Goal: Communication & Community: Answer question/provide support

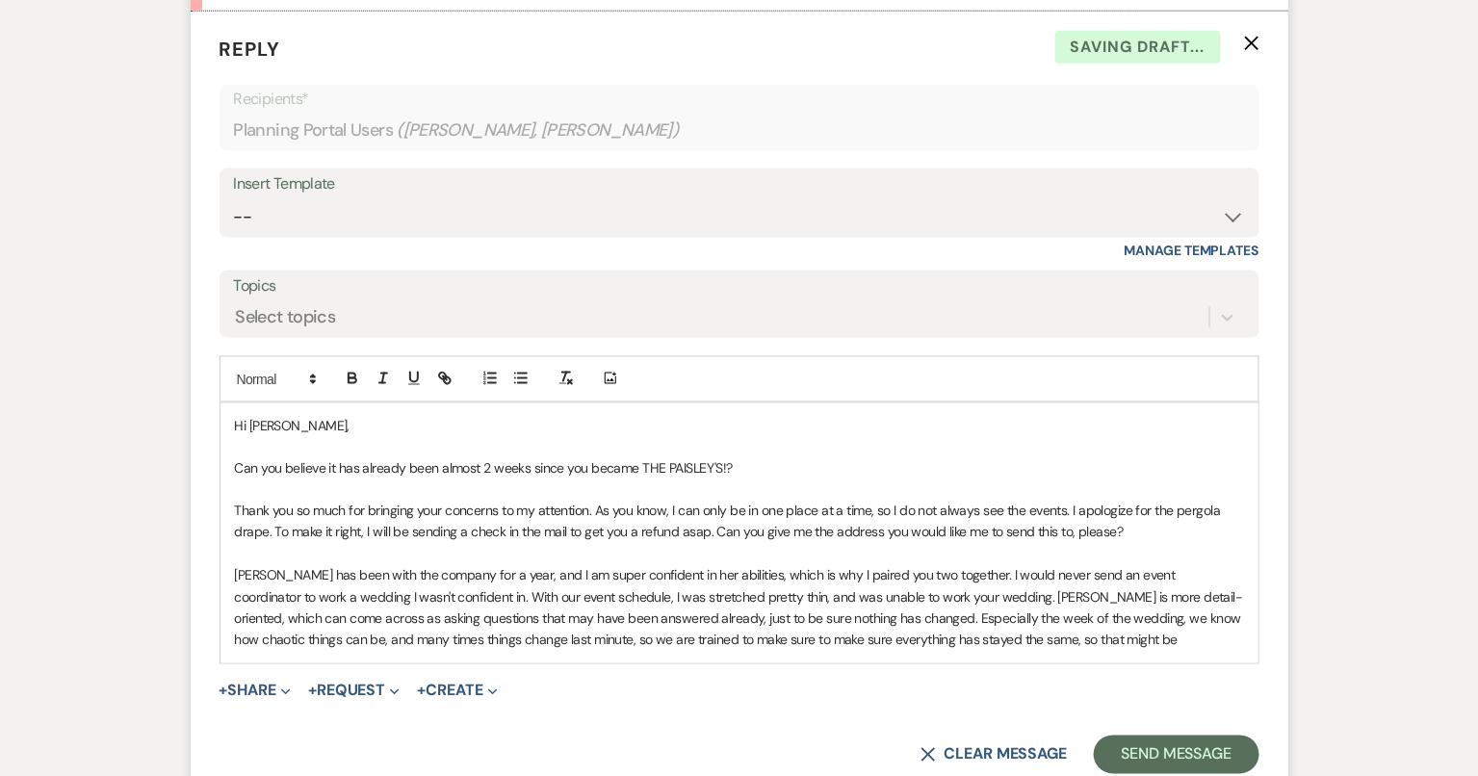
scroll to position [917, 0]
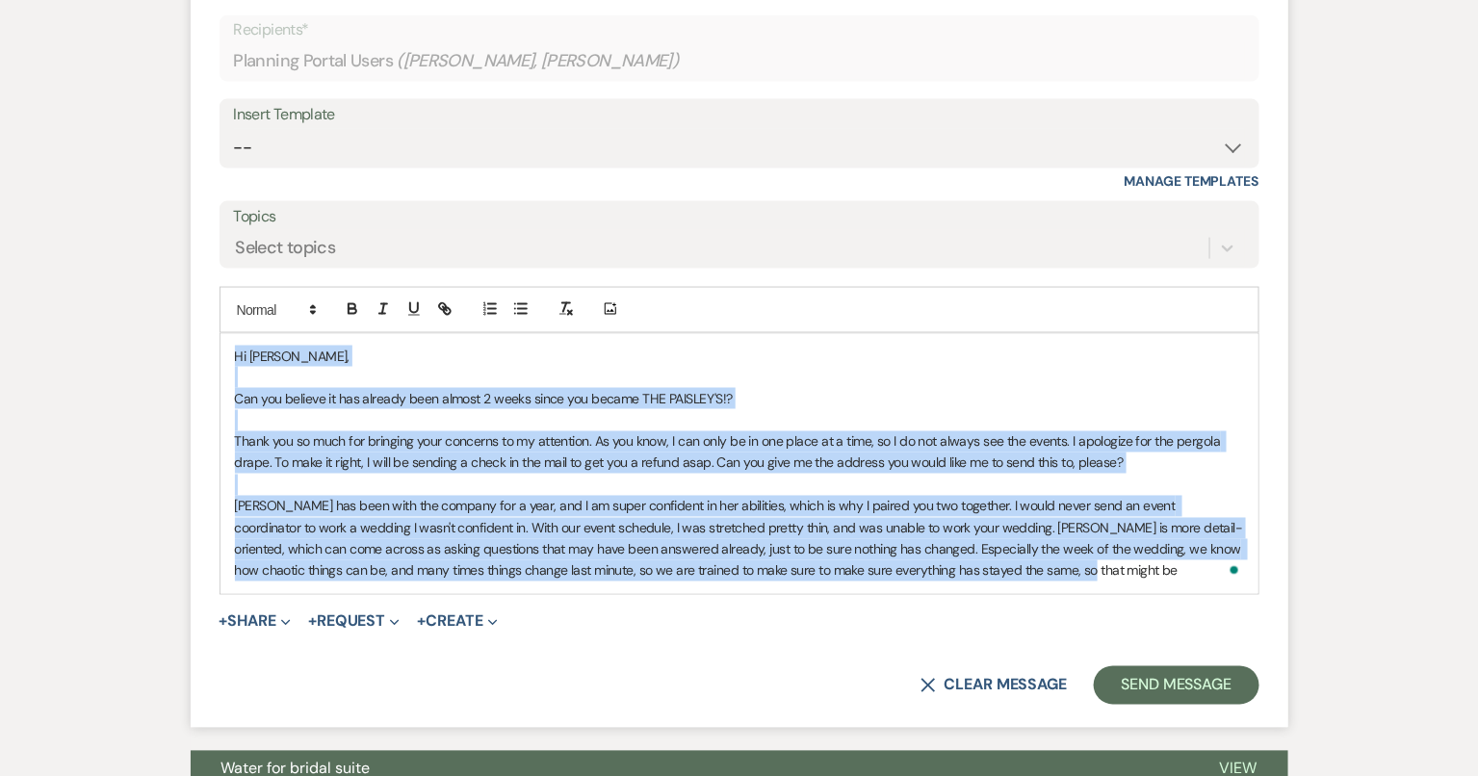
drag, startPoint x: 1008, startPoint y: 567, endPoint x: 215, endPoint y: 329, distance: 828.1
click at [215, 329] on form "Reply X Saving draft... Recipients* Planning Portal Users ( Amy Mayer, Jess Pai…" at bounding box center [739, 335] width 1097 height 786
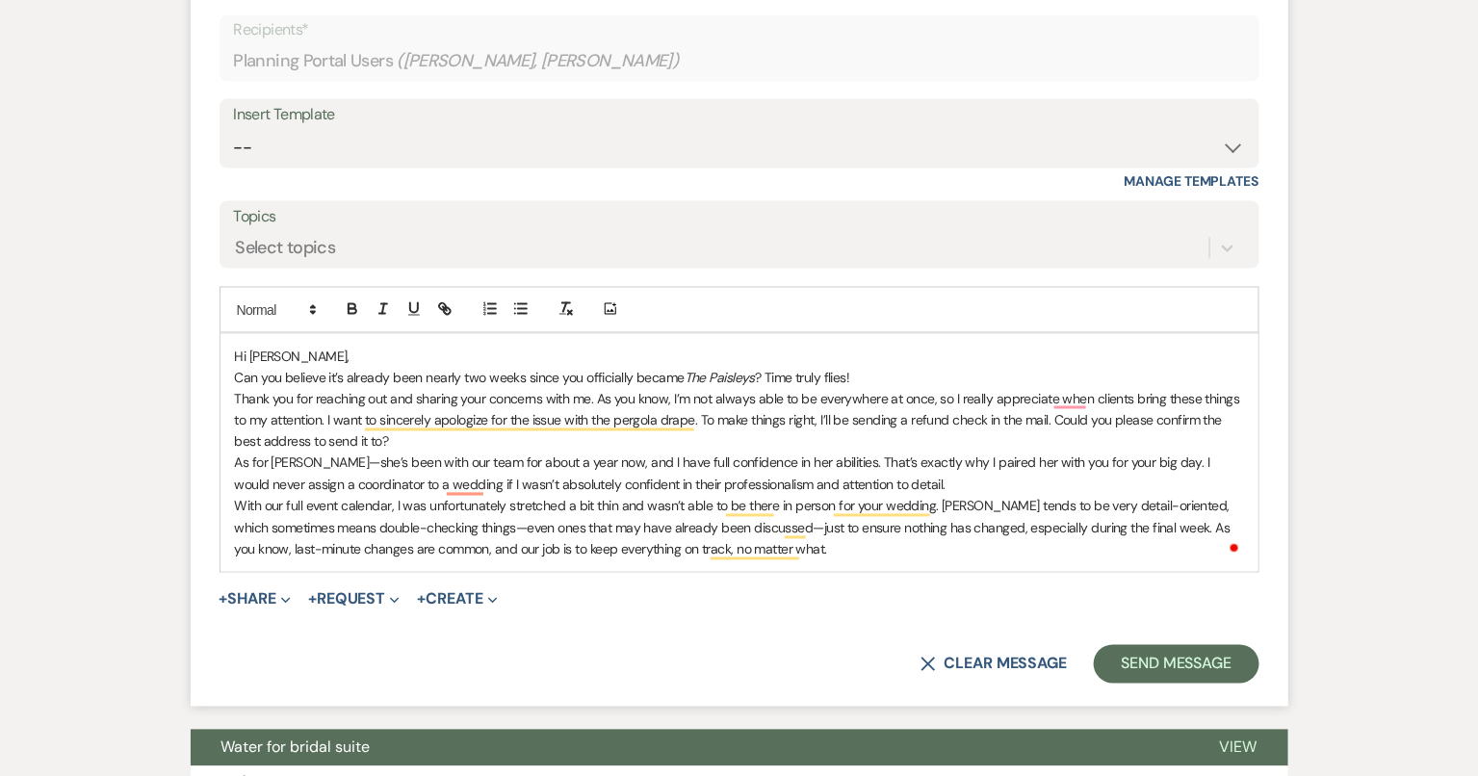
click at [838, 543] on p "With our full event calendar, I was unfortunately stretched a bit thin and wasn…" at bounding box center [739, 528] width 1009 height 64
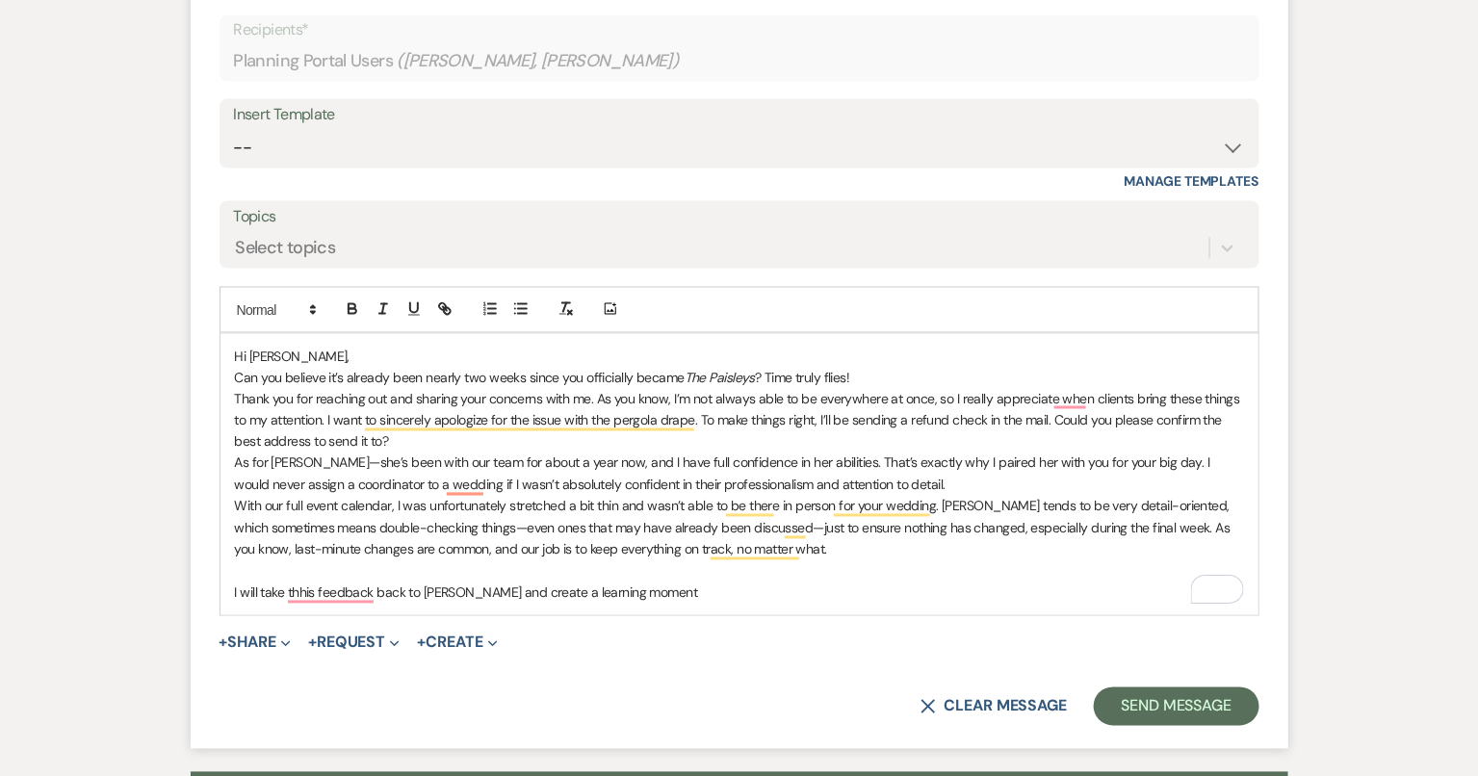
click at [484, 588] on p "I will take thhis feedback back to Leslie and create a learning moment" at bounding box center [739, 592] width 1009 height 21
drag, startPoint x: 642, startPoint y: 591, endPoint x: 457, endPoint y: 588, distance: 184.8
click at [457, 588] on p "I will take thhis feedback back to Leslie and create a learning moment" at bounding box center [739, 592] width 1009 height 21
click at [998, 476] on p "As for Leslie—she’s been with our team for about a year now, and I have full co…" at bounding box center [739, 473] width 1009 height 43
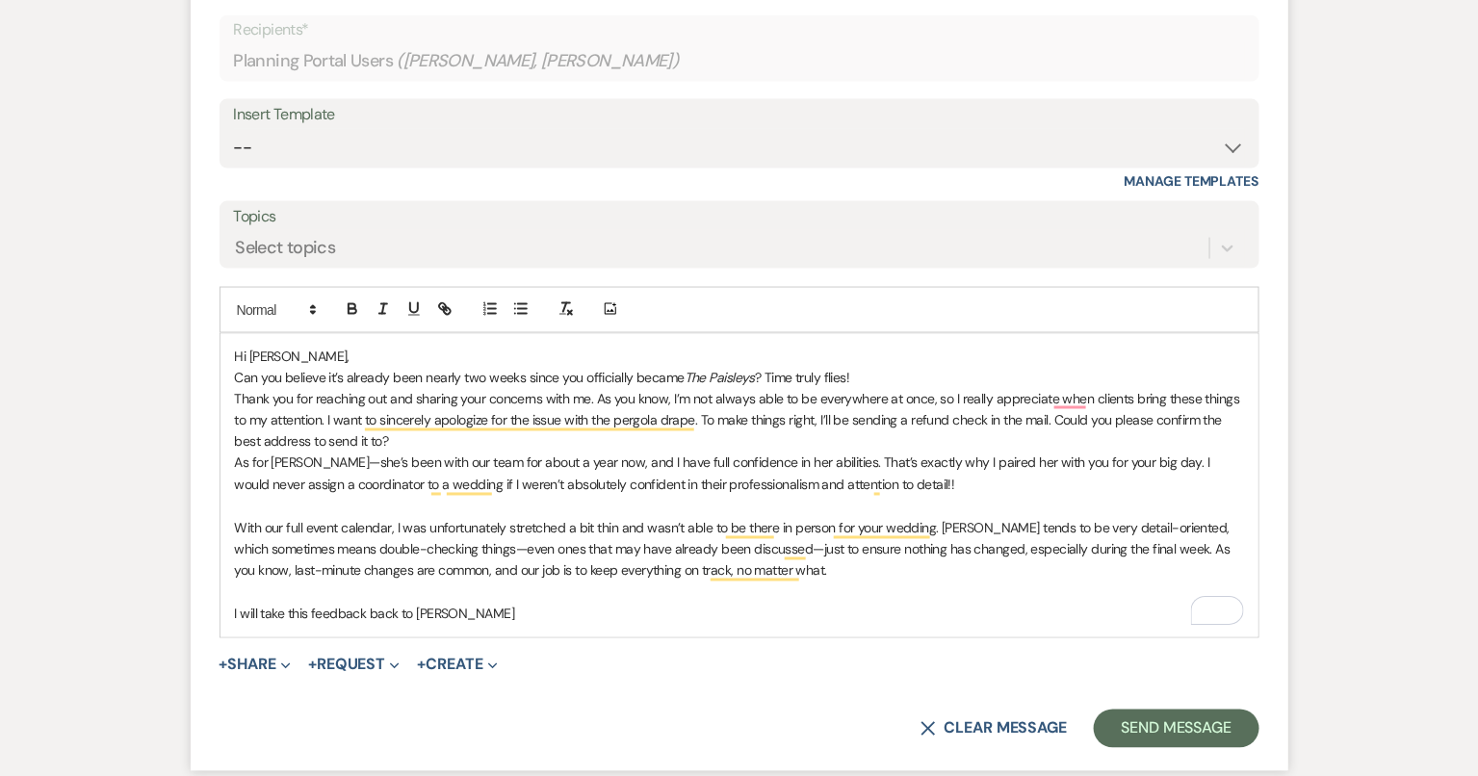
click at [627, 436] on p "Thank you for reaching out and sharing your concerns with me. As you know, I’m …" at bounding box center [739, 420] width 1009 height 64
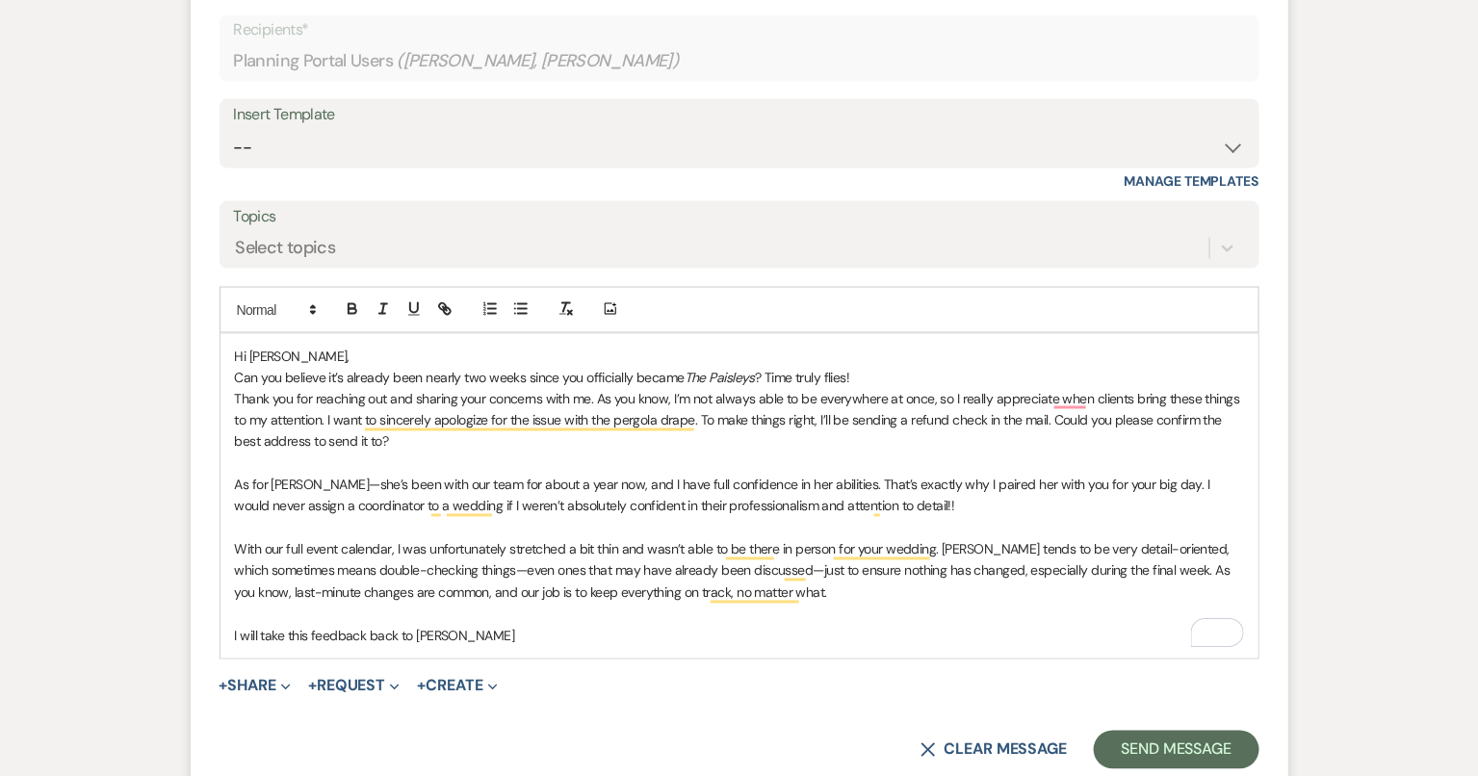
click at [929, 378] on p "Can you believe it’s already been nearly two weeks since you officially became …" at bounding box center [739, 377] width 1009 height 21
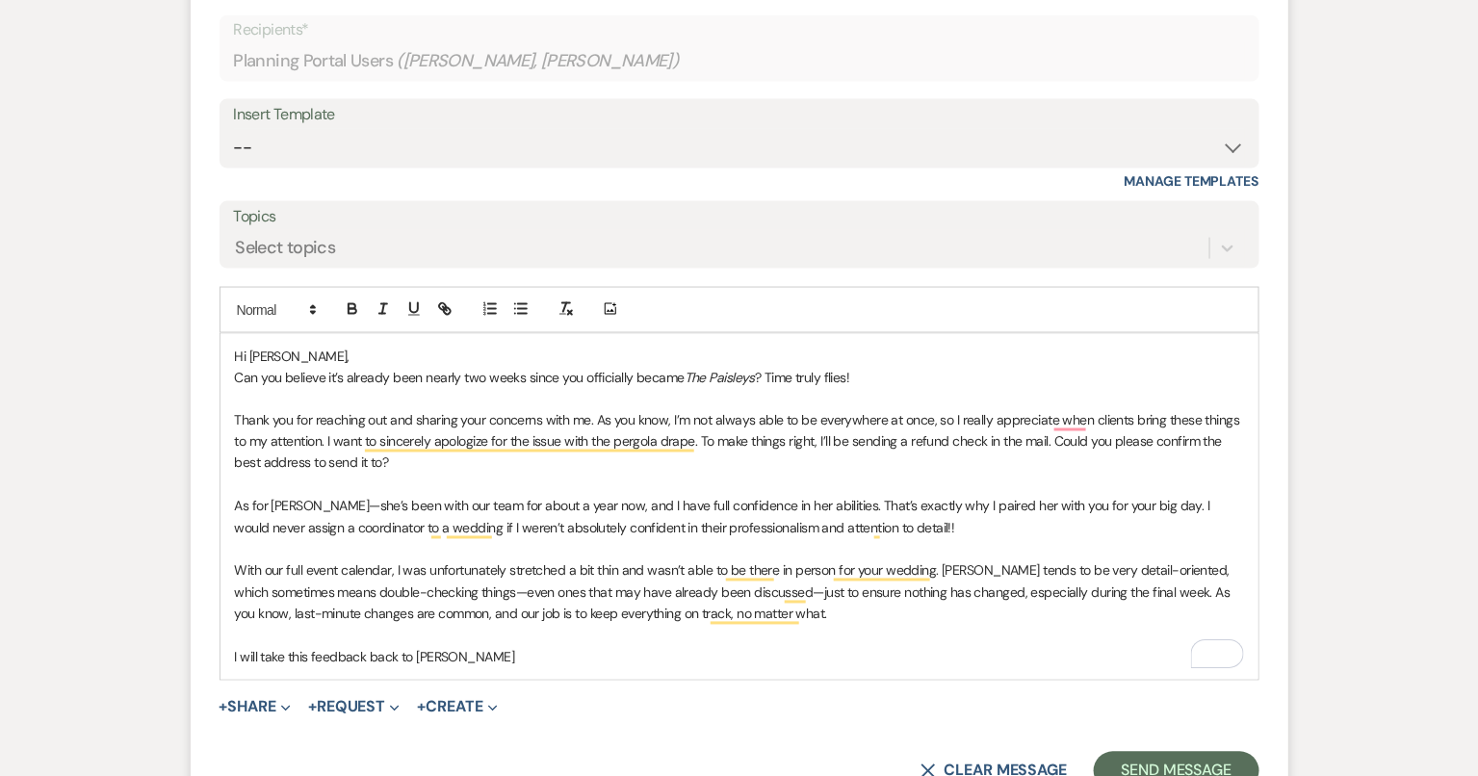
click at [618, 351] on p "Hi Amy," at bounding box center [739, 356] width 1009 height 21
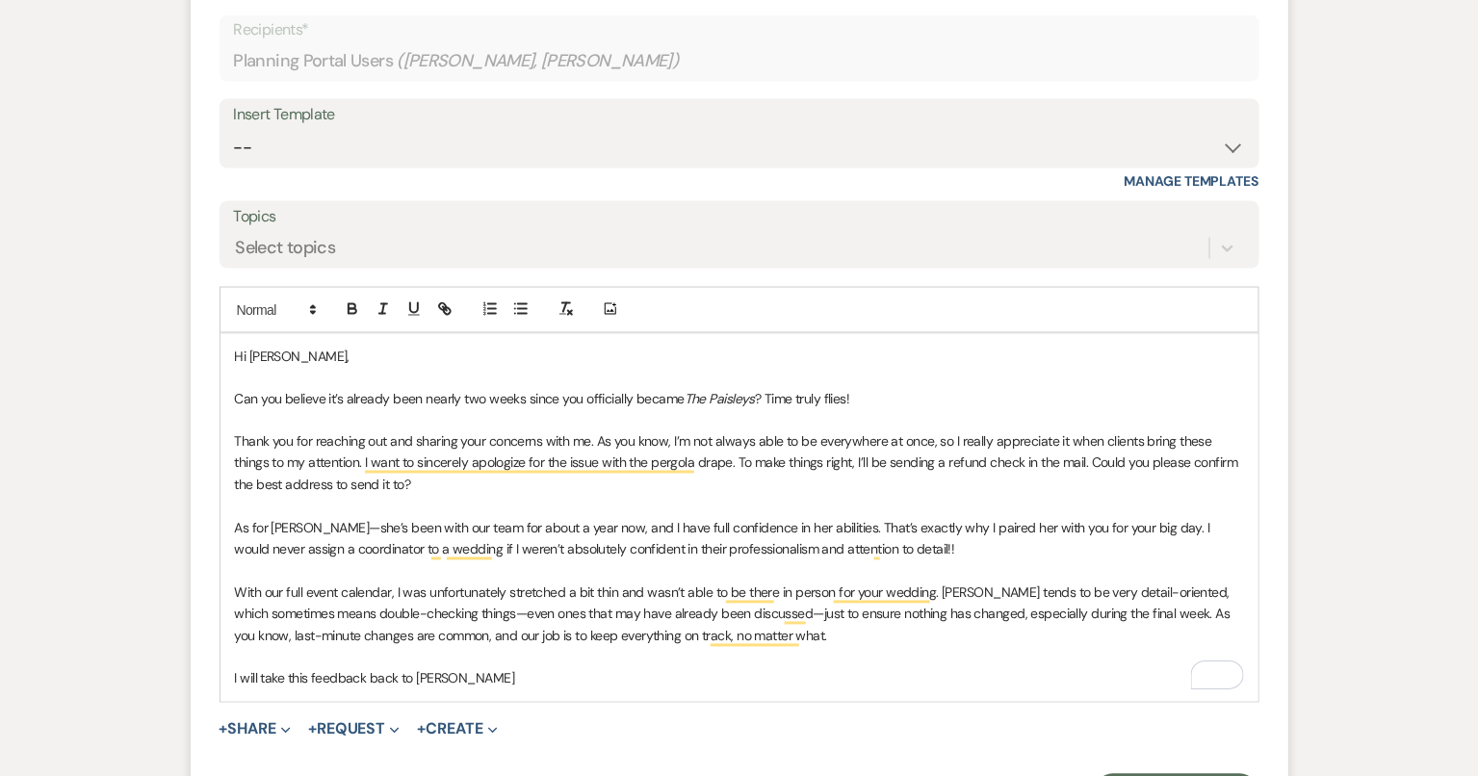
click at [1014, 484] on p "Thank you for reaching out and sharing your concerns with me. As you know, I’m …" at bounding box center [739, 463] width 1009 height 64
click at [836, 668] on p "I will take this feedback back to Leslie" at bounding box center [739, 678] width 1009 height 21
click at [471, 677] on p "I will take this feedback back to Leslie" at bounding box center [739, 678] width 1009 height 21
click at [258, 679] on p "I will take this feedback back to Leslie" at bounding box center [739, 678] width 1009 height 21
click at [514, 676] on p "I will definetley take this feedback back to Leslie" at bounding box center [739, 678] width 1009 height 21
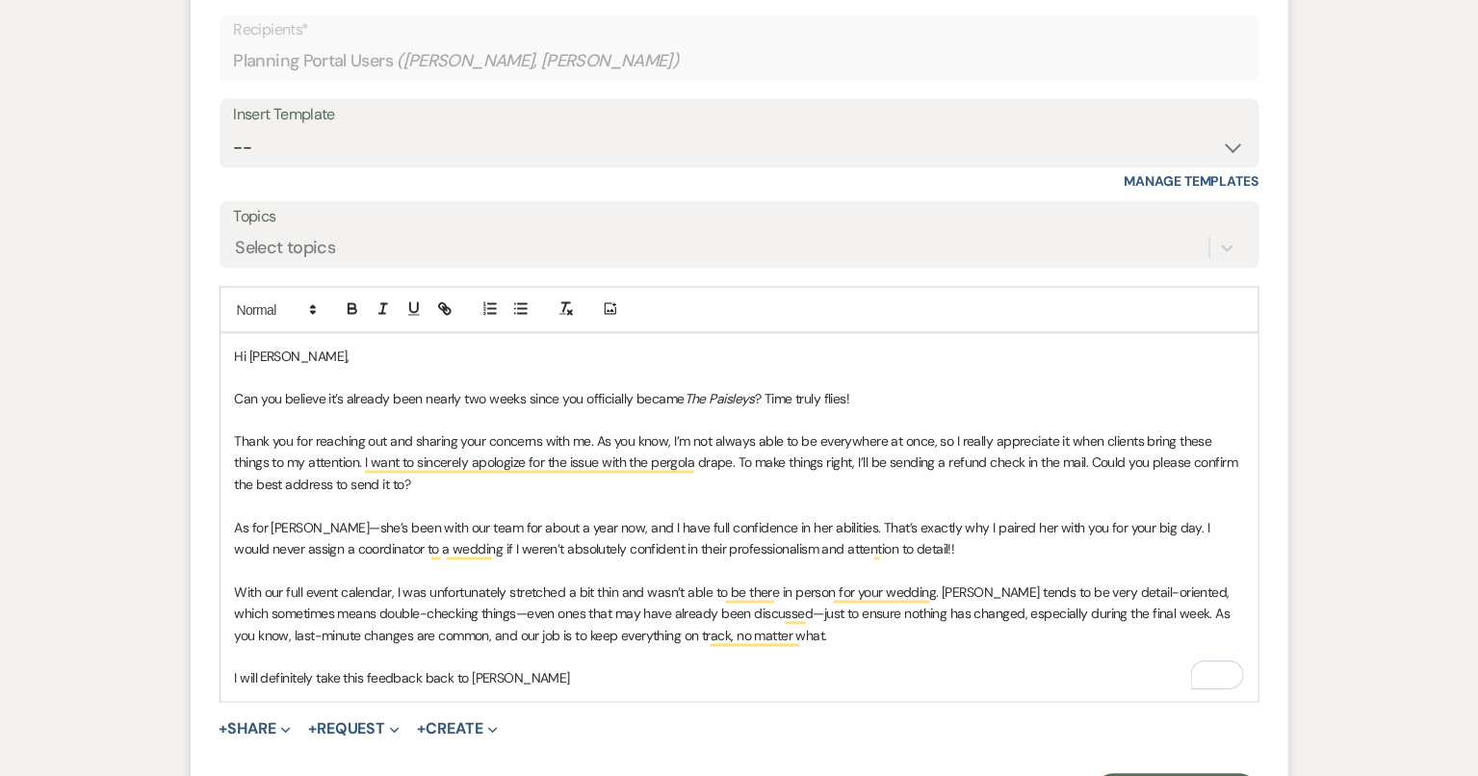
click at [538, 670] on p "I will definitely take this feedback back to Leslie" at bounding box center [739, 678] width 1009 height 21
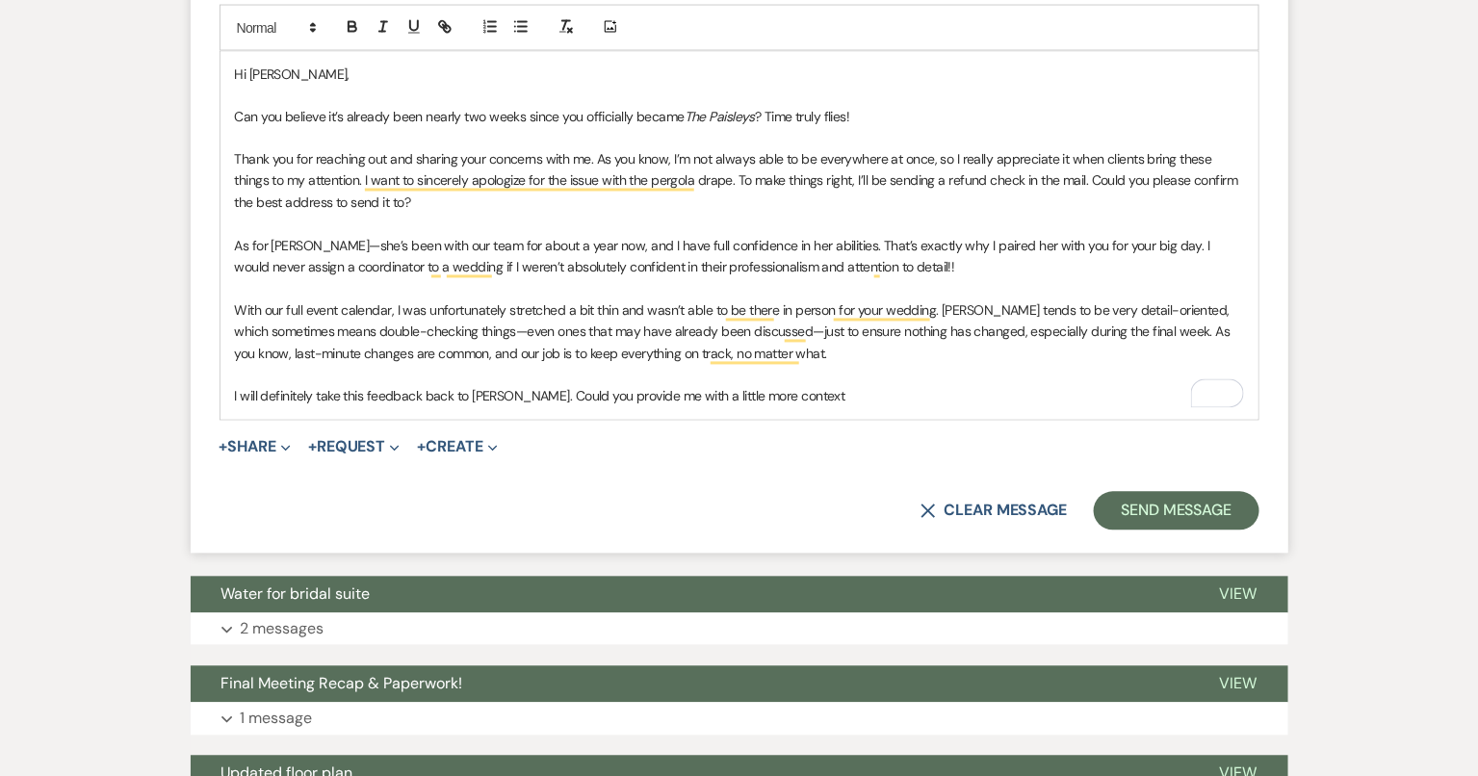
scroll to position [1221, 0]
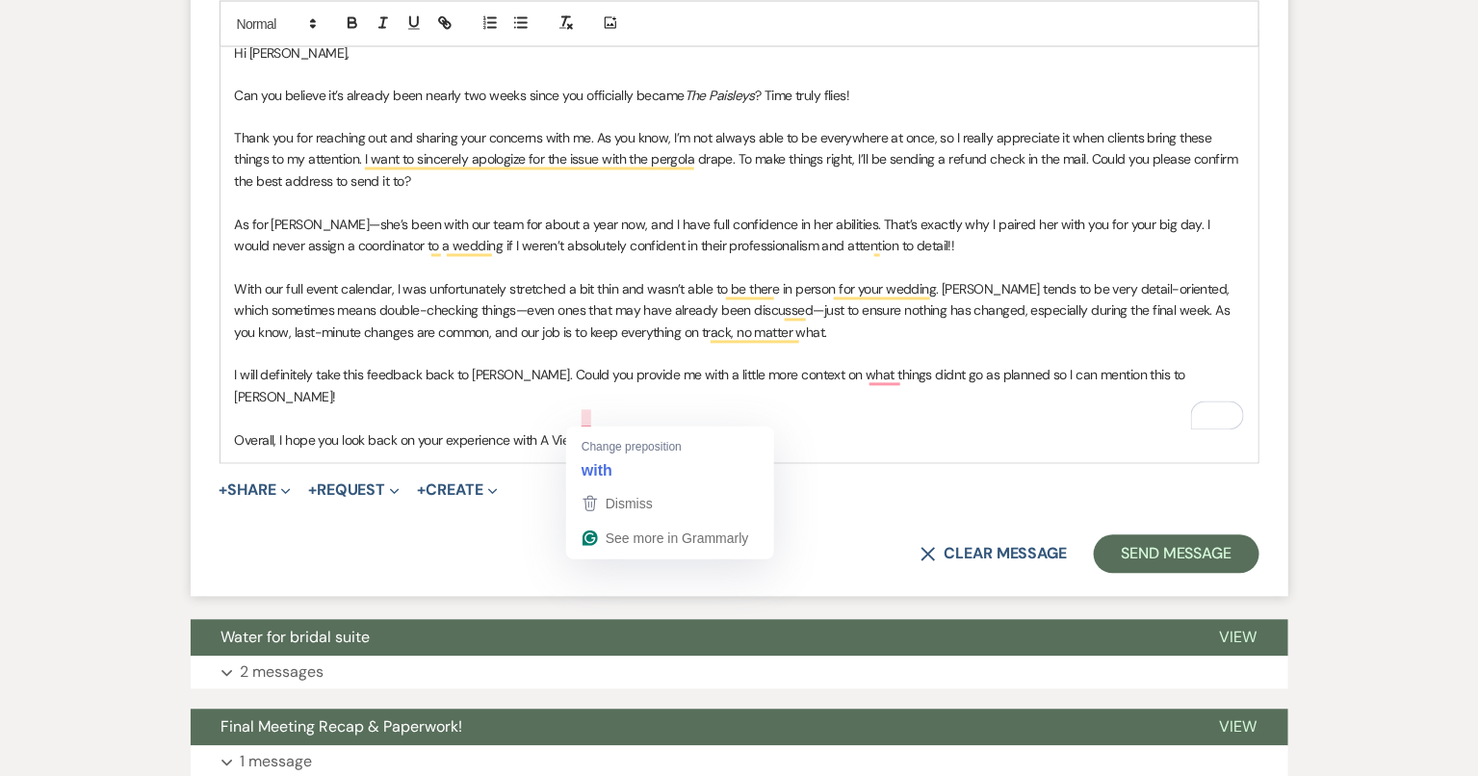
click at [587, 430] on p "Overall, I hope you look back on your experience with A View in fondness" at bounding box center [739, 440] width 1009 height 21
click at [668, 430] on p "Overall, I hope you look back on your experience with A View with fondness" at bounding box center [739, 440] width 1009 height 21
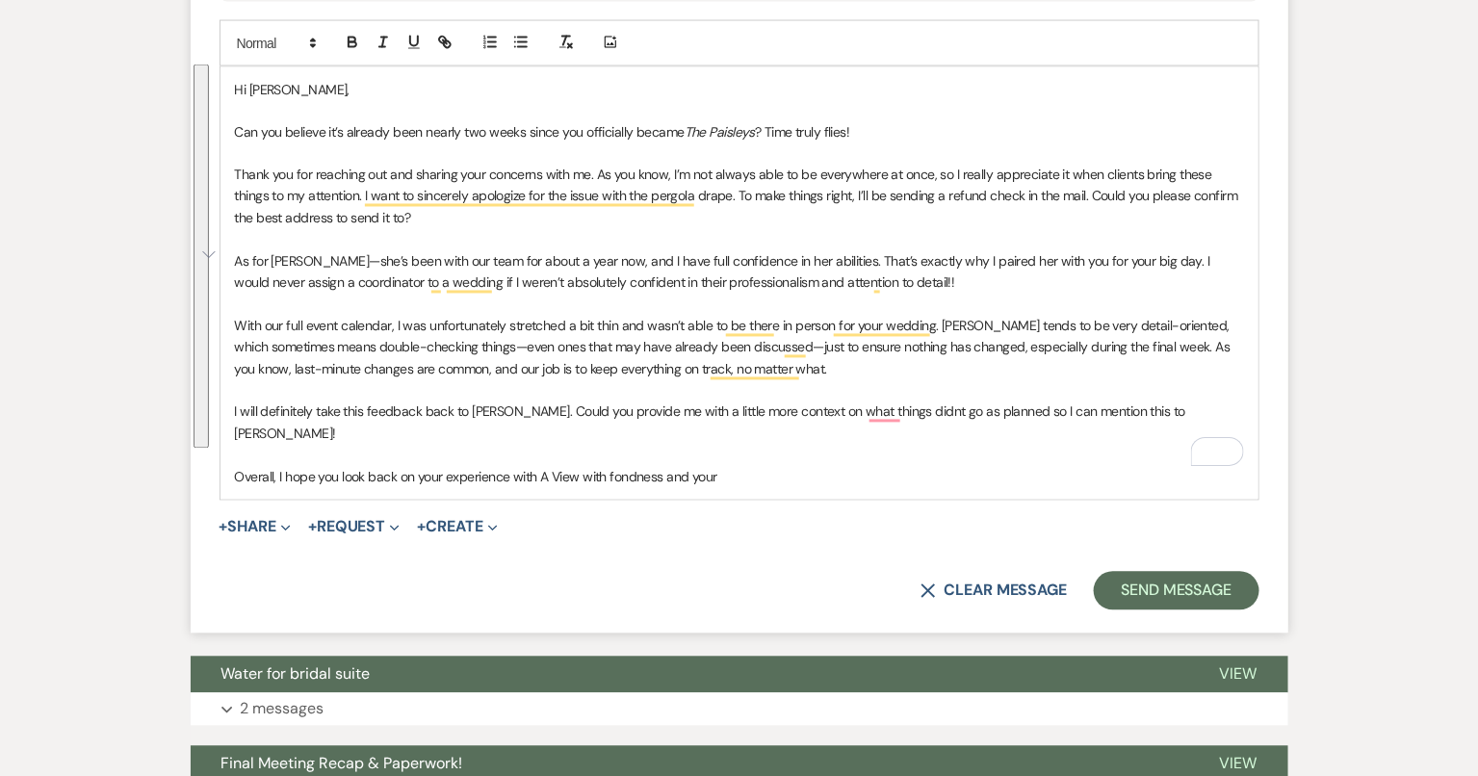
scroll to position [1155, 0]
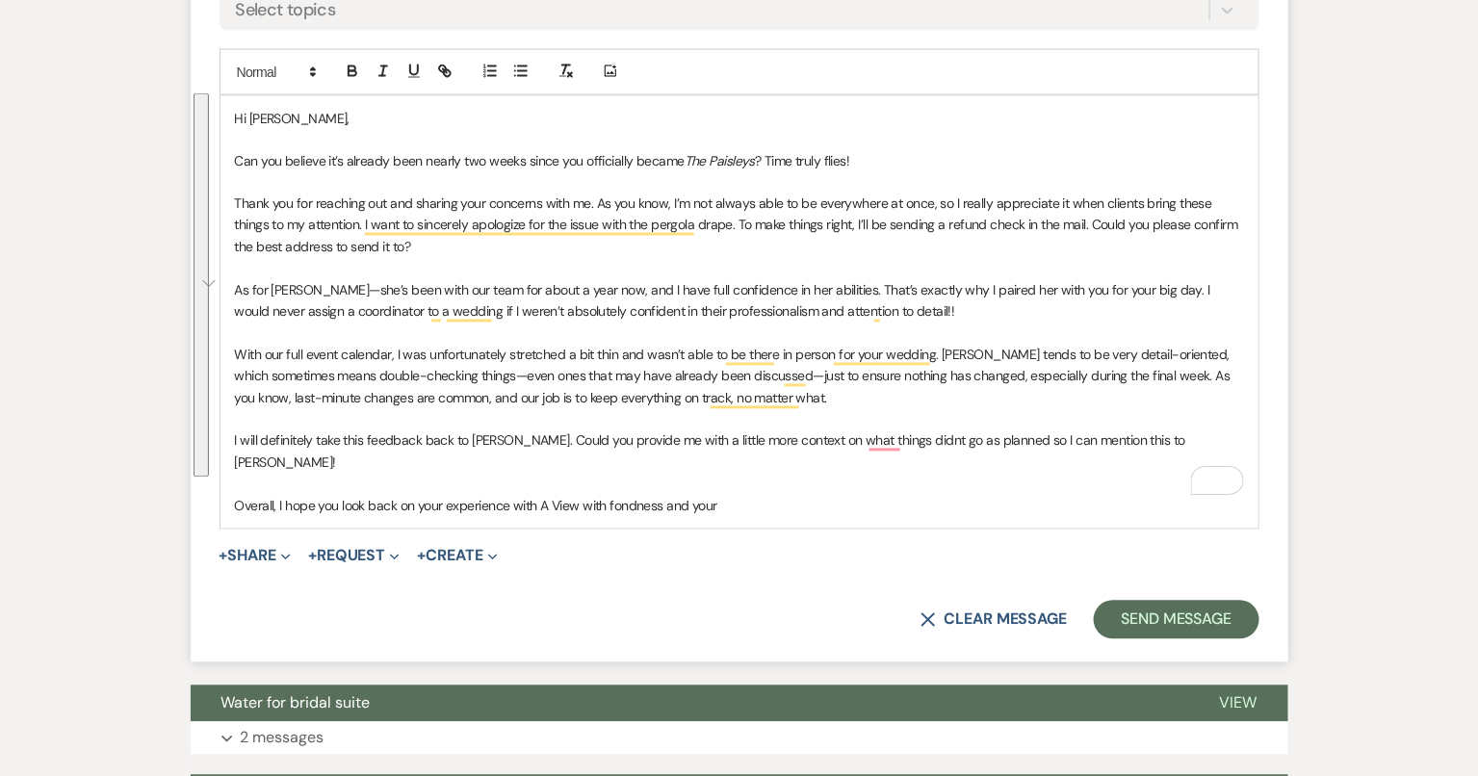
drag, startPoint x: 747, startPoint y: 416, endPoint x: 219, endPoint y: 89, distance: 621.6
click at [219, 89] on div "Add Photo Hi Amy, Can you believe it’s already been nearly two weeks since you …" at bounding box center [739, 289] width 1040 height 480
copy div "Hi Amy, Can you believe it’s already been nearly two weeks since you officially…"
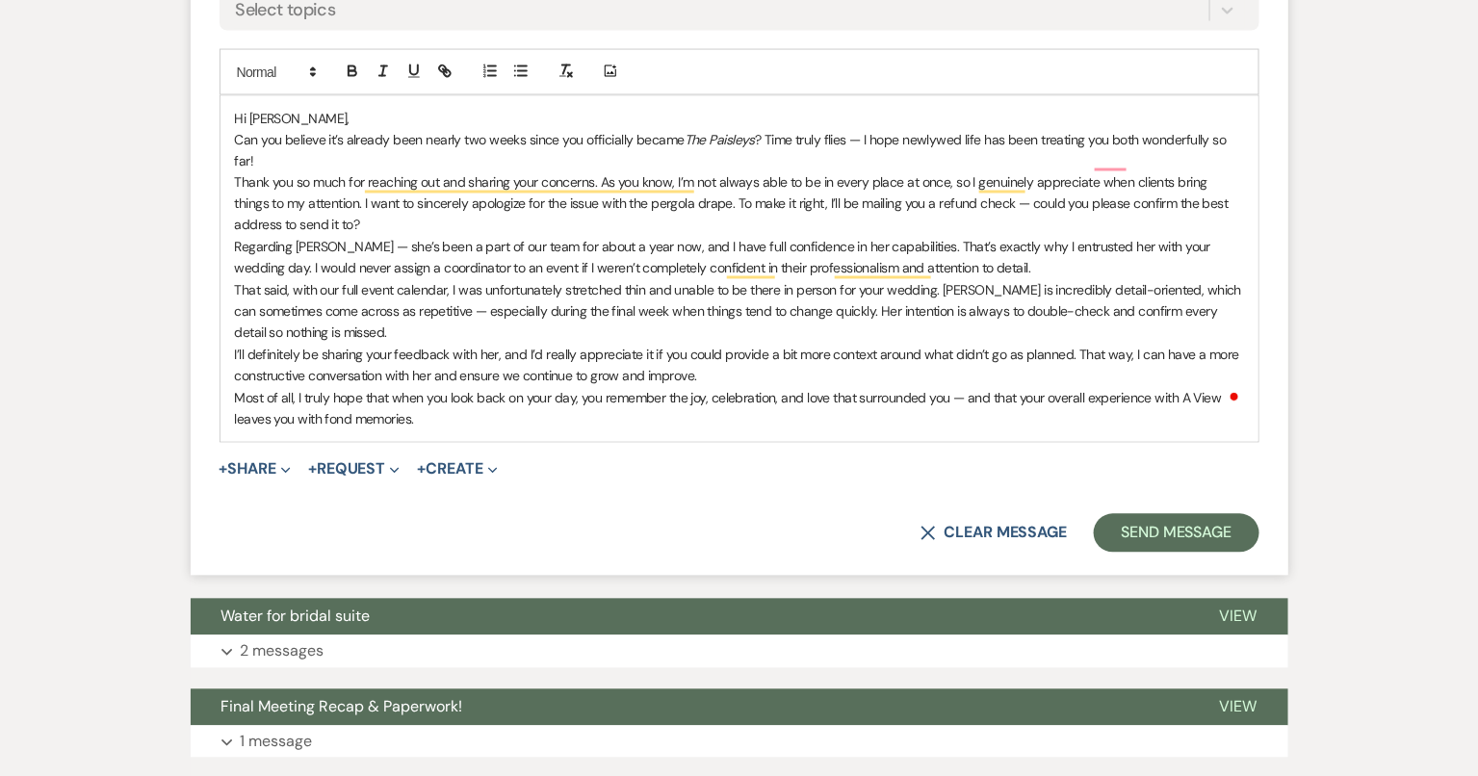
click at [361, 111] on p "Hi Amy," at bounding box center [739, 118] width 1009 height 21
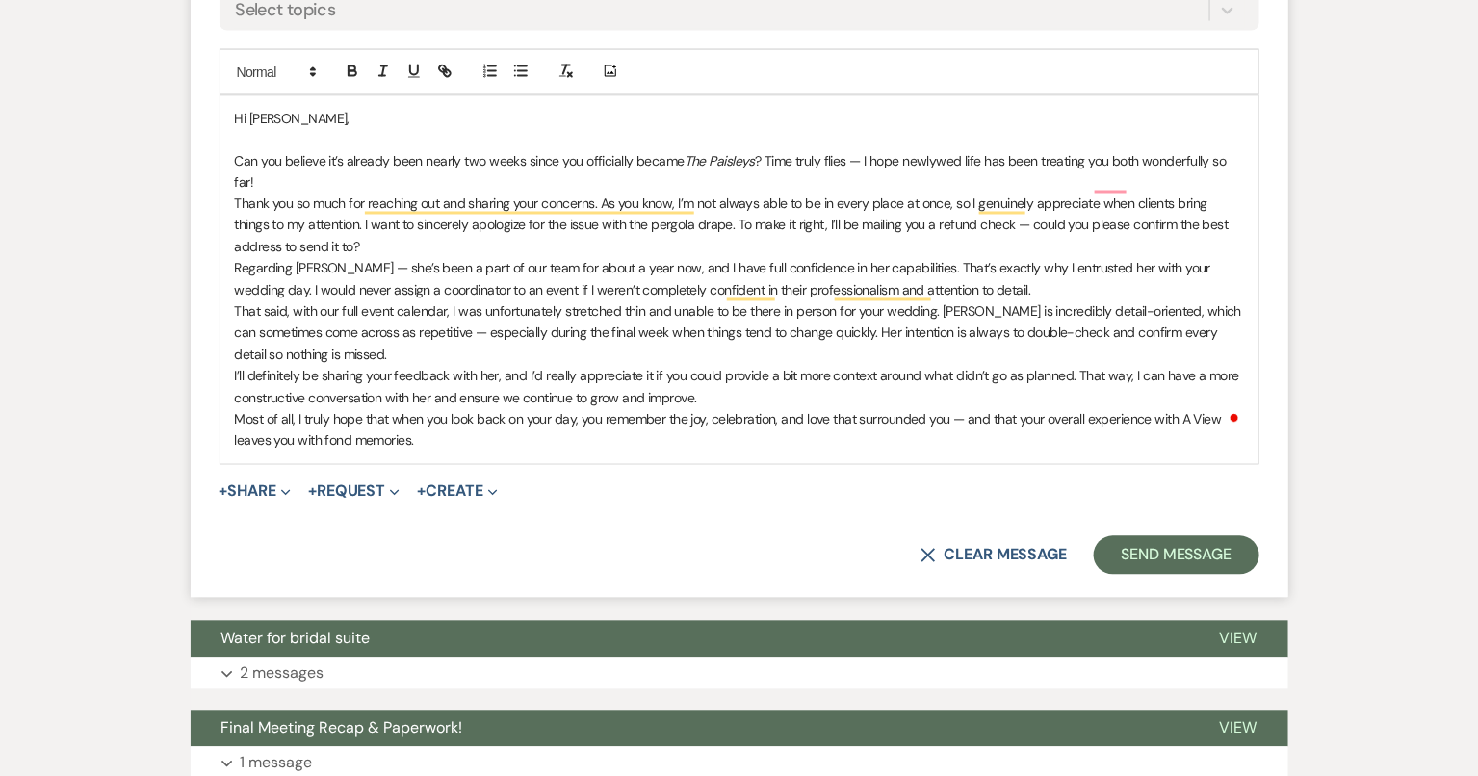
click at [388, 226] on p "Thank you so much for reaching out and sharing your concerns. As you know, I’m …" at bounding box center [739, 225] width 1009 height 64
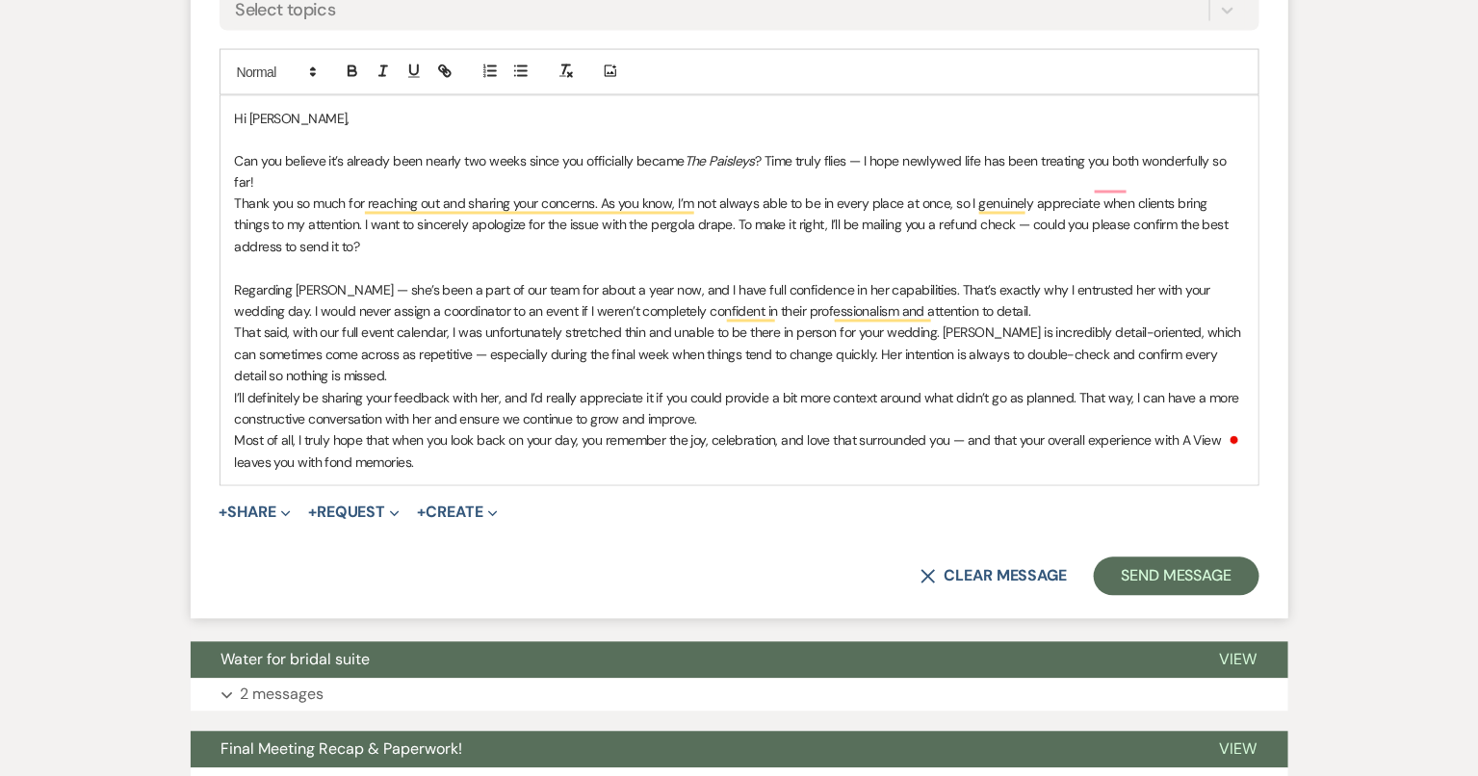
click at [975, 202] on p "Thank you so much for reaching out and sharing your concerns. As you know, I’m …" at bounding box center [739, 225] width 1009 height 64
click at [348, 223] on p "Thank you so much for reaching out and sharing your concerns. As you know, I’m …" at bounding box center [739, 225] width 1009 height 64
click at [1001, 285] on p "Regarding Leslie — she’s been a part of our team for about a year now, and I ha…" at bounding box center [739, 301] width 1009 height 43
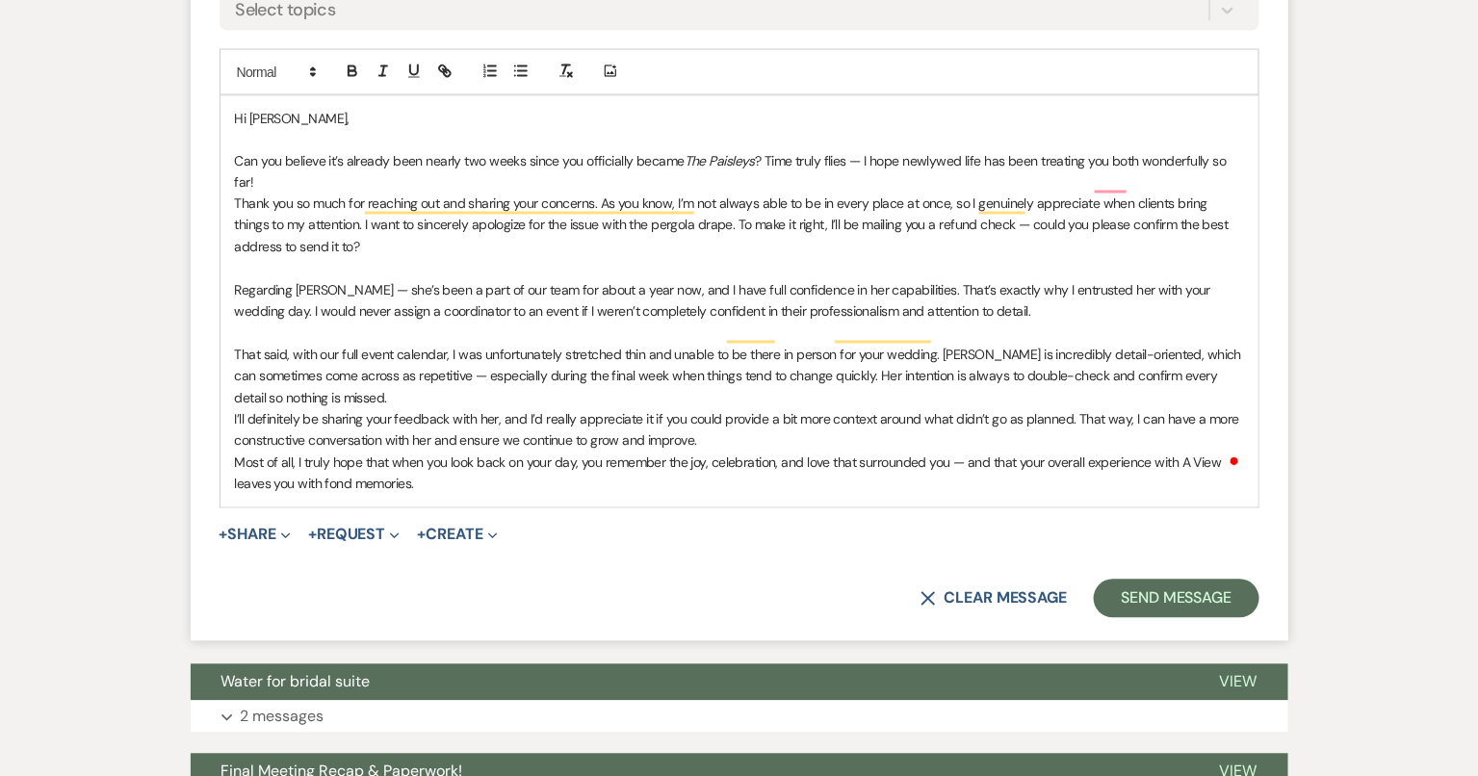
click at [647, 375] on p "That said, with our full event calendar, I was unfortunately stretched thin and…" at bounding box center [739, 377] width 1009 height 64
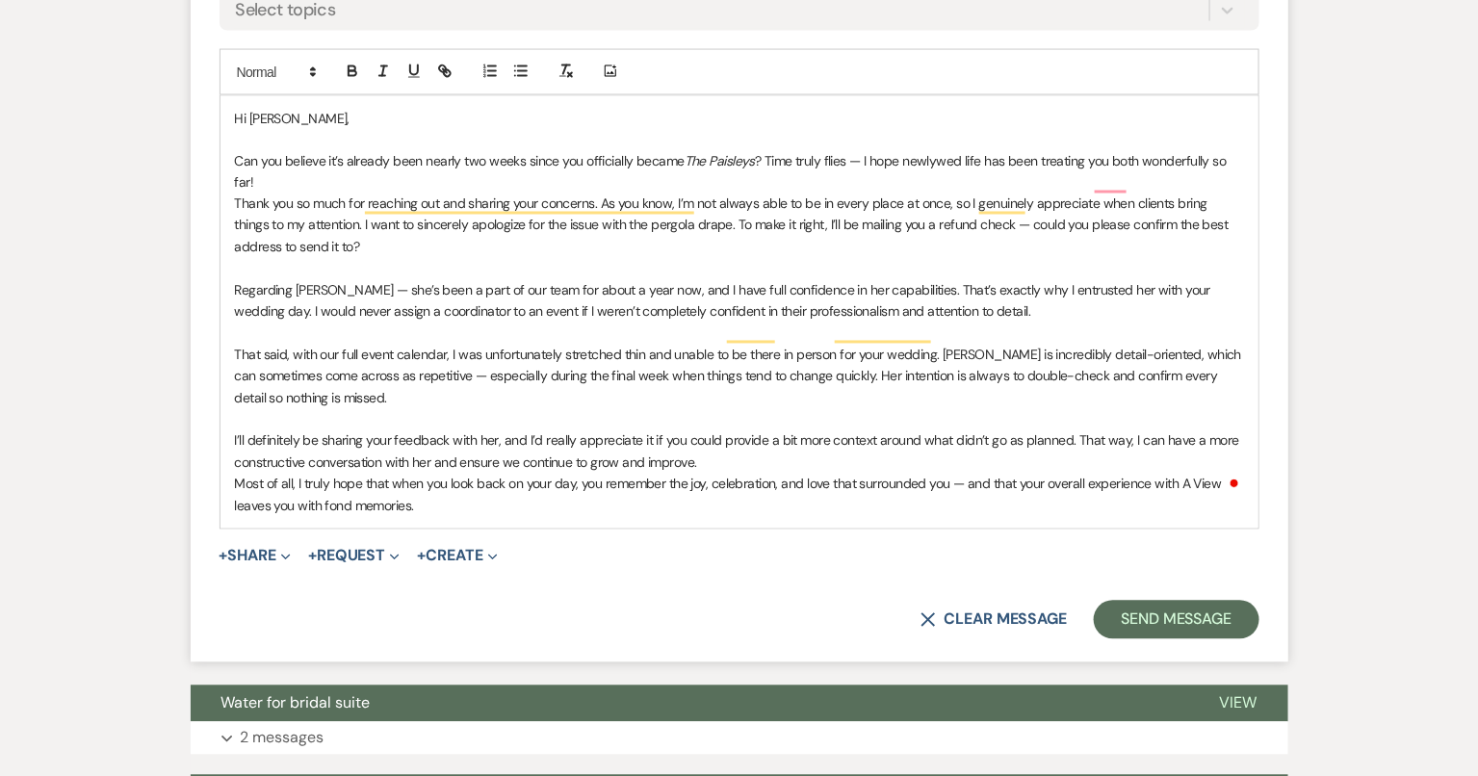
click at [769, 440] on p "I’ll definitely be sharing your feedback with her, and I’d really appreciate it…" at bounding box center [739, 451] width 1009 height 43
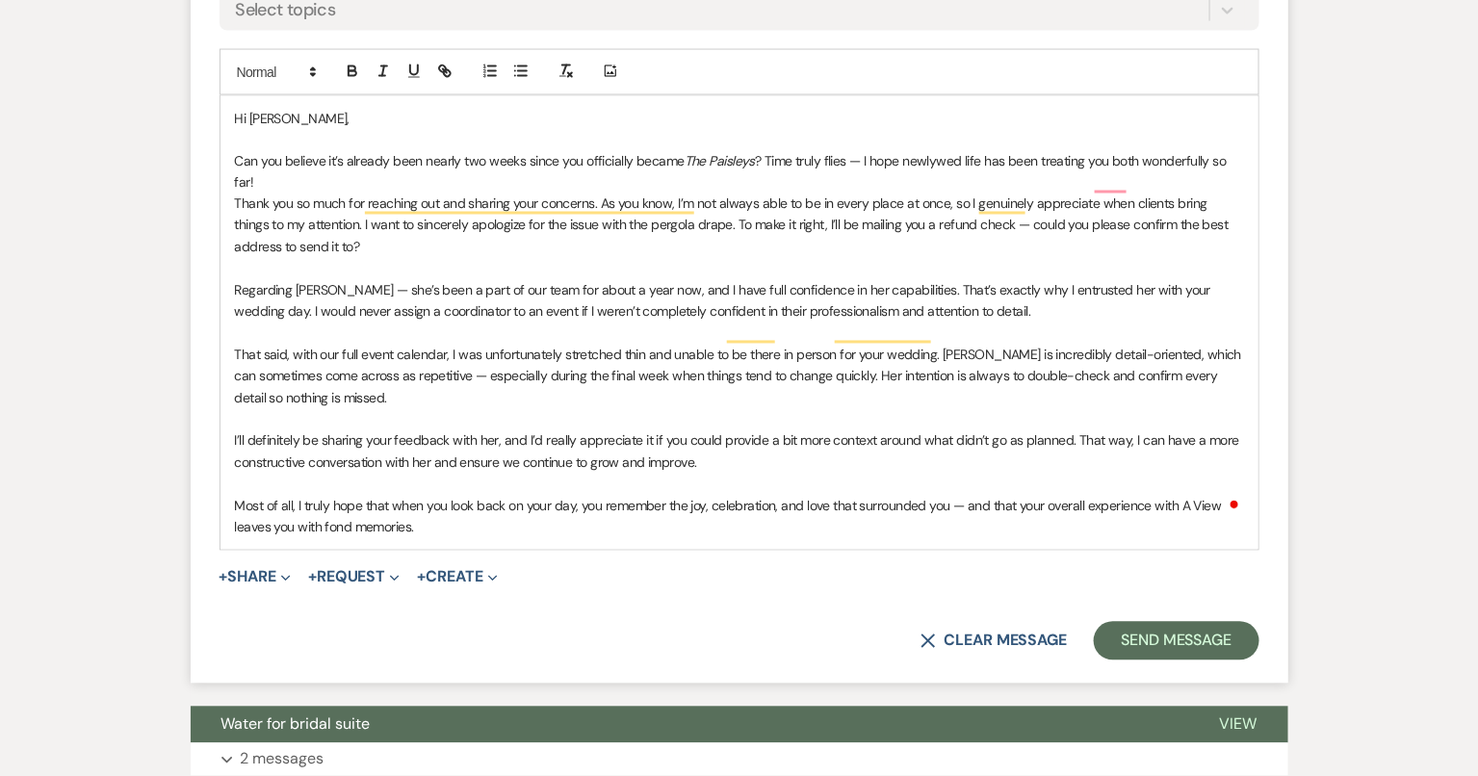
click at [380, 409] on p "To enrich screen reader interactions, please activate Accessibility in Grammarl…" at bounding box center [739, 419] width 1009 height 21
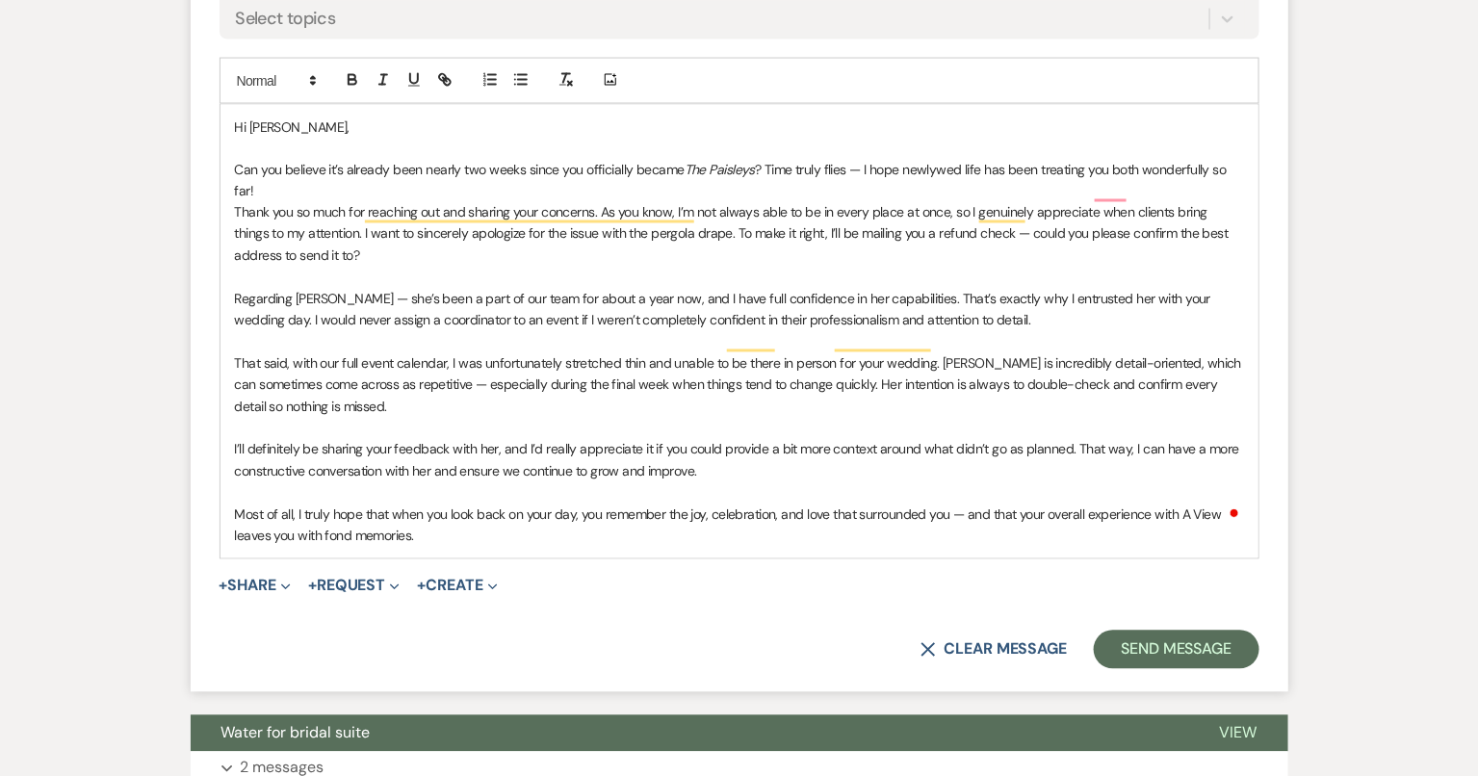
scroll to position [1144, 0]
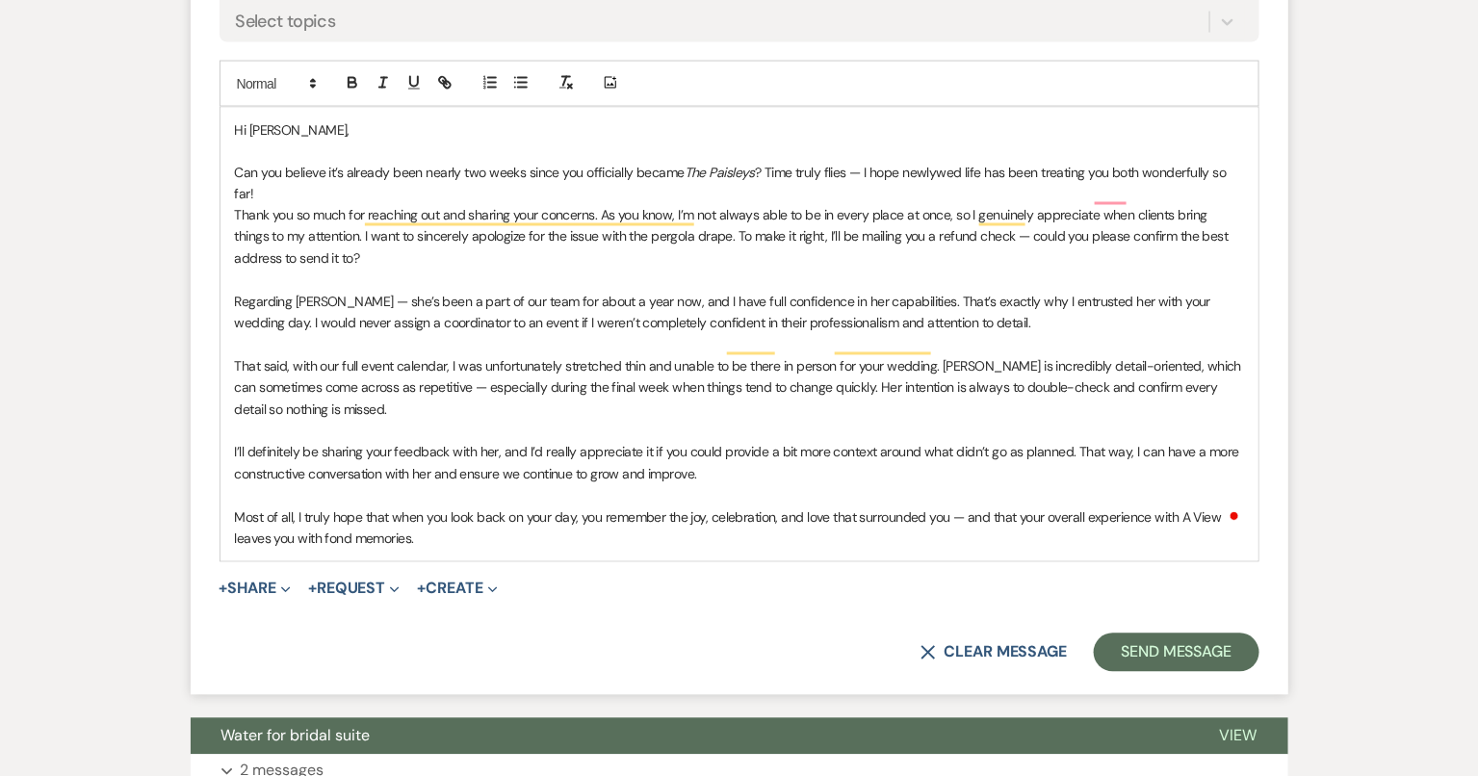
click at [328, 144] on p "To enrich screen reader interactions, please activate Accessibility in Grammarl…" at bounding box center [739, 151] width 1009 height 21
click at [1248, 168] on div "Hi Amy, Can you believe it’s already been nearly two weeks since you officially…" at bounding box center [739, 335] width 1038 height 454
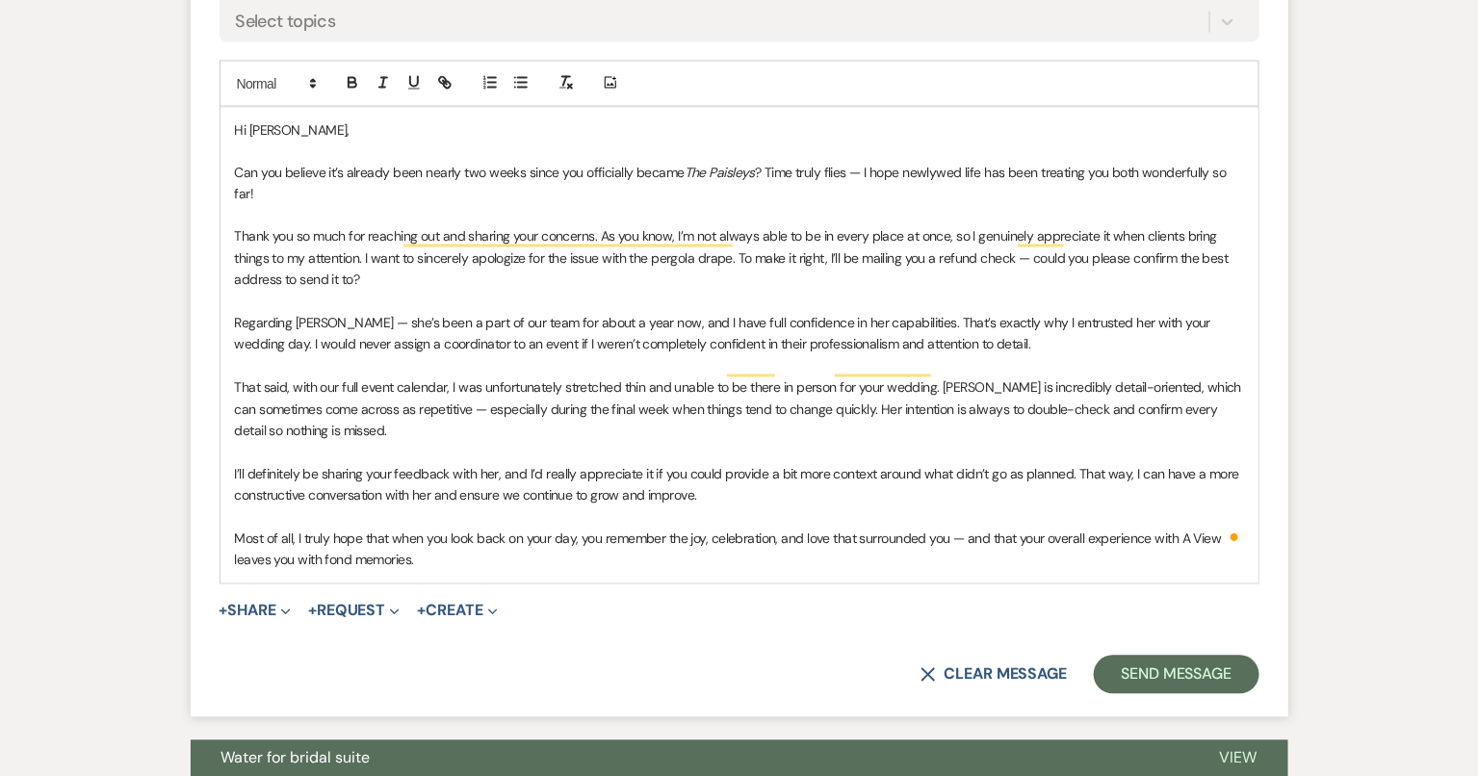
click at [230, 360] on div "Hi Amy, Can you believe it’s already been nearly two weeks since you officially…" at bounding box center [739, 346] width 1038 height 476
click at [453, 356] on p "To enrich screen reader interactions, please activate Accessibility in Grammarl…" at bounding box center [739, 366] width 1009 height 21
click at [952, 320] on p "Regarding Leslie — she’s been a part of our team for about a year now, and I ha…" at bounding box center [739, 334] width 1009 height 43
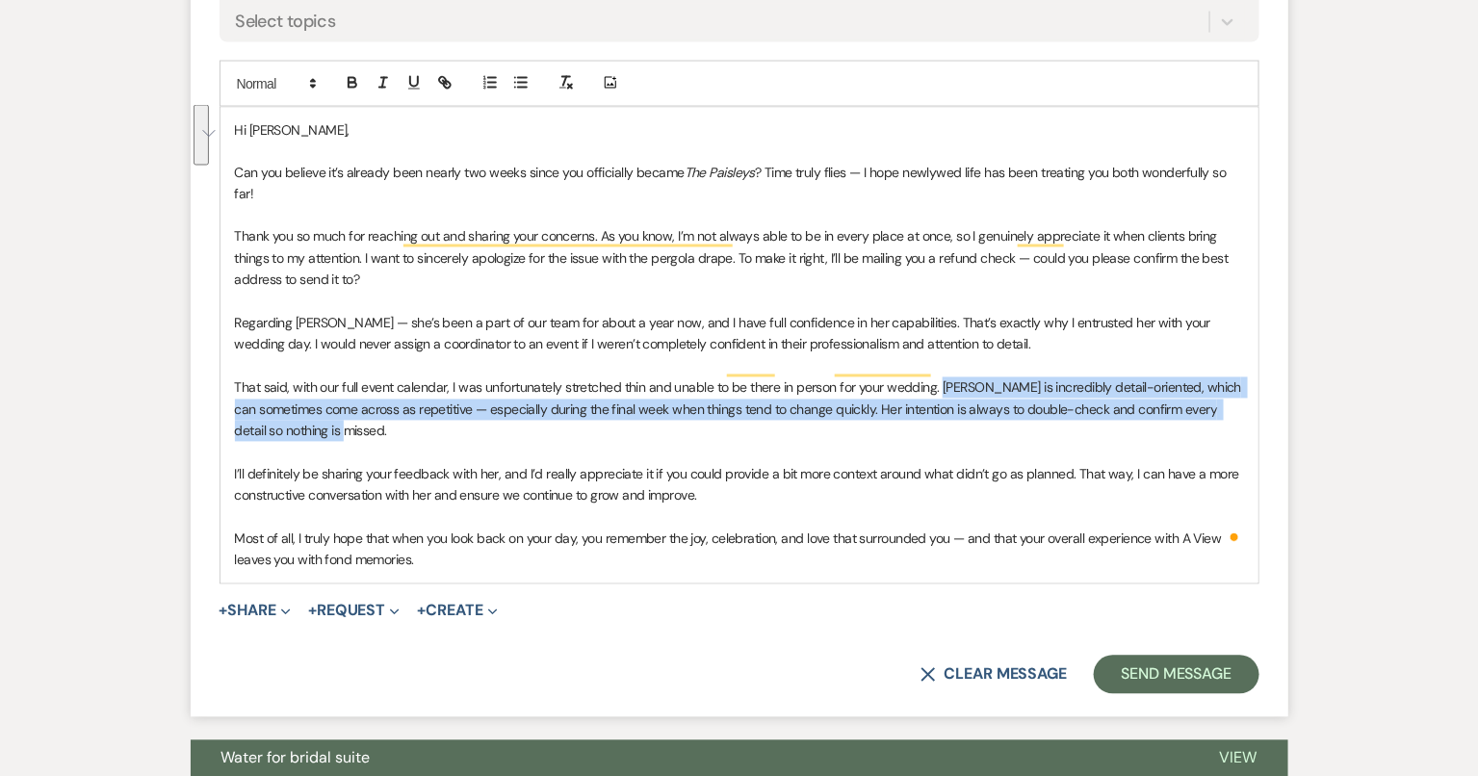
drag, startPoint x: 936, startPoint y: 361, endPoint x: 1128, endPoint y: 394, distance: 195.3
click at [1128, 395] on p "That said, with our full event calendar, I was unfortunately stretched thin and…" at bounding box center [739, 409] width 1009 height 64
copy p "Leslie is incredibly detail-oriented, which can sometimes come across as repeti…"
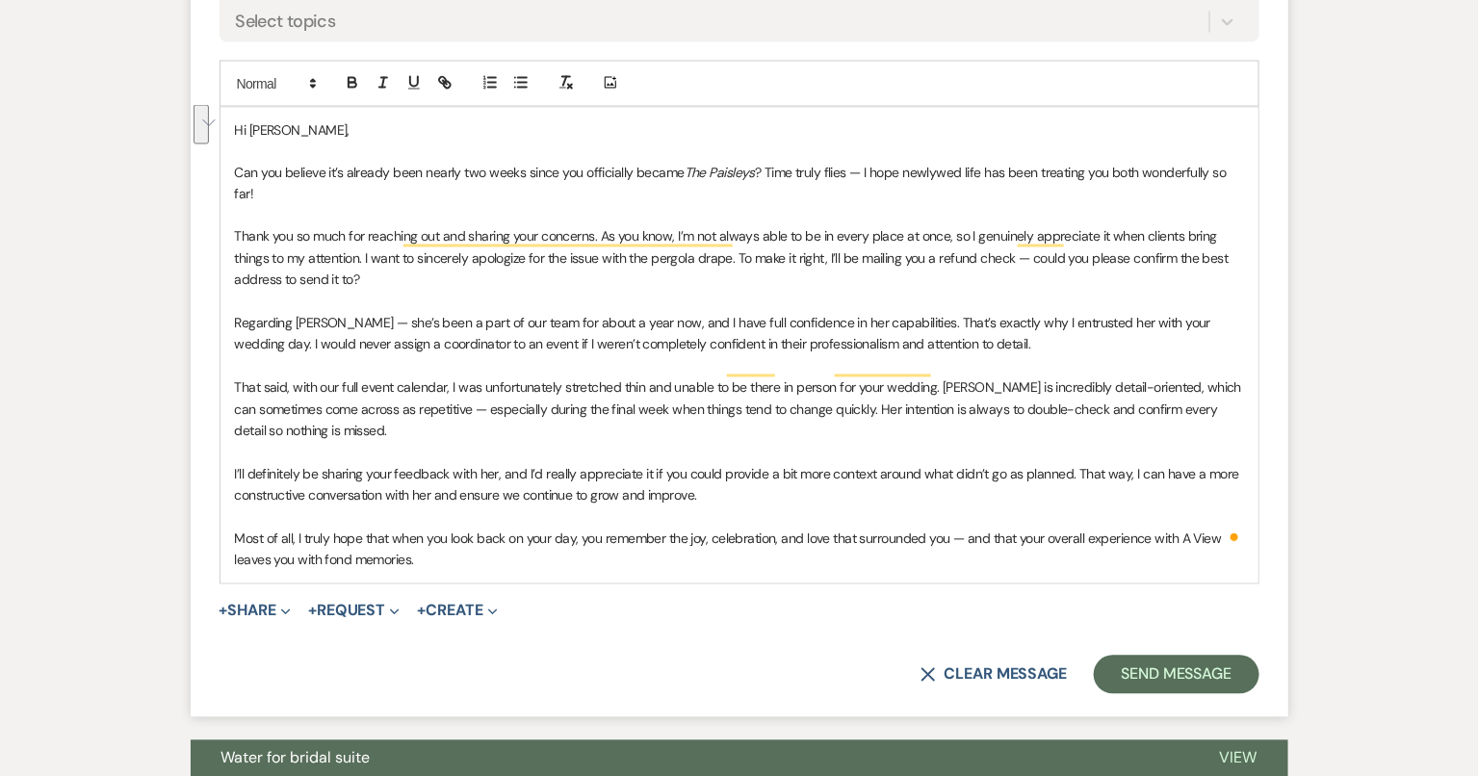
click at [1039, 325] on p "Regarding Leslie — she’s been a part of our team for about a year now, and I ha…" at bounding box center [739, 334] width 1009 height 43
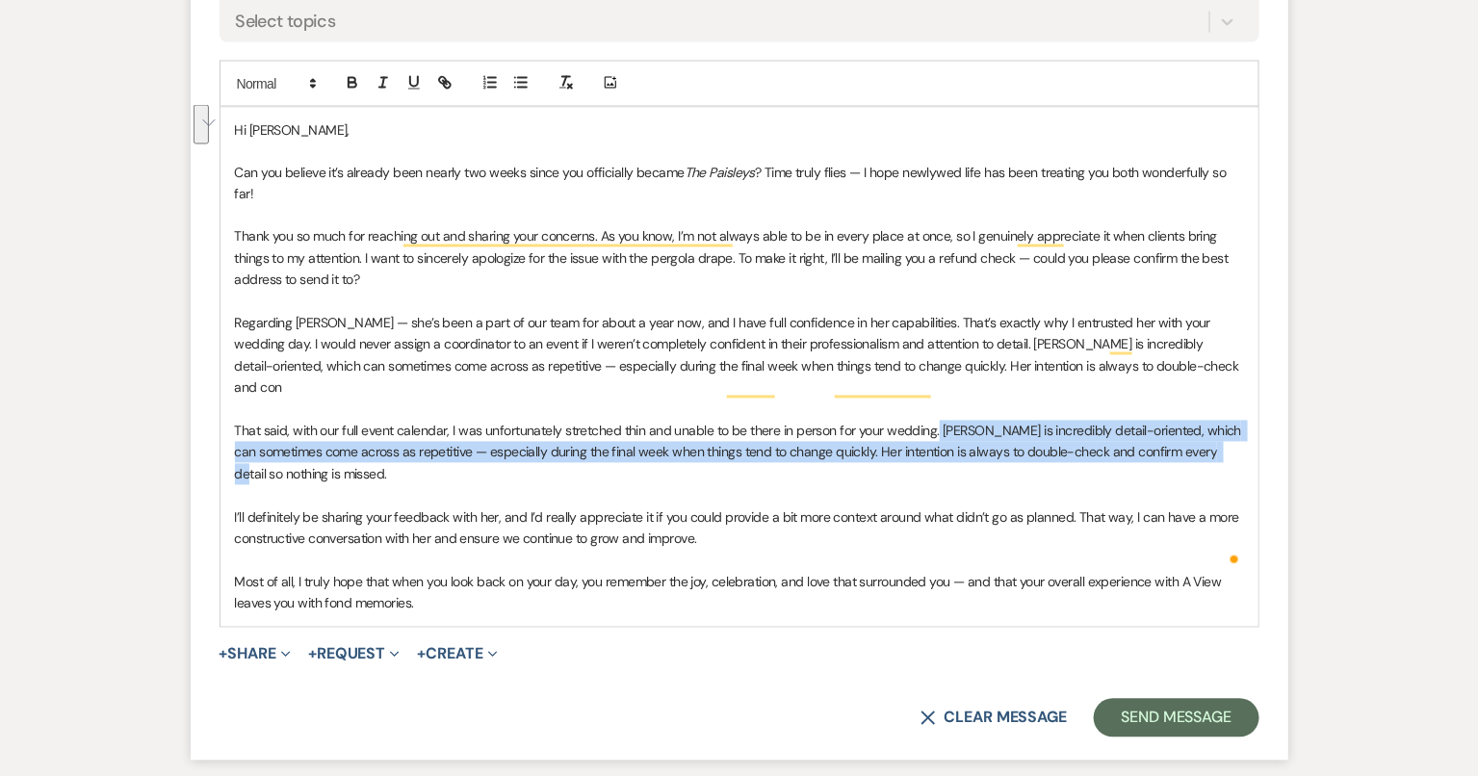
drag, startPoint x: 933, startPoint y: 381, endPoint x: 1241, endPoint y: 412, distance: 309.6
click at [1241, 421] on p "That said, with our full event calendar, I was unfortunately stretched thin and…" at bounding box center [739, 453] width 1009 height 64
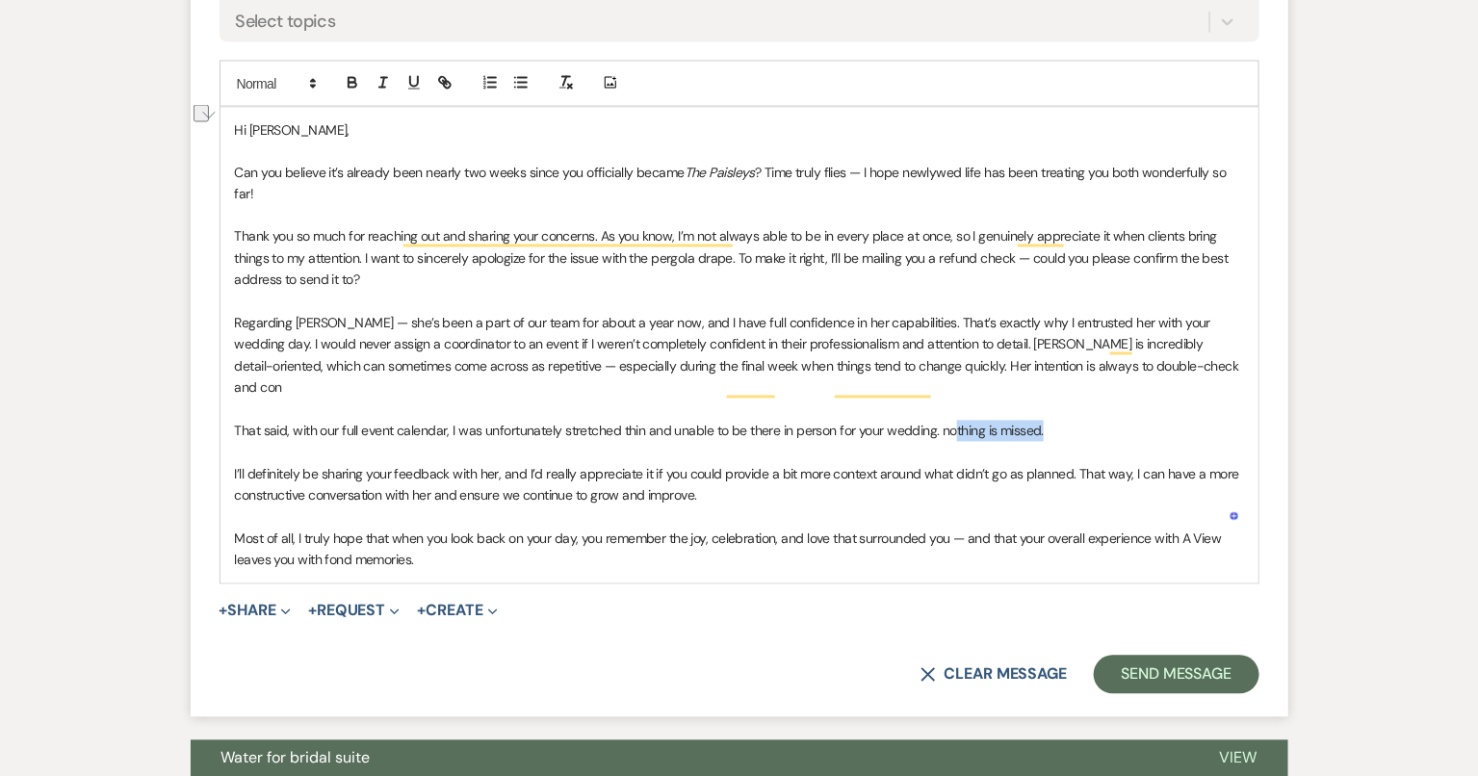
drag, startPoint x: 1074, startPoint y: 387, endPoint x: 947, endPoint y: 386, distance: 127.1
click at [947, 421] on p "That said, with our full event calendar, I was unfortunately stretched thin and…" at bounding box center [739, 431] width 1009 height 21
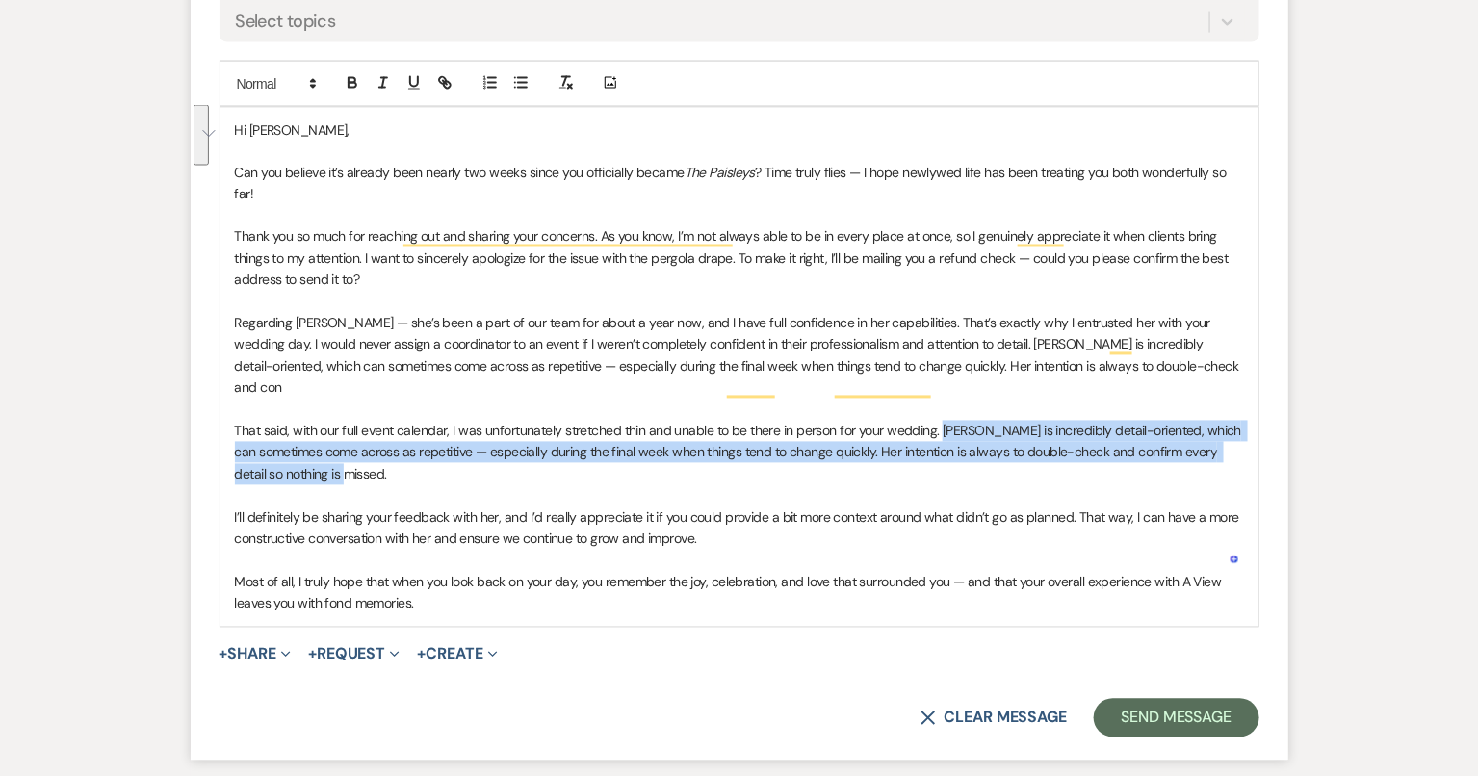
drag, startPoint x: 877, startPoint y: 436, endPoint x: 939, endPoint y: 387, distance: 78.8
click at [939, 421] on p "That said, with our full event calendar, I was unfortunately stretched thin and…" at bounding box center [739, 453] width 1009 height 64
copy p "Leslie is incredibly detail-oriented, which can sometimes come across as repeti…"
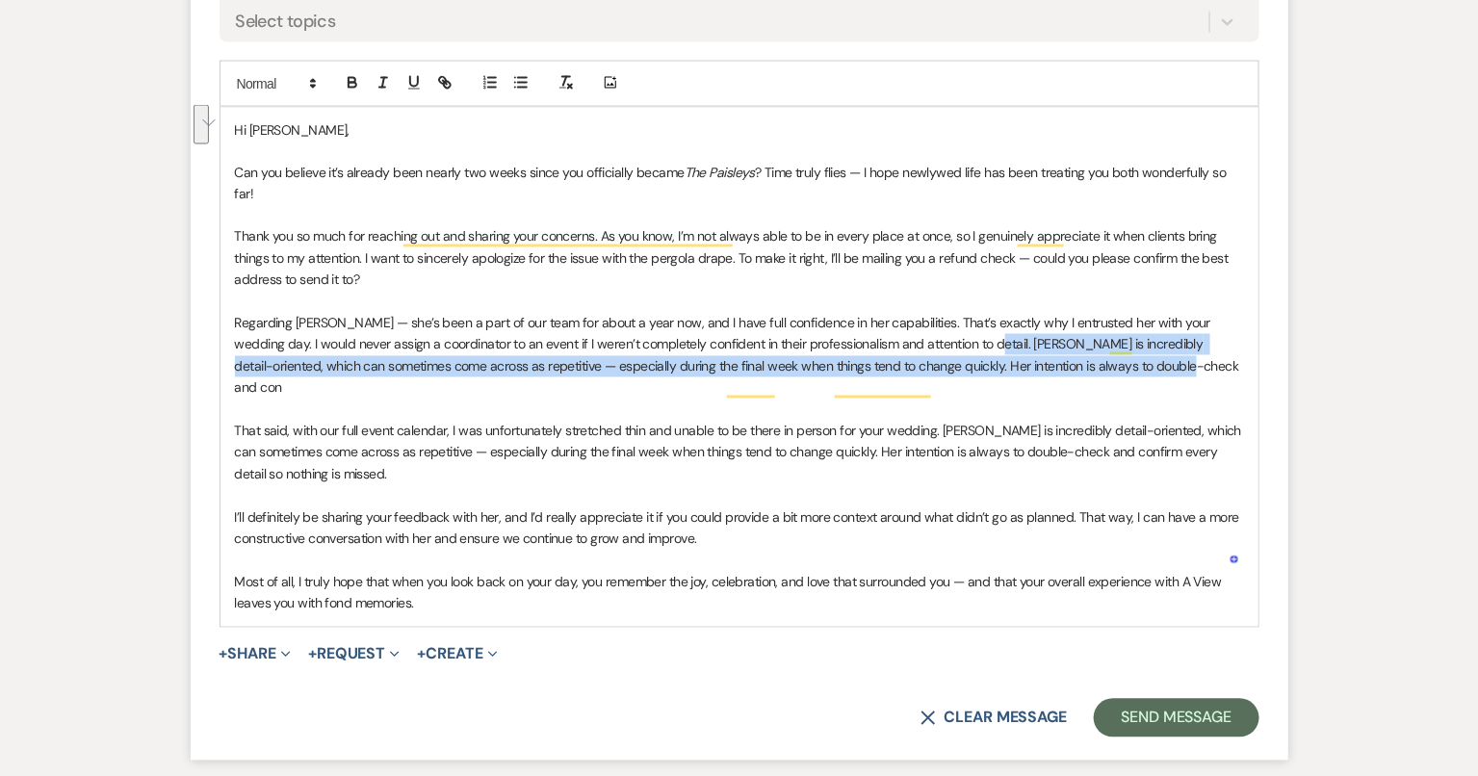
drag, startPoint x: 1141, startPoint y: 341, endPoint x: 948, endPoint y: 319, distance: 193.8
click at [948, 318] on p "Regarding Leslie — she’s been a part of our team for about a year now, and I ha…" at bounding box center [739, 356] width 1009 height 87
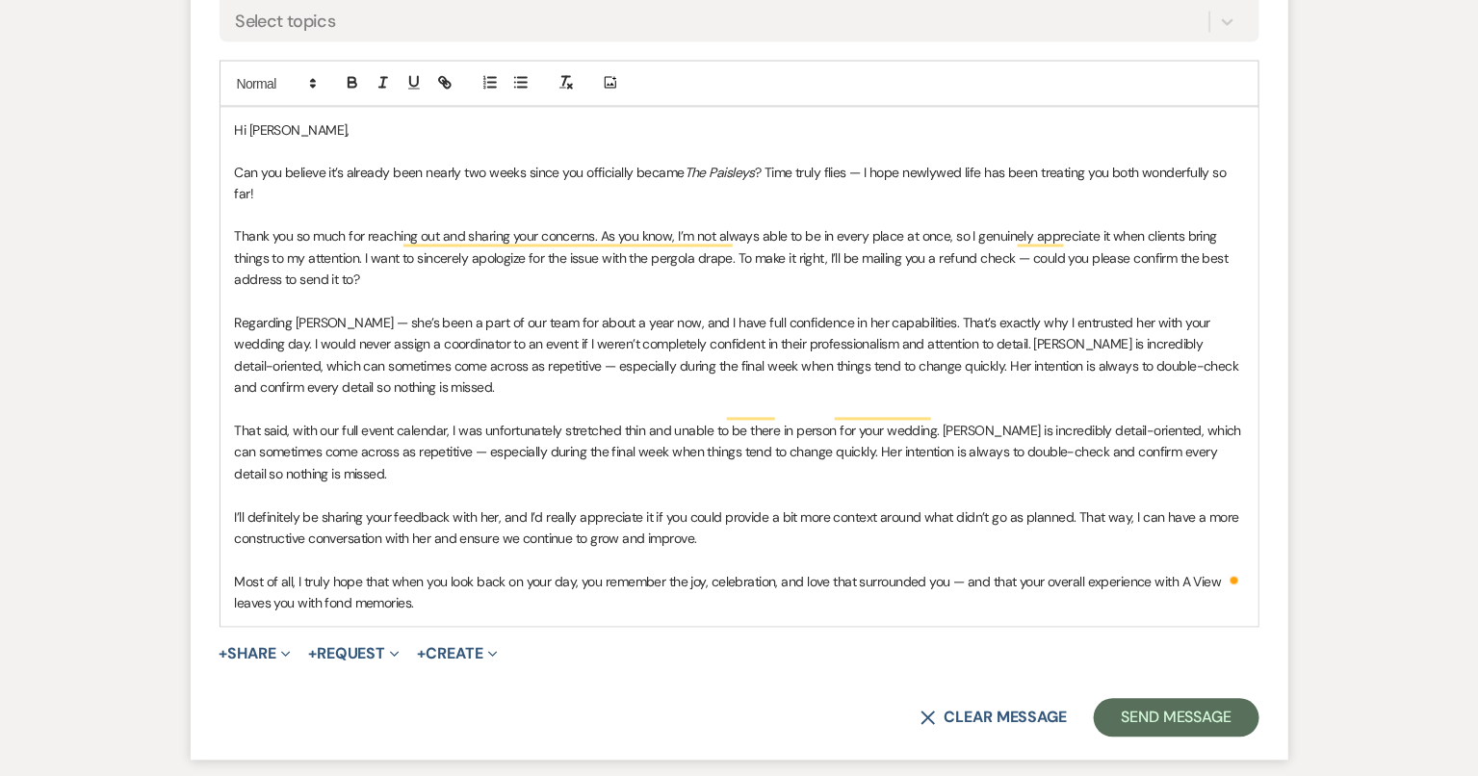
click at [493, 447] on p "That said, with our full event calendar, I was unfortunately stretched thin and…" at bounding box center [739, 453] width 1009 height 64
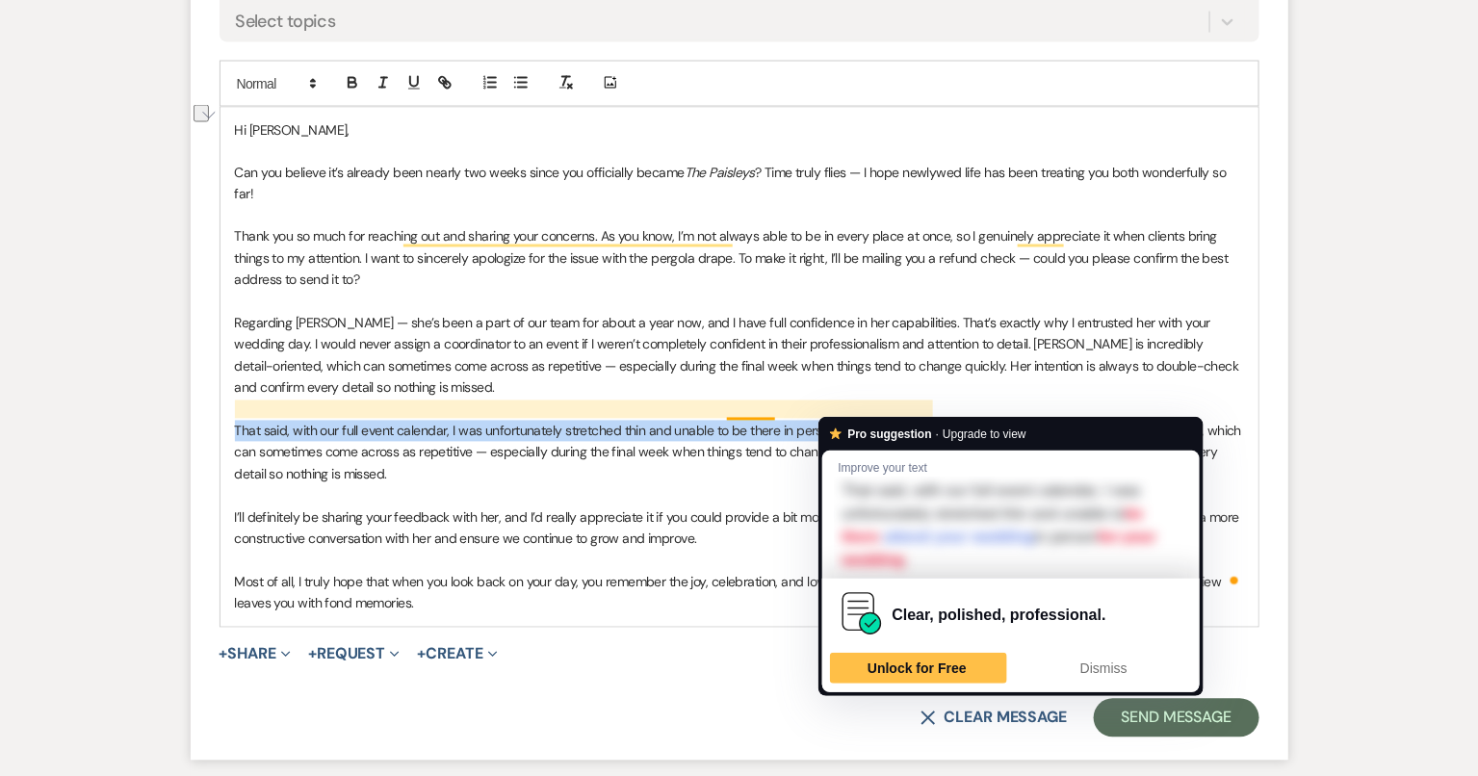
drag, startPoint x: 229, startPoint y: 399, endPoint x: 851, endPoint y: 401, distance: 621.9
click at [851, 401] on div "Hi Amy, Can you believe it’s already been nearly two weeks since you officially…" at bounding box center [739, 367] width 1038 height 519
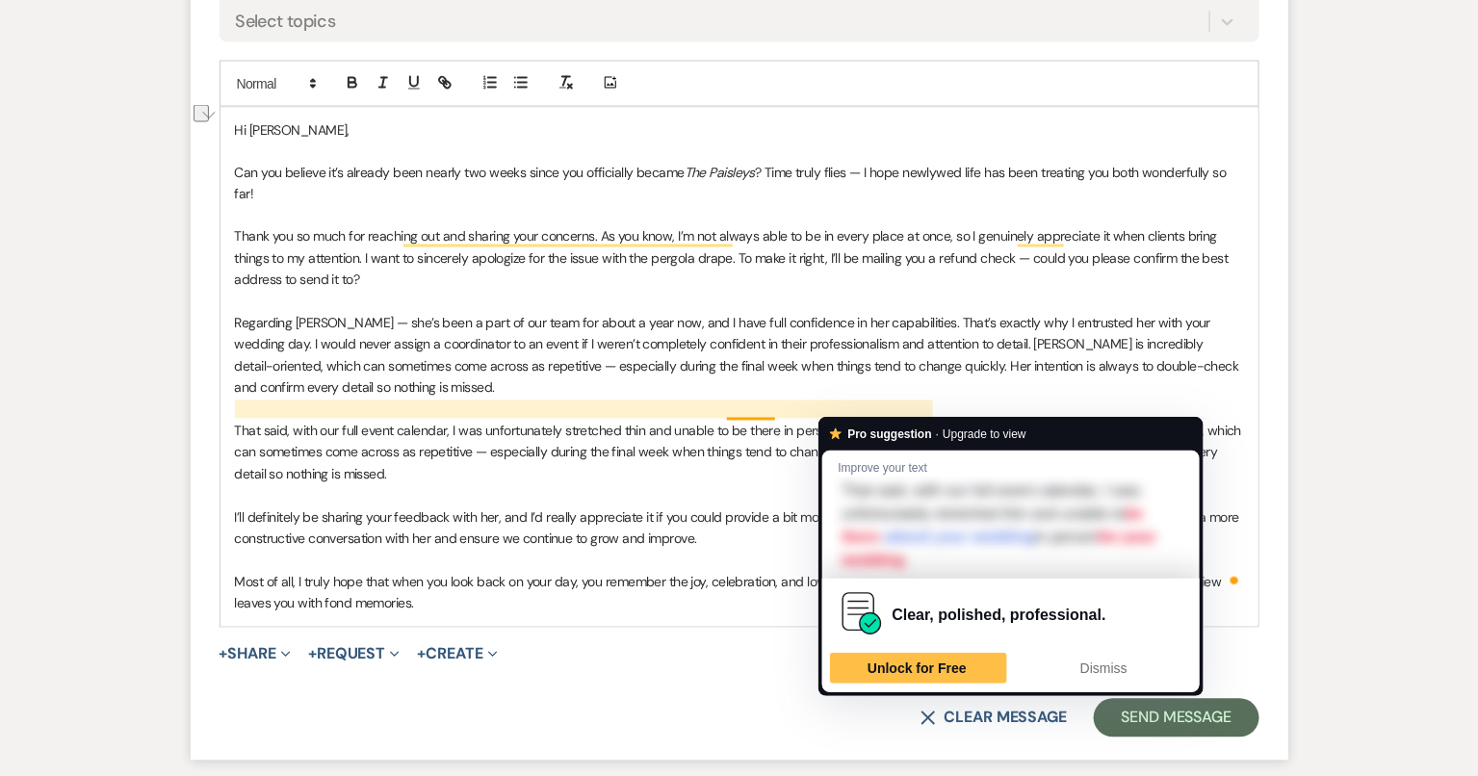
click at [938, 421] on p "That said, with our full event calendar, I was unfortunately stretched thin and…" at bounding box center [739, 453] width 1009 height 64
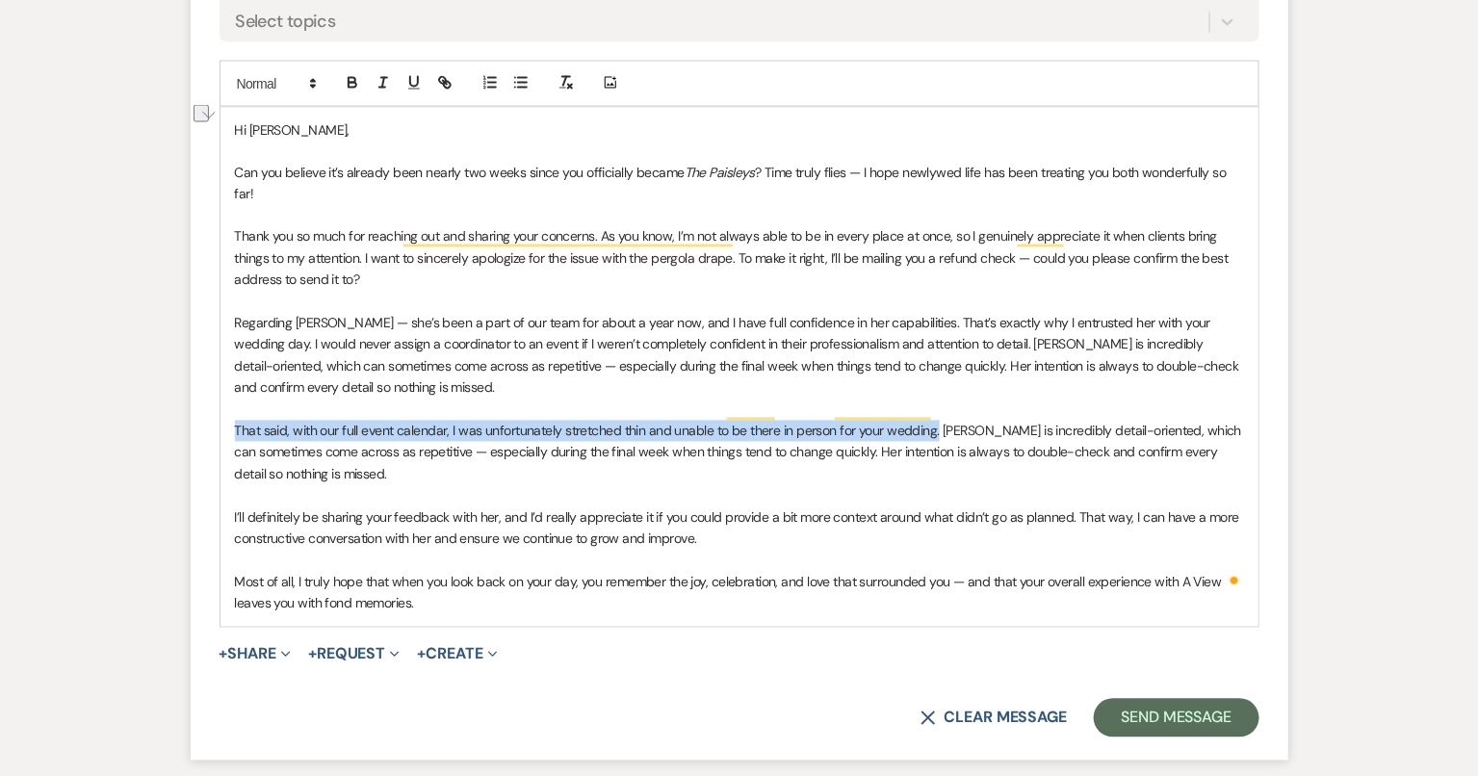
drag, startPoint x: 933, startPoint y: 405, endPoint x: 222, endPoint y: 402, distance: 710.4
copy p "That said, with our full event calendar, I was unfortunately stretched thin and…"
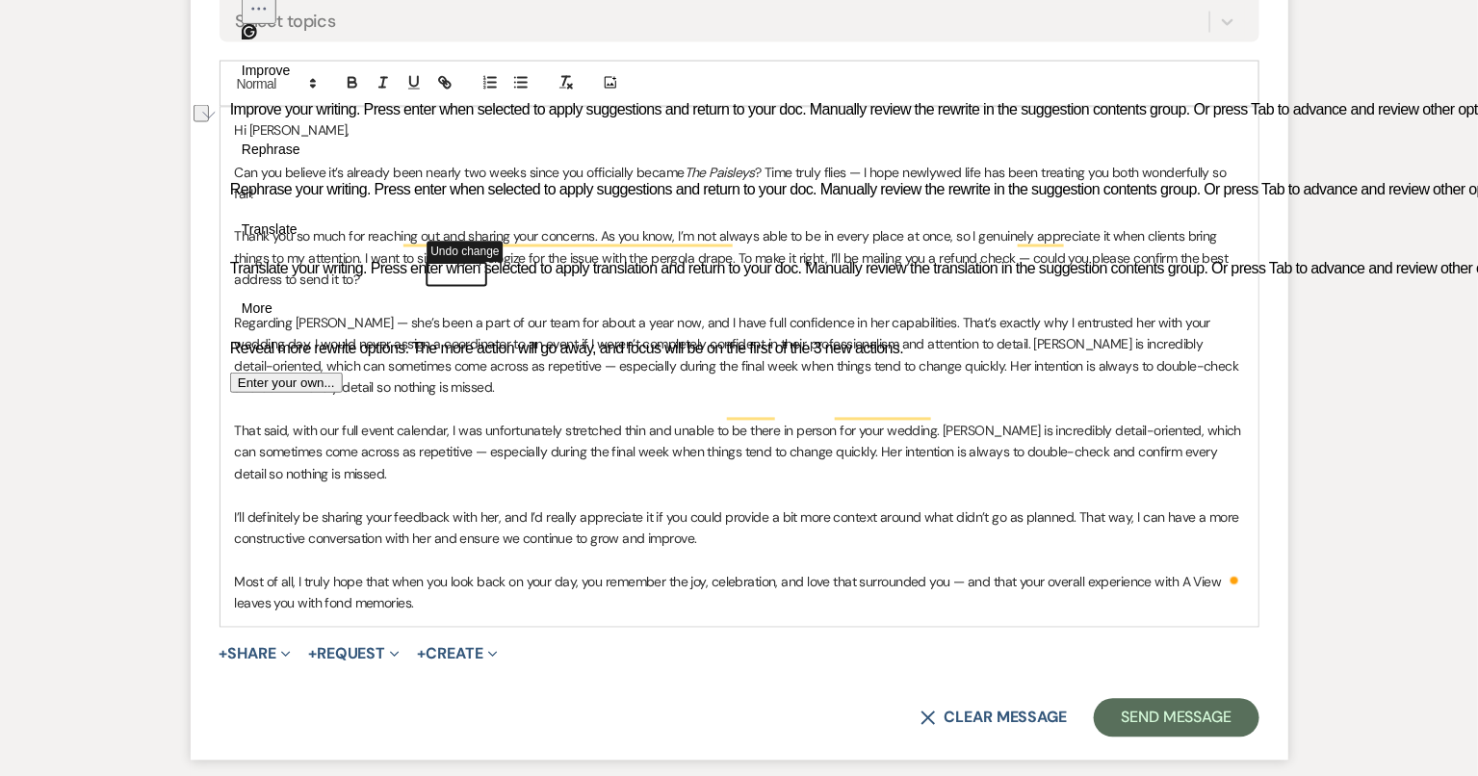
click at [923, 367] on p "Regarding Leslie — she’s been a part of our team for about a year now, and I ha…" at bounding box center [739, 356] width 1009 height 87
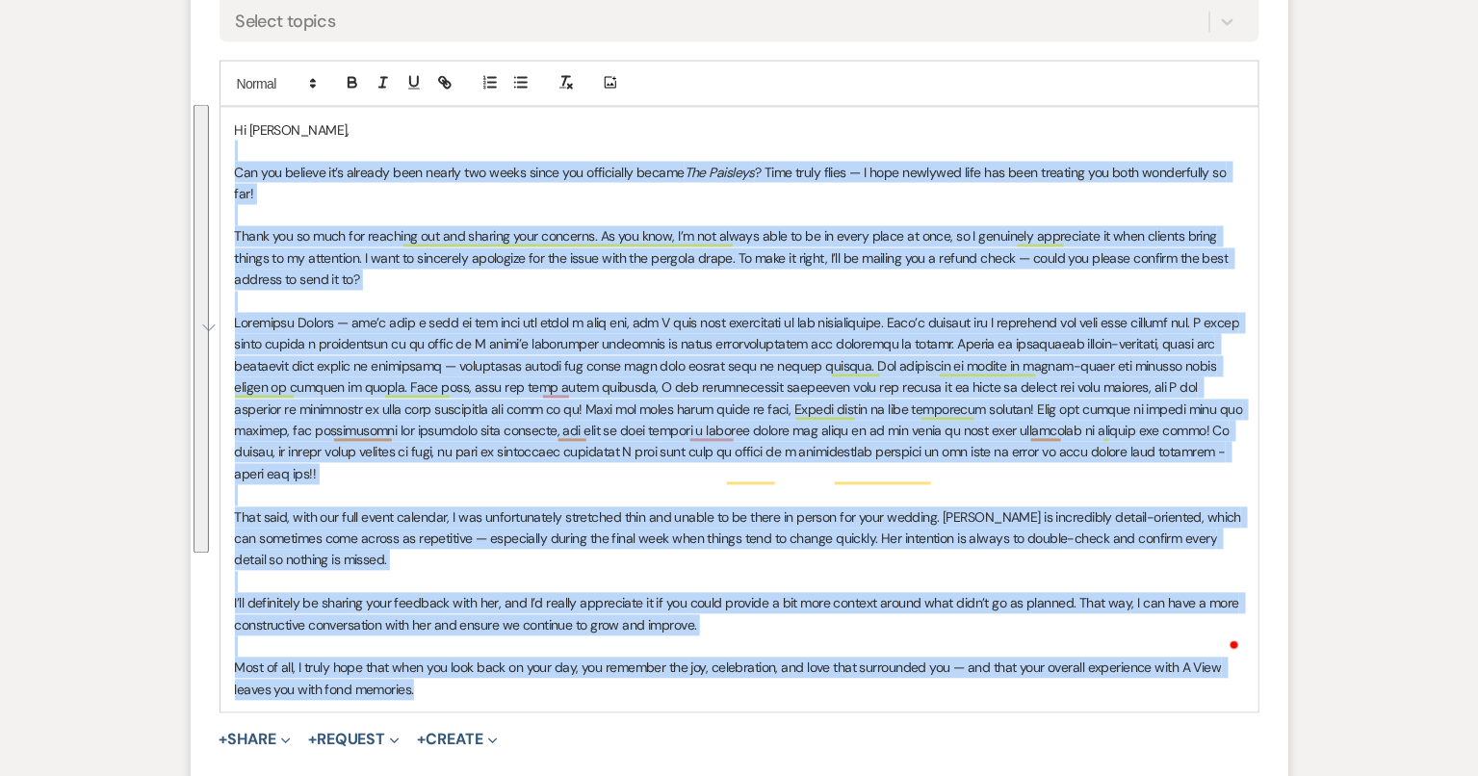
drag, startPoint x: 483, startPoint y: 658, endPoint x: 239, endPoint y: 139, distance: 574.5
click at [239, 139] on div "Hi Amy, Can you believe it’s already been nearly two weeks since you officially…" at bounding box center [739, 410] width 1038 height 605
drag, startPoint x: 230, startPoint y: 123, endPoint x: 432, endPoint y: 647, distance: 561.3
click at [432, 647] on div "Hi Amy, Can you believe it’s already been nearly two weeks since you officially…" at bounding box center [739, 410] width 1038 height 605
copy div "Hi Amy, Can you believe it’s already been nearly two weeks since you officially…"
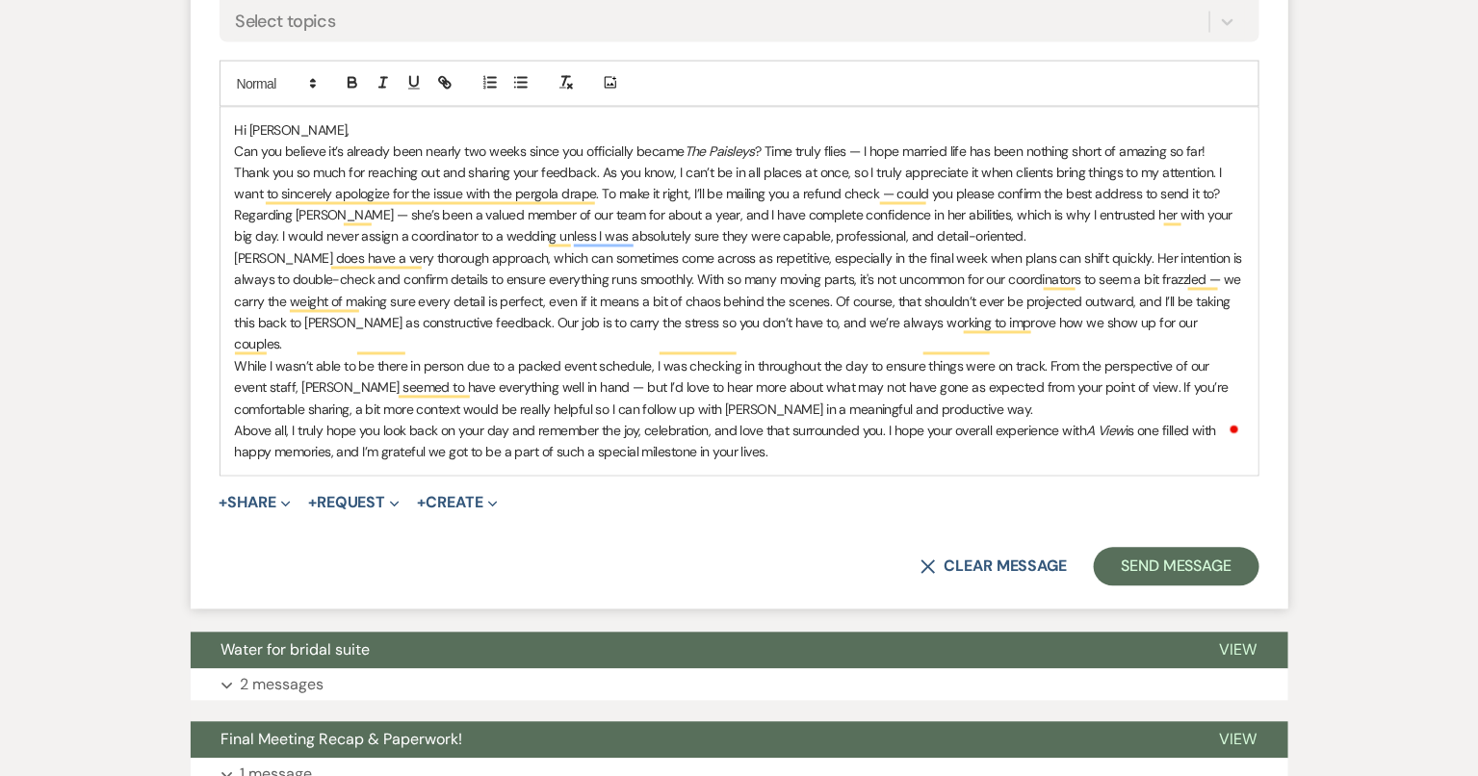
click at [1217, 146] on p "Can you believe it’s already been nearly two weeks since you officially became …" at bounding box center [739, 151] width 1009 height 21
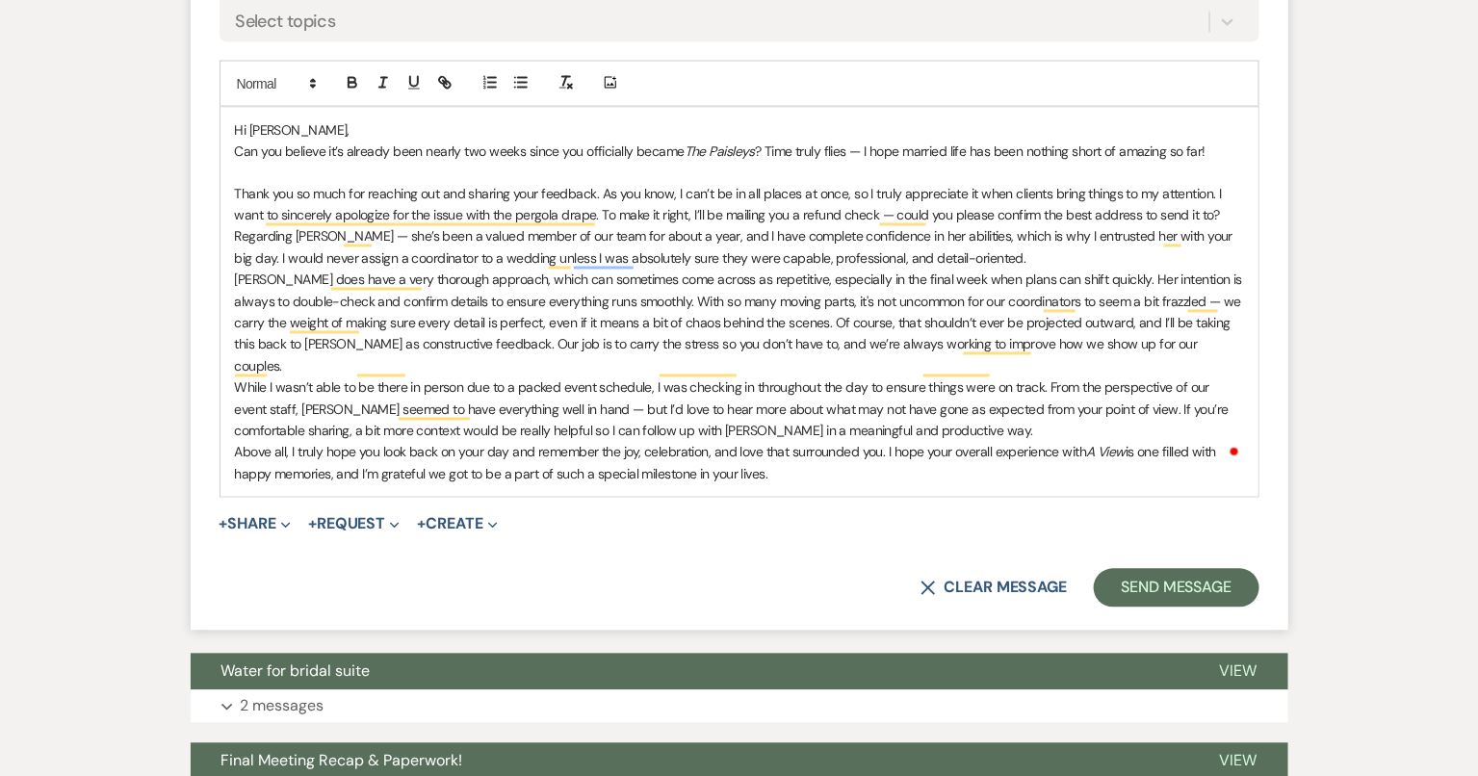
click at [1245, 210] on div "Hi Amy, Can you believe it’s already been nearly two weeks since you officially…" at bounding box center [739, 303] width 1038 height 390
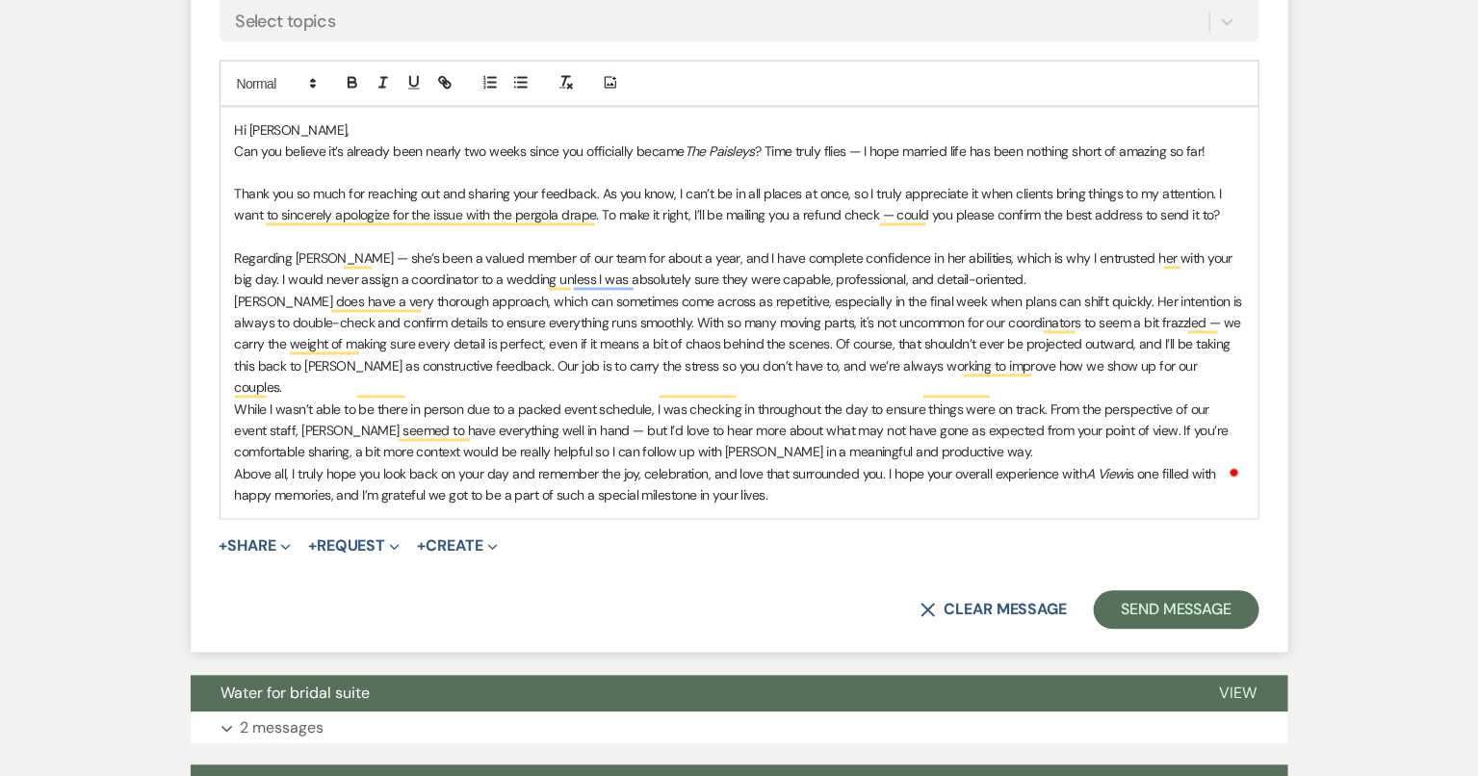
click at [1127, 274] on p "Regarding Leslie — she’s been a valued member of our team for about a year, and…" at bounding box center [739, 269] width 1009 height 43
click at [231, 299] on div "Hi Amy, Can you believe it’s already been nearly two weeks since you officially…" at bounding box center [739, 313] width 1038 height 411
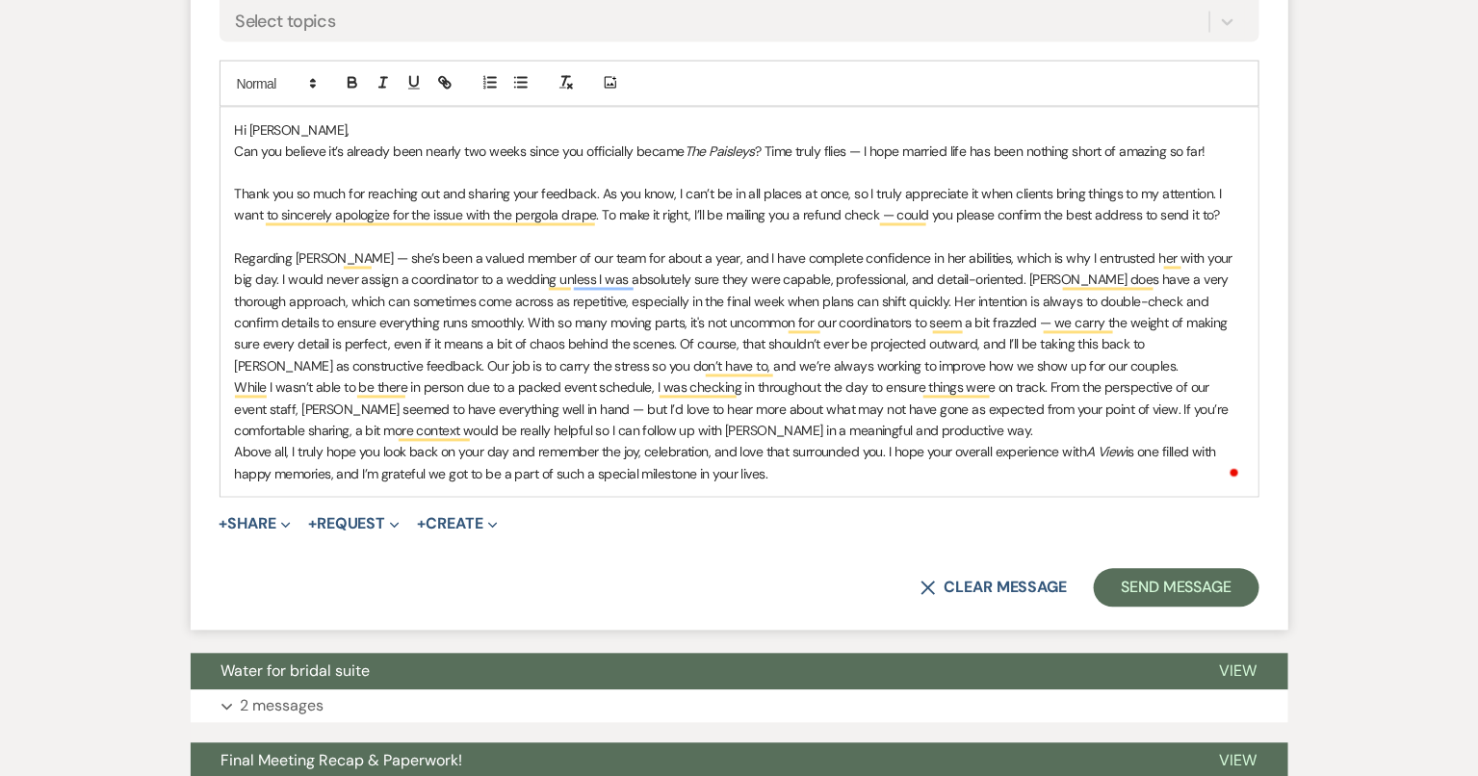
click at [873, 364] on p "Regarding Leslie — she’s been a valued member of our team for about a year, and…" at bounding box center [739, 312] width 1009 height 129
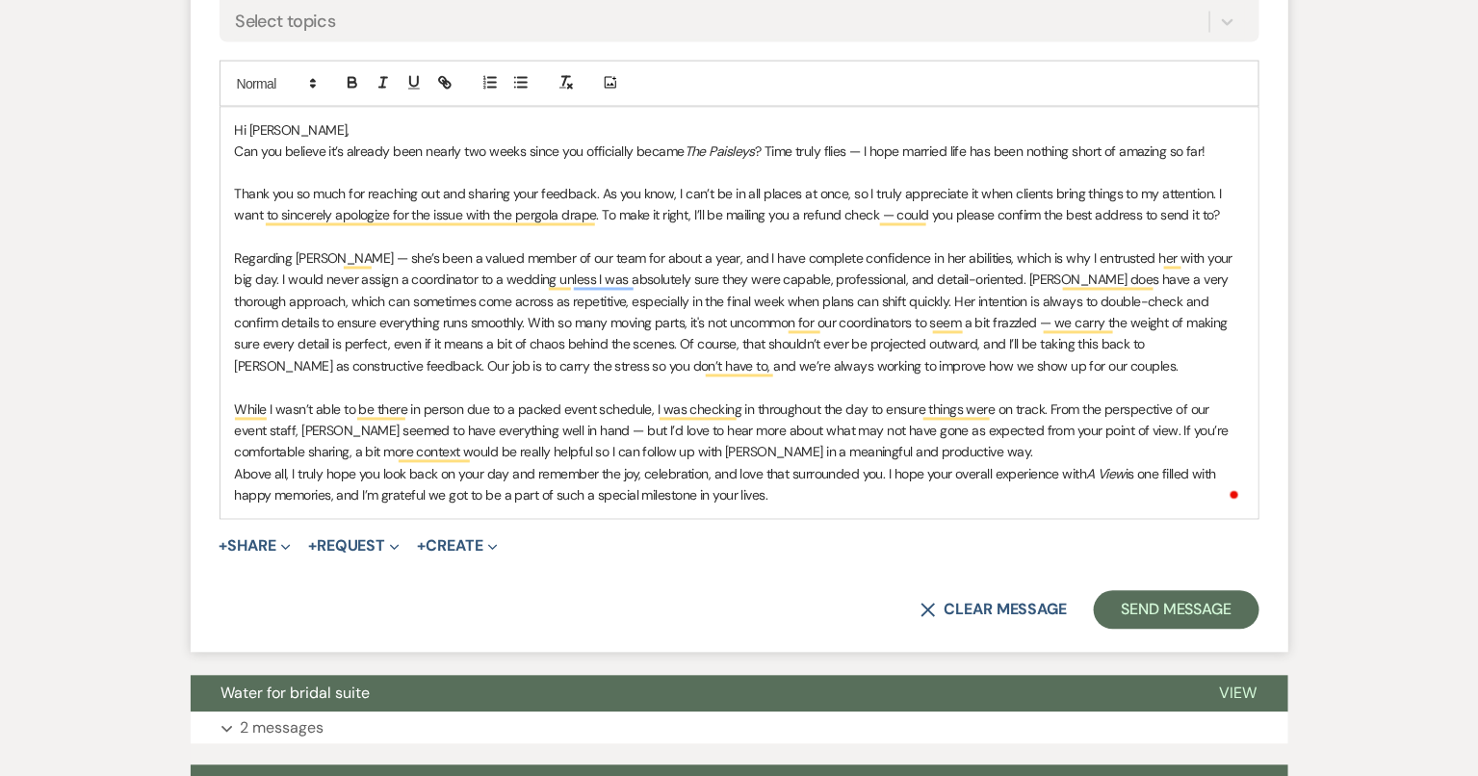
click at [867, 446] on p "While I wasn’t able to be there in person due to a packed event schedule, I was…" at bounding box center [739, 431] width 1009 height 64
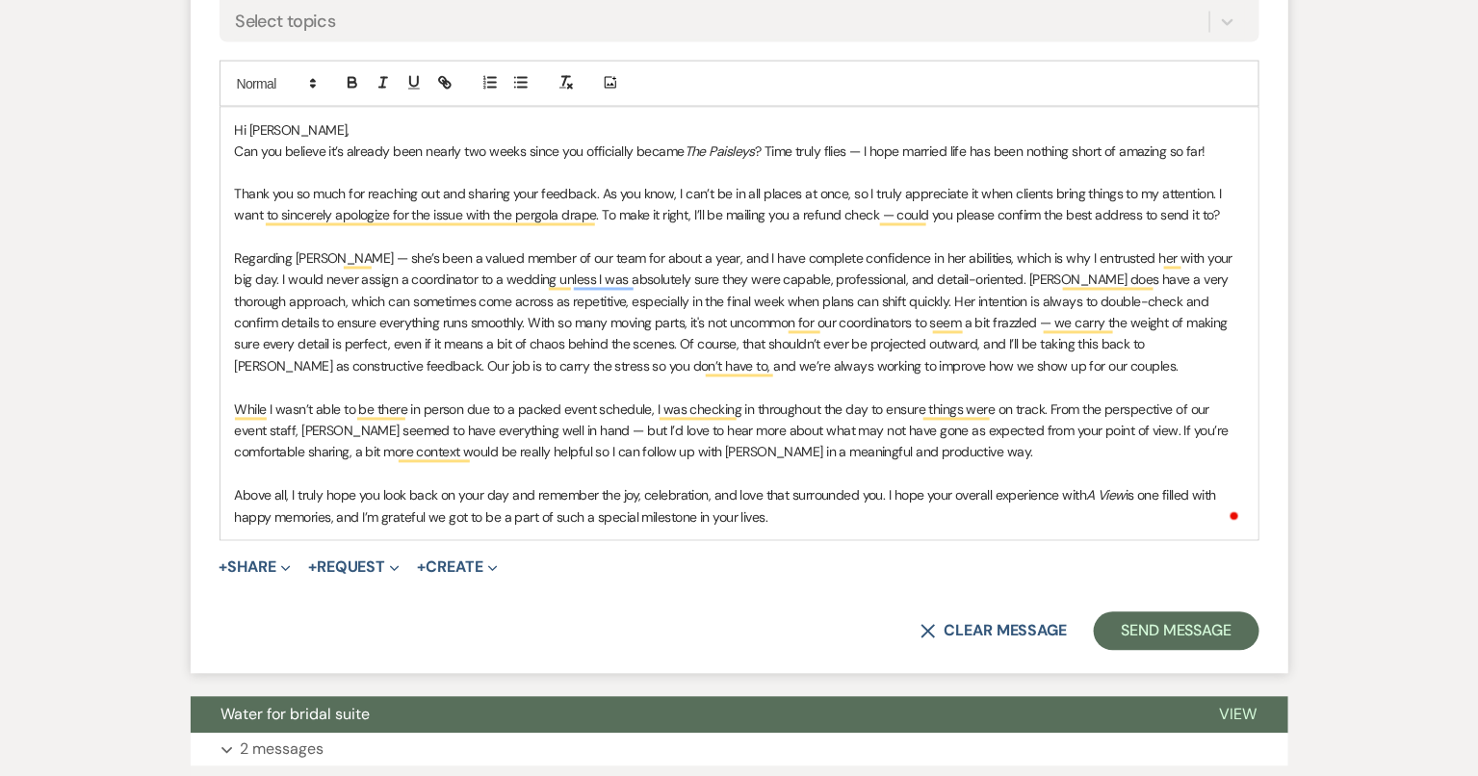
scroll to position [1126, 0]
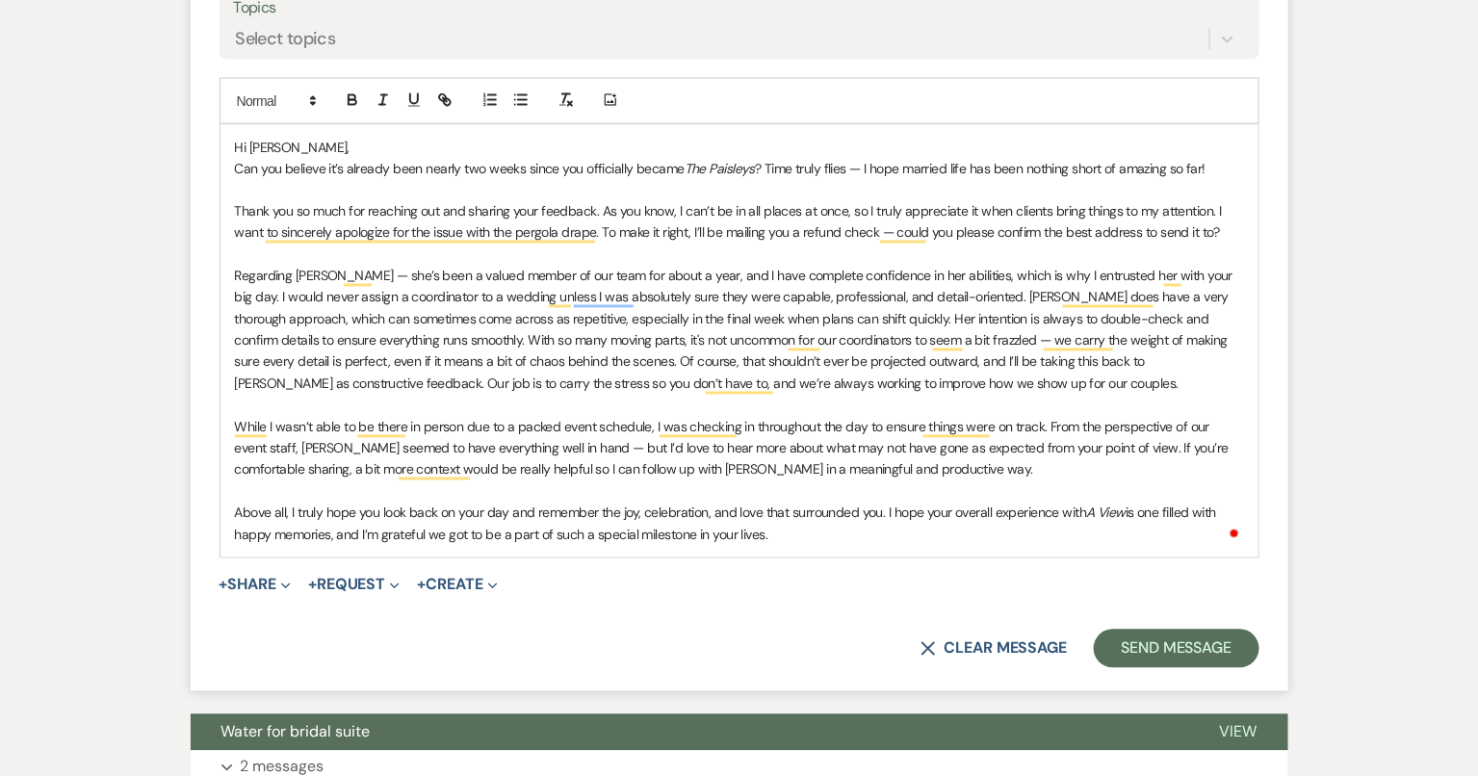
click at [317, 147] on p "Hi Amy," at bounding box center [739, 147] width 1009 height 21
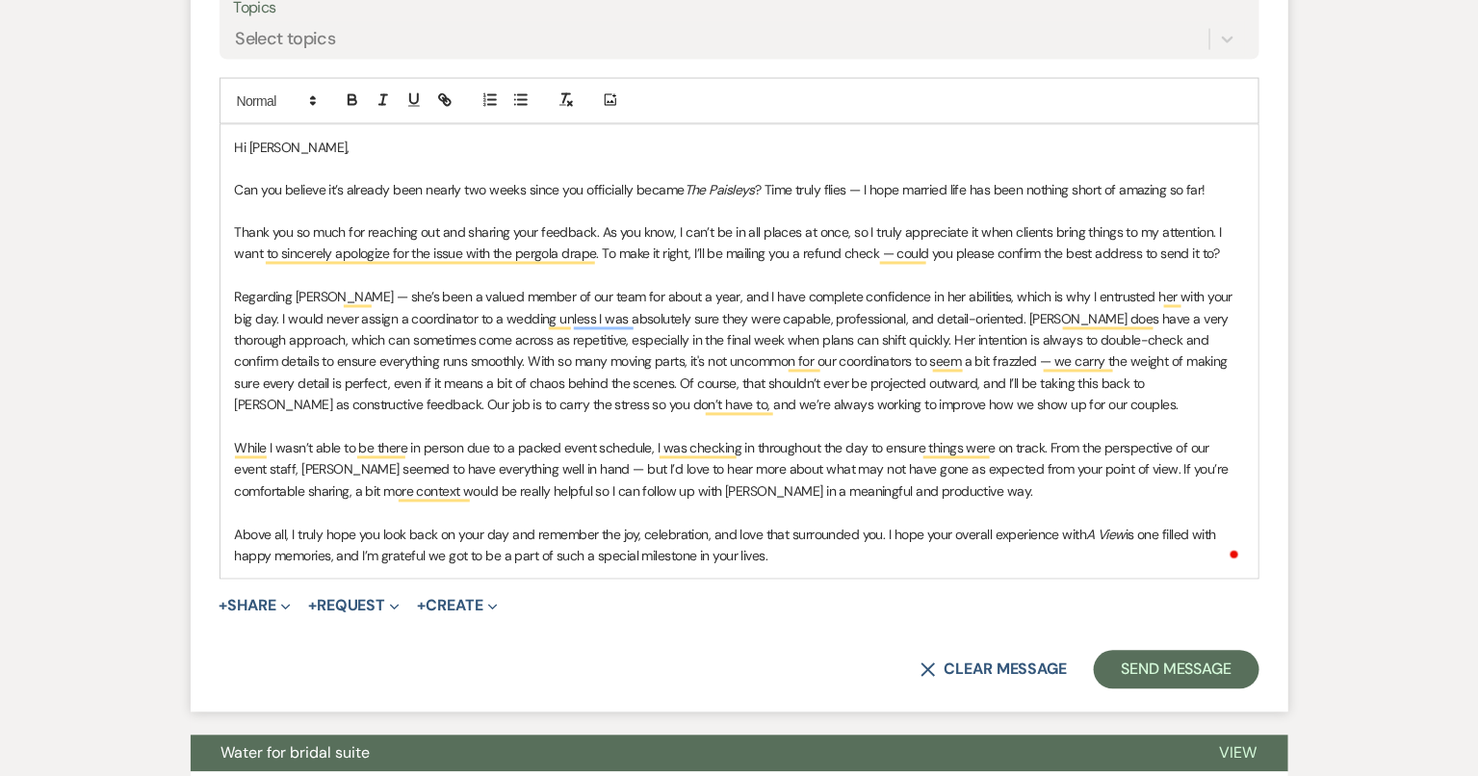
click at [944, 267] on p "To enrich screen reader interactions, please activate Accessibility in Grammarl…" at bounding box center [739, 276] width 1009 height 21
click at [881, 245] on p "Thank you so much for reaching out and sharing your feedback. As you know, I ca…" at bounding box center [739, 243] width 1009 height 43
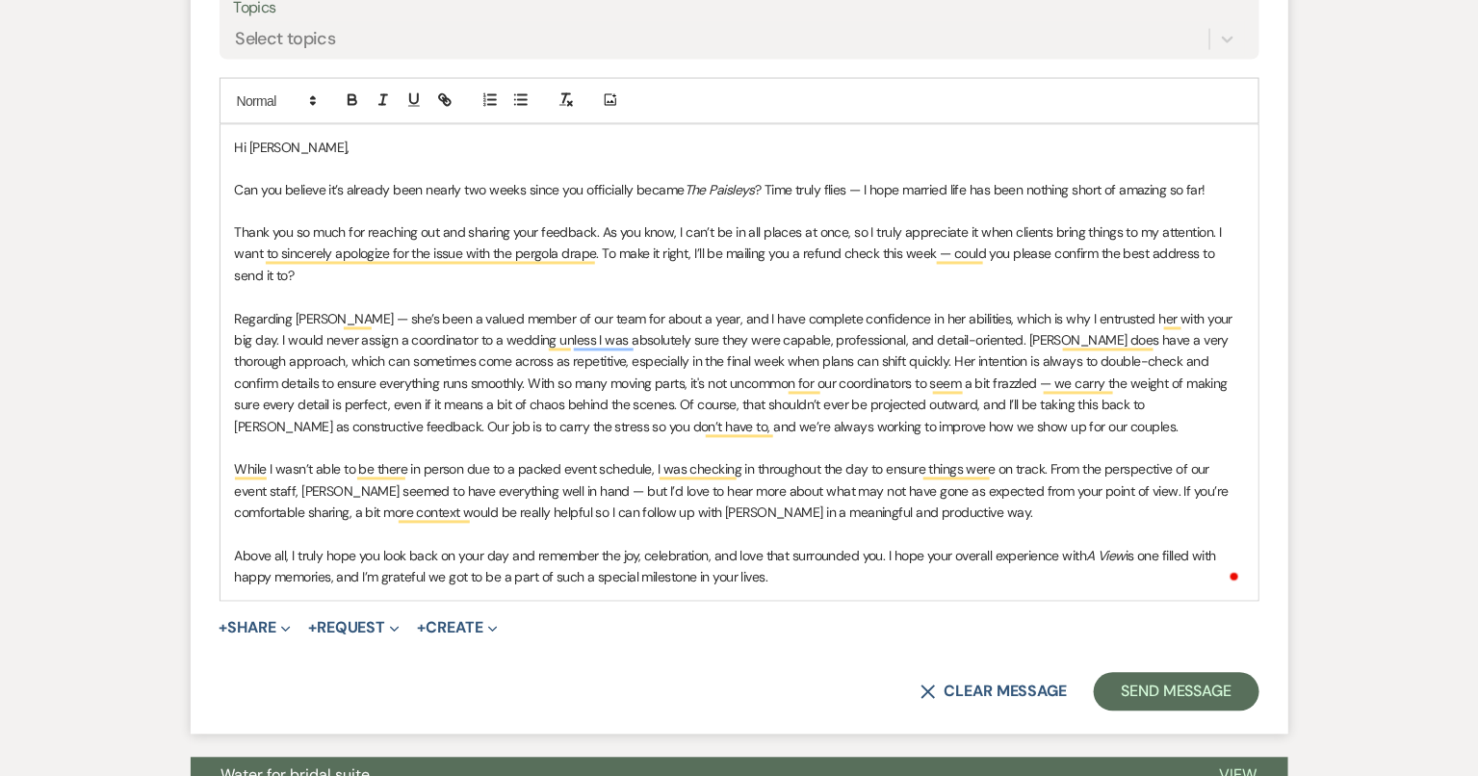
click at [874, 296] on p "To enrich screen reader interactions, please activate Accessibility in Grammarl…" at bounding box center [739, 297] width 1009 height 21
drag, startPoint x: 512, startPoint y: 357, endPoint x: 768, endPoint y: 371, distance: 256.4
click at [770, 371] on p "Regarding Leslie — she’s been a valued member of our team for about a year, and…" at bounding box center [739, 373] width 1009 height 129
click at [901, 429] on p "Regarding Leslie — she’s been a valued member of our team for about a year, and…" at bounding box center [739, 373] width 1009 height 129
click at [386, 378] on p "Regarding Leslie — she’s been a valued member of our team for about a year, and…" at bounding box center [739, 373] width 1009 height 129
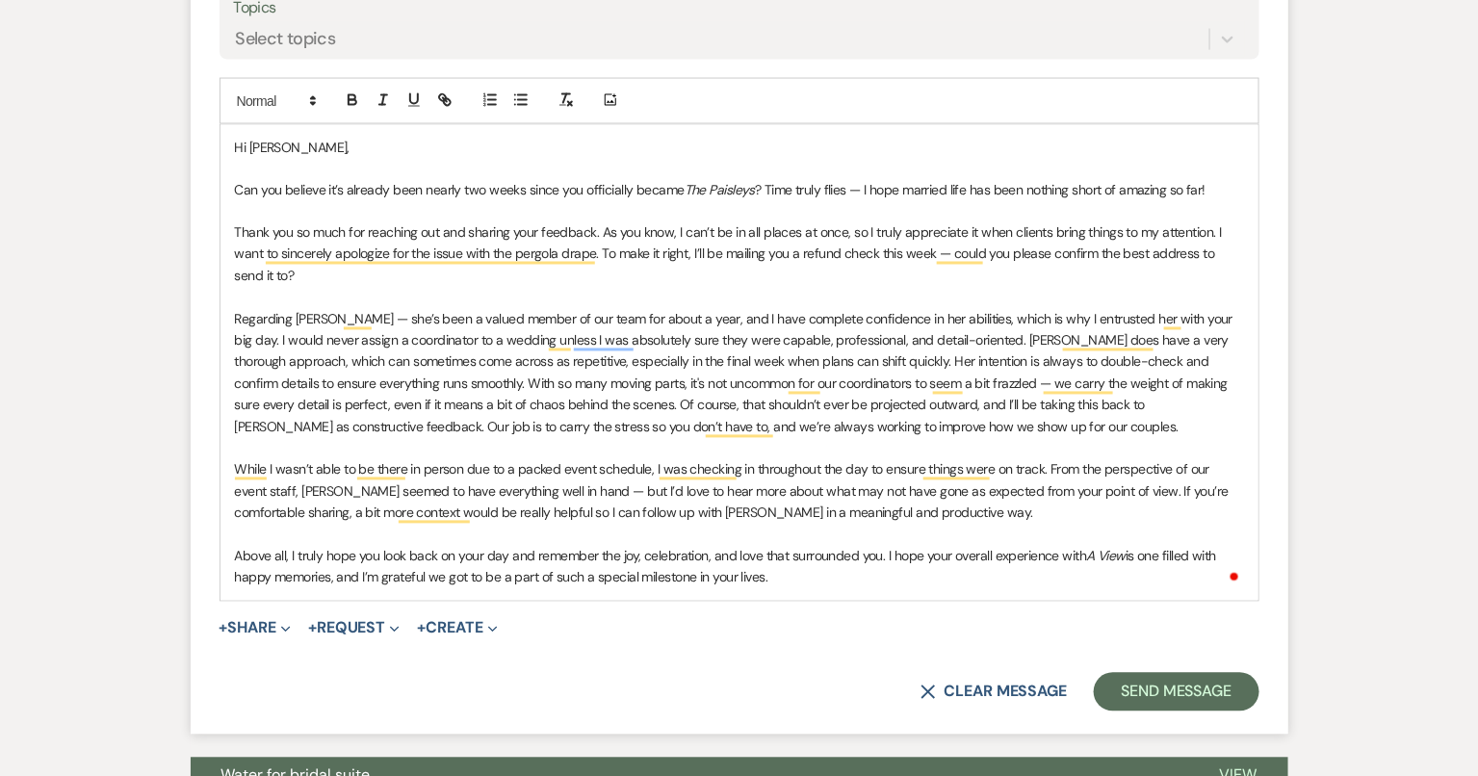
click at [925, 424] on p "Regarding Leslie — she’s been a valued member of our team for about a year, and…" at bounding box center [739, 373] width 1009 height 129
drag, startPoint x: 781, startPoint y: 577, endPoint x: 225, endPoint y: 102, distance: 730.6
click at [225, 103] on div "Add Photo Hi Amy, Can you believe it’s already been nearly two weeks since you …" at bounding box center [739, 340] width 1040 height 524
copy div "Hi Amy, Can you believe it’s already been nearly two weeks since you officially…"
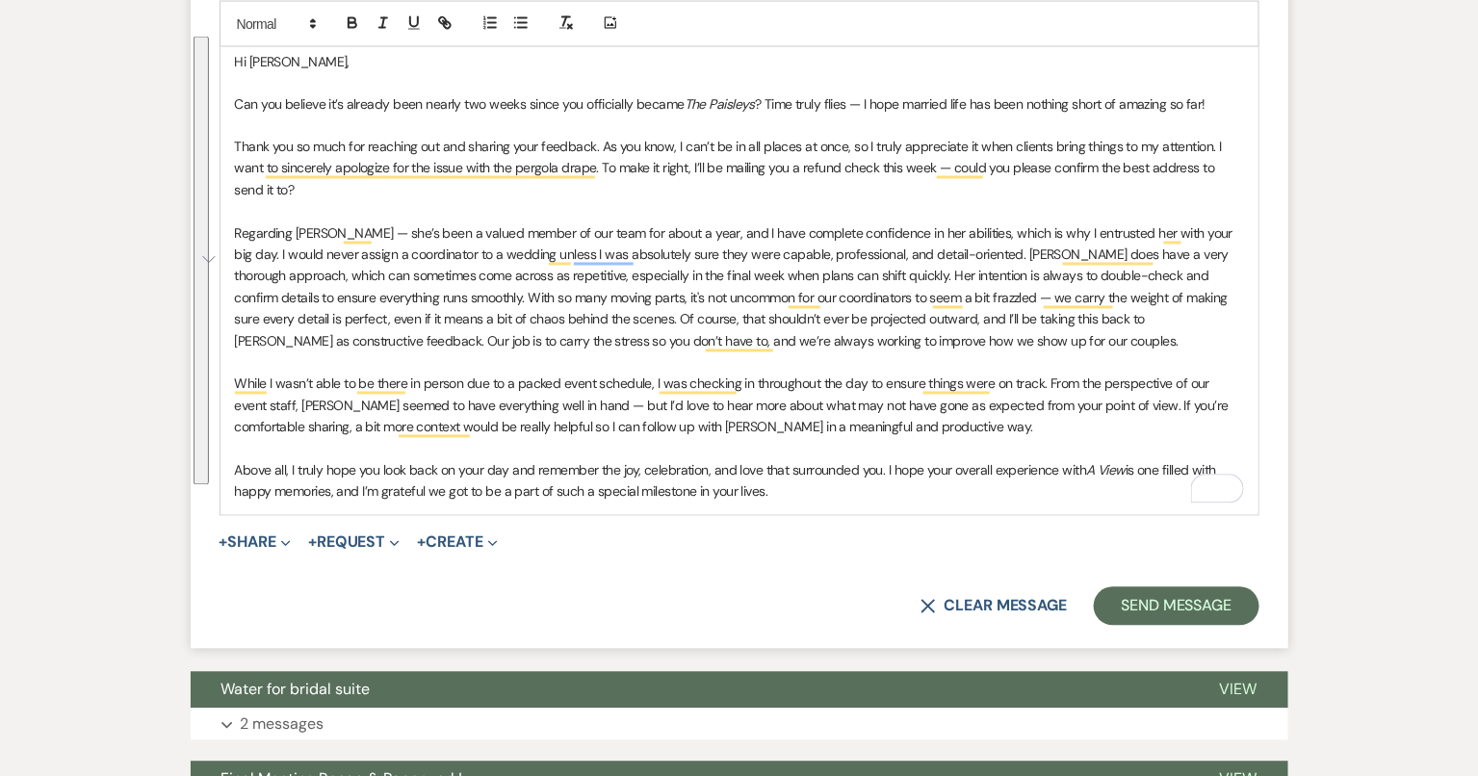
scroll to position [1206, 0]
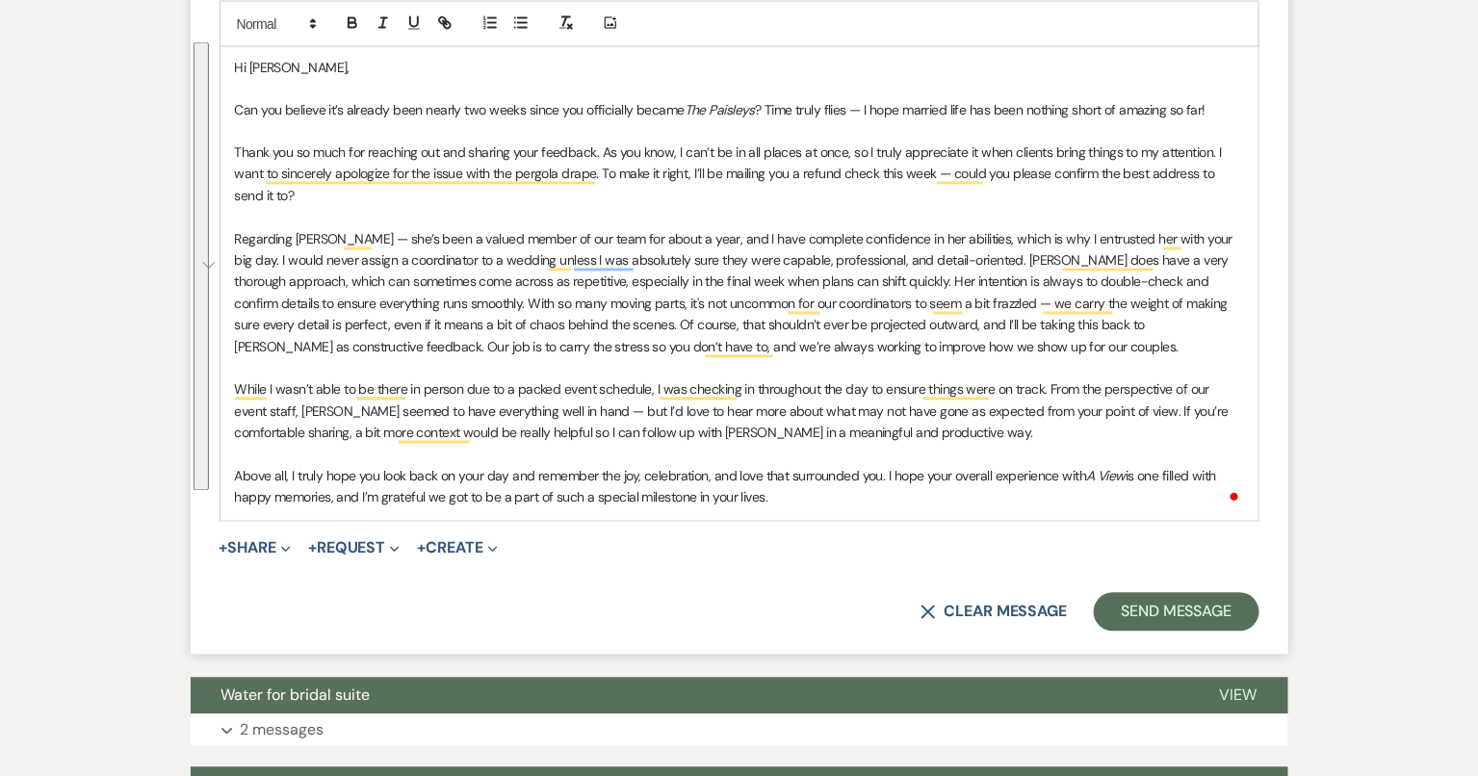
click at [929, 348] on p "Regarding Leslie — she’s been a valued member of our team for about a year, and…" at bounding box center [739, 293] width 1009 height 129
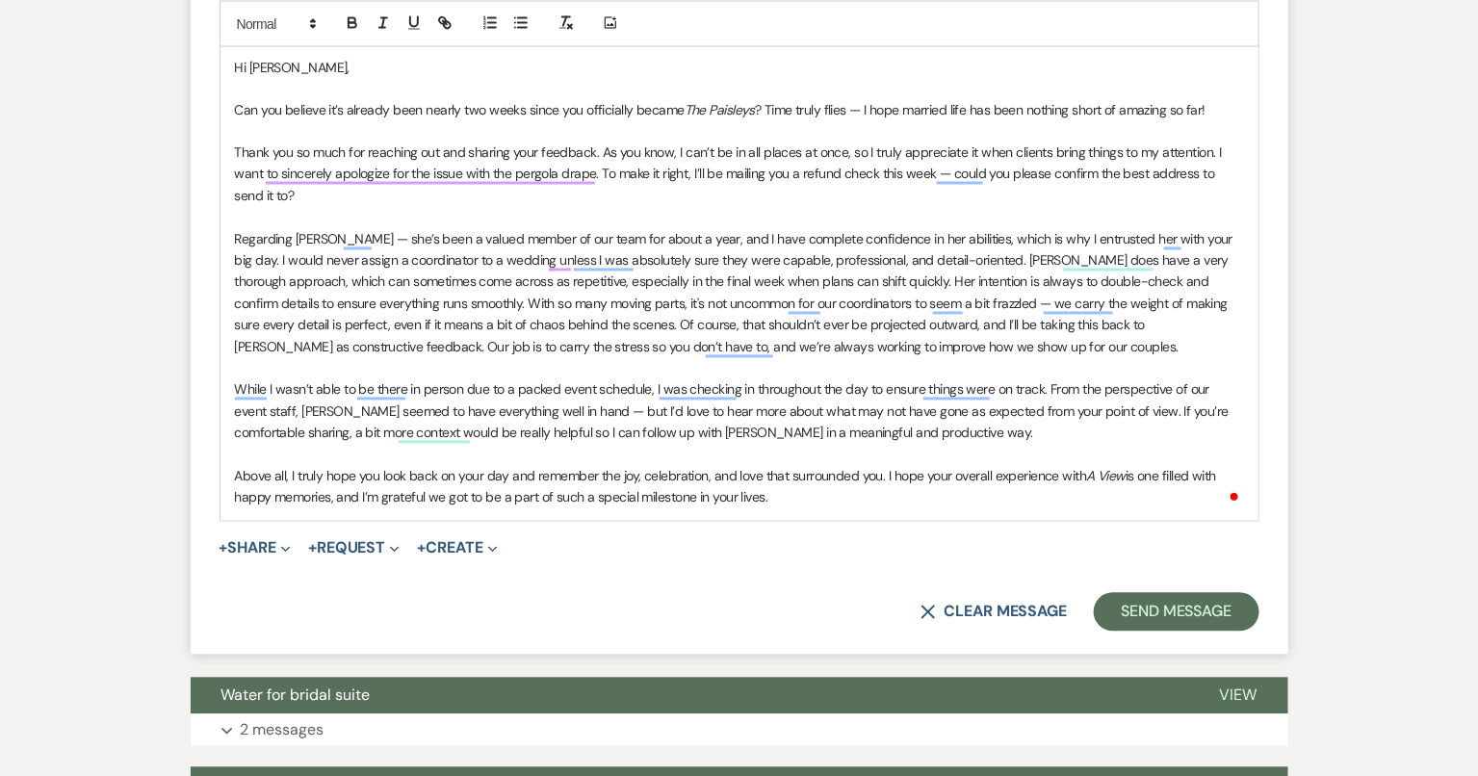
click at [1039, 381] on p "While I wasn’t able to be there in person due to a packed event schedule, I was…" at bounding box center [739, 411] width 1009 height 64
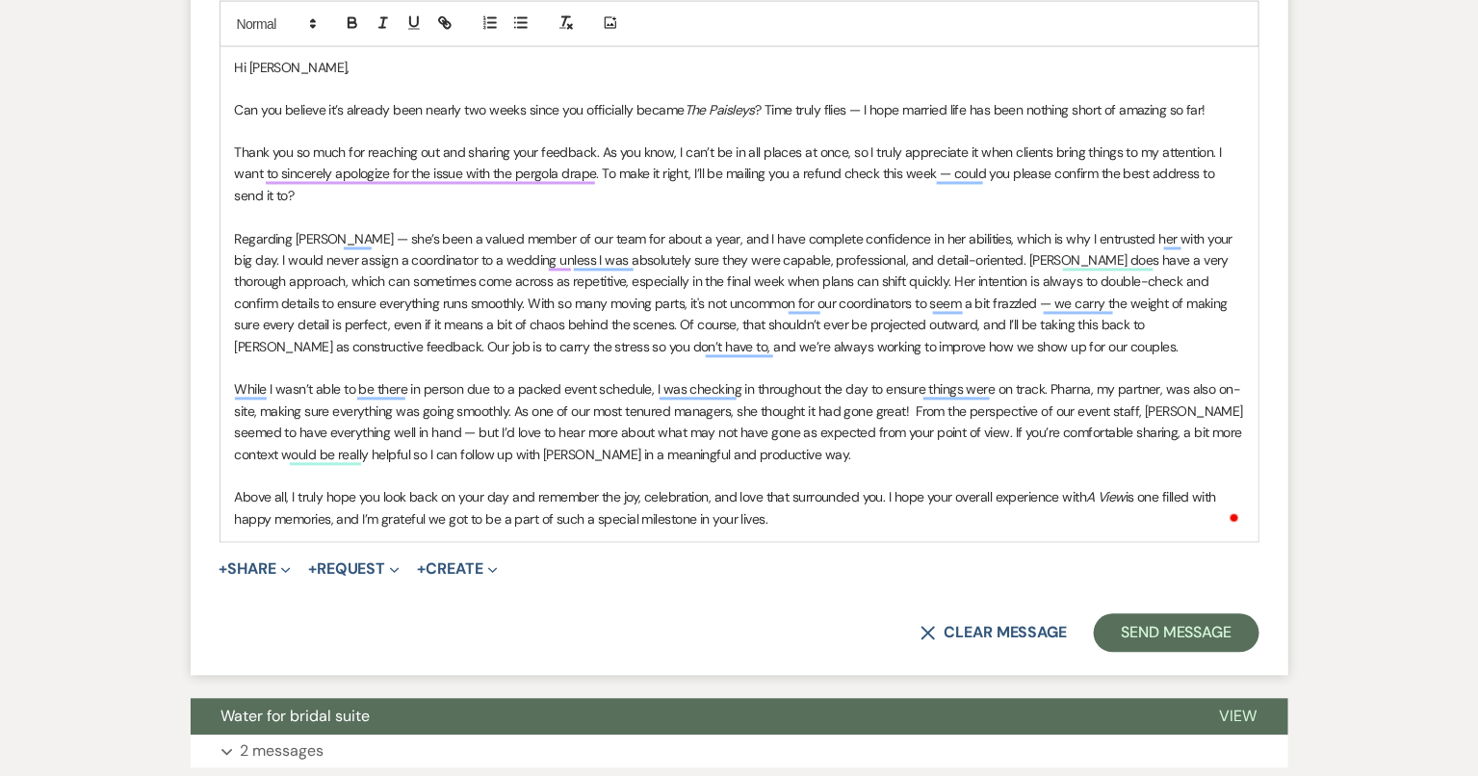
click at [1137, 405] on p "While I wasn’t able to be there in person due to a packed event schedule, I was…" at bounding box center [739, 422] width 1009 height 87
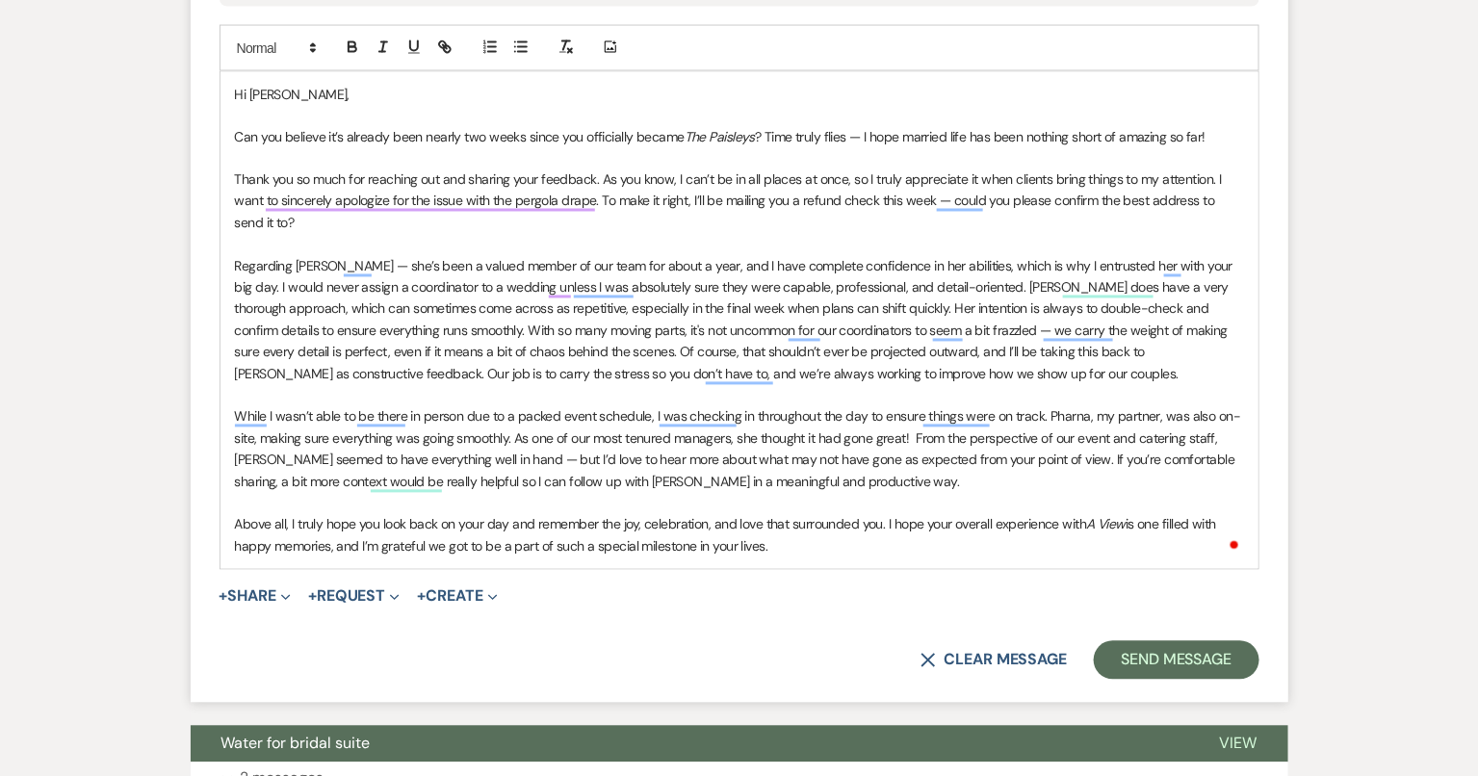
scroll to position [1180, 0]
click at [574, 255] on p "Regarding Leslie — she’s been a valued member of our team for about a year, and…" at bounding box center [739, 319] width 1009 height 129
click at [887, 372] on p "Regarding Leslie — she’s been a valued member of our team for about a year, and…" at bounding box center [739, 319] width 1009 height 129
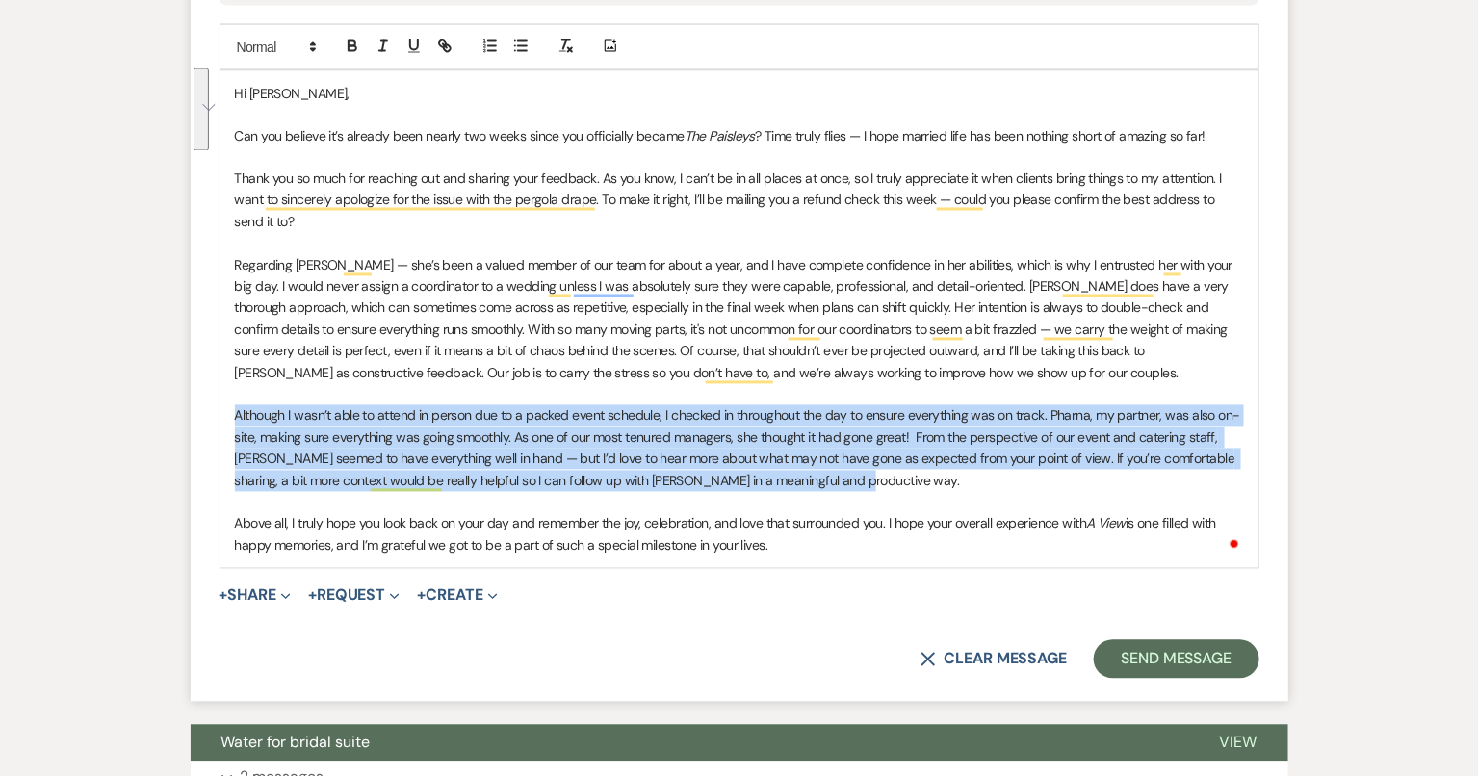
drag, startPoint x: 857, startPoint y: 485, endPoint x: 231, endPoint y: 407, distance: 630.5
click at [231, 407] on div "Hi Amy, Can you believe it’s already been nearly two weeks since you officially…" at bounding box center [739, 320] width 1038 height 498
copy p "Although I wasn’t able to attend in person due to a packed event schedule, I ch…"
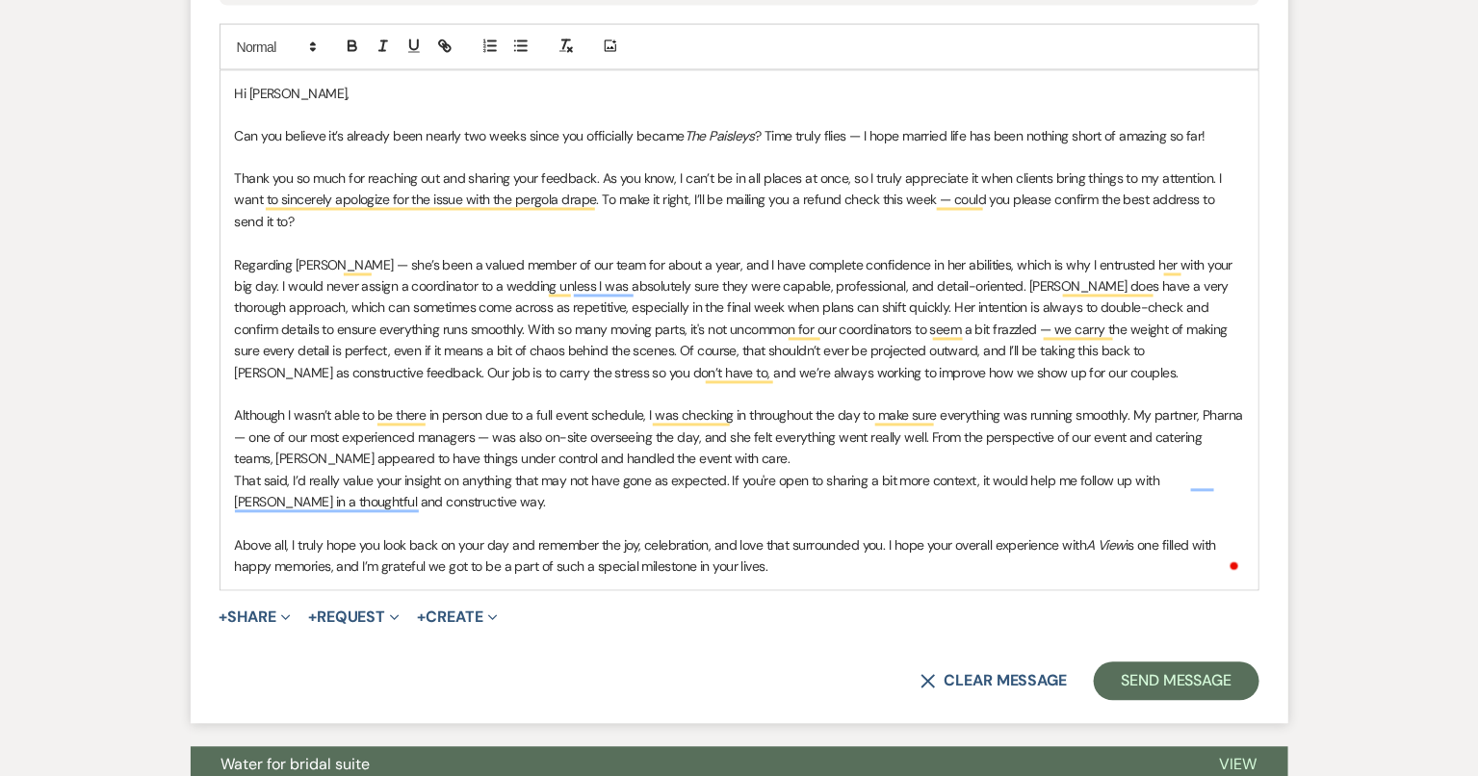
click at [233, 476] on div "Hi Amy, Can you believe it’s already been nearly two weeks since you officially…" at bounding box center [739, 330] width 1038 height 519
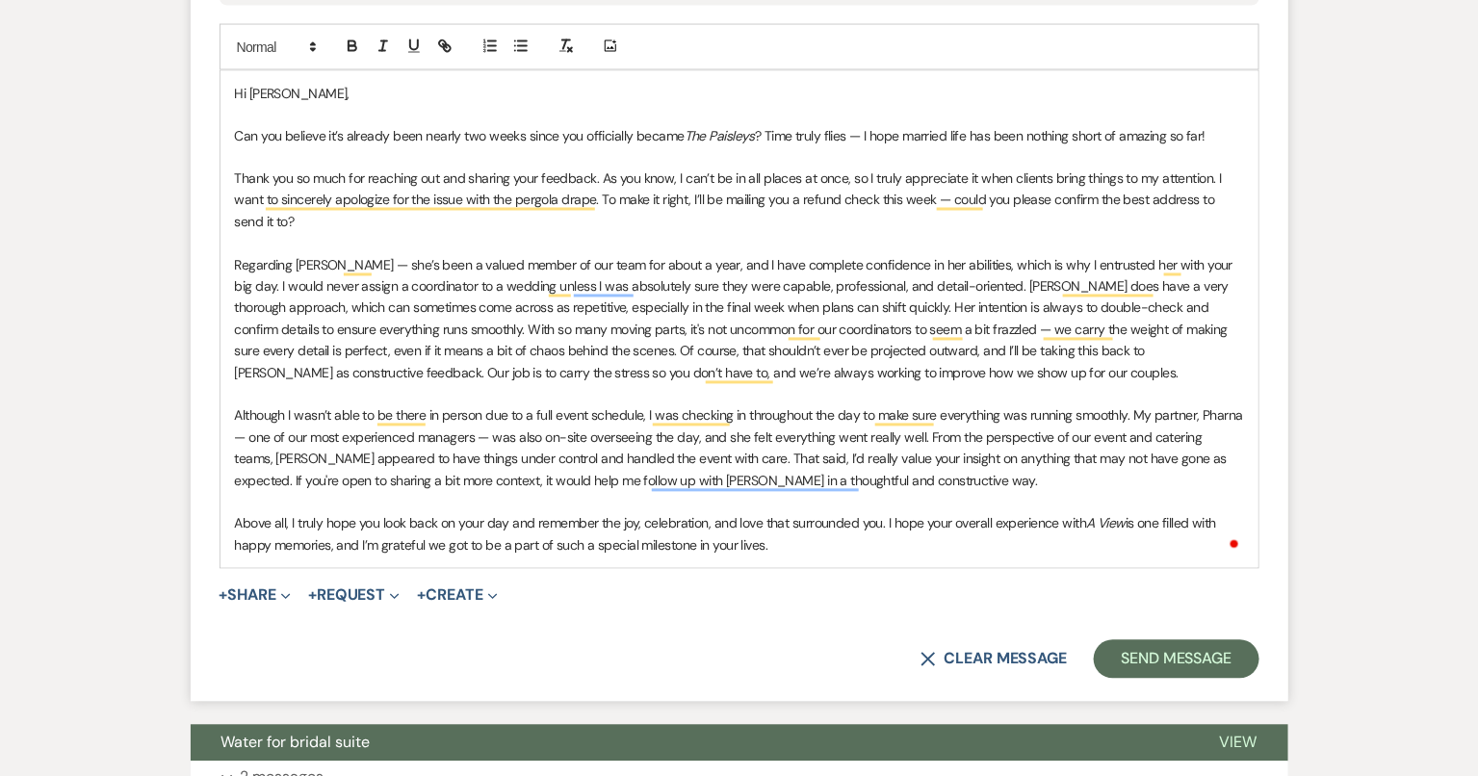
click at [972, 476] on p "Although I wasn’t able to be there in person due to a full event schedule, I wa…" at bounding box center [739, 448] width 1009 height 87
click at [1168, 468] on p "Although I wasn’t able to be there in person due to a full event schedule, I wa…" at bounding box center [739, 448] width 1009 height 87
click at [878, 478] on p "Although I wasn’t able to be there in person due to a full event schedule, I wa…" at bounding box center [739, 448] width 1009 height 87
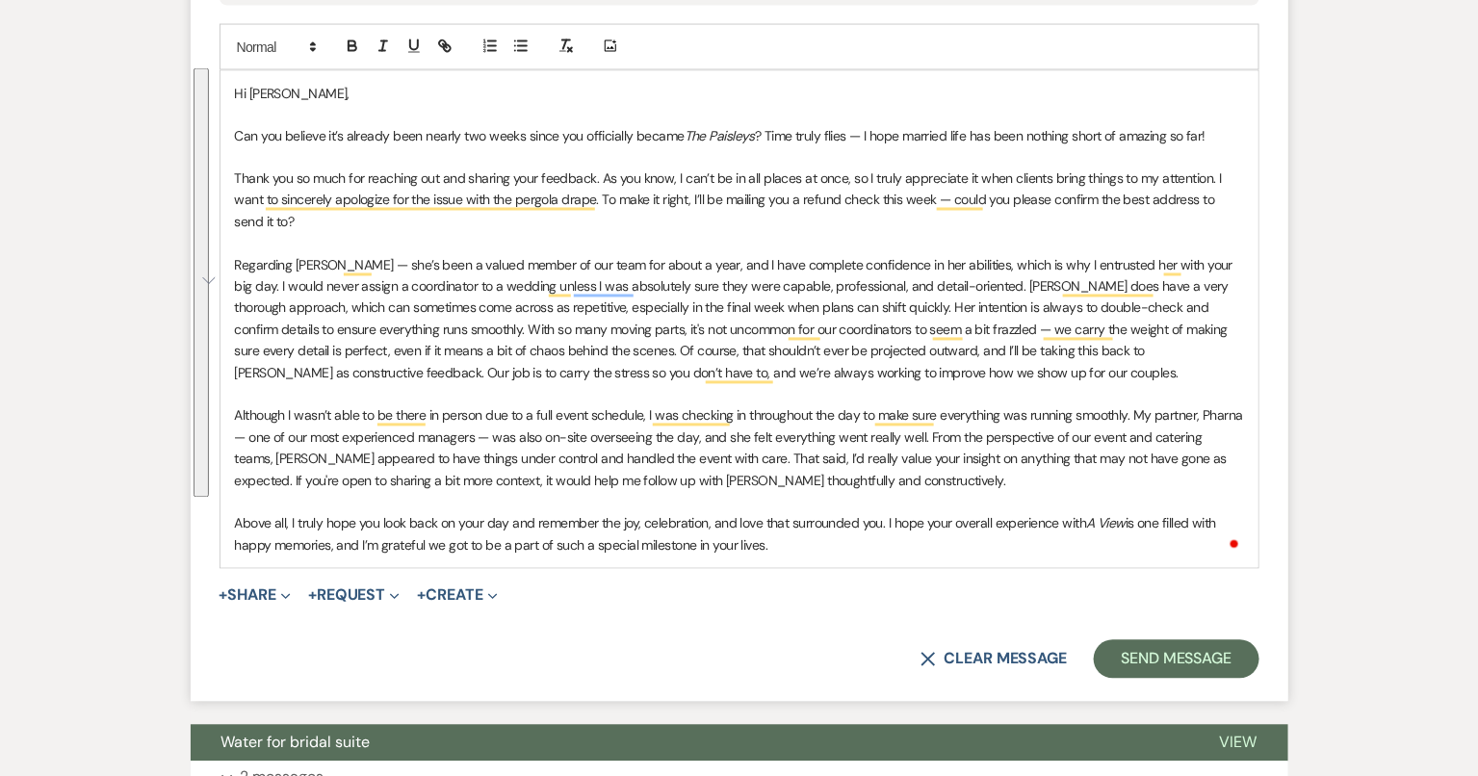
copy div "Hi Amy, Can you believe it’s already been nearly two weeks since you officially…"
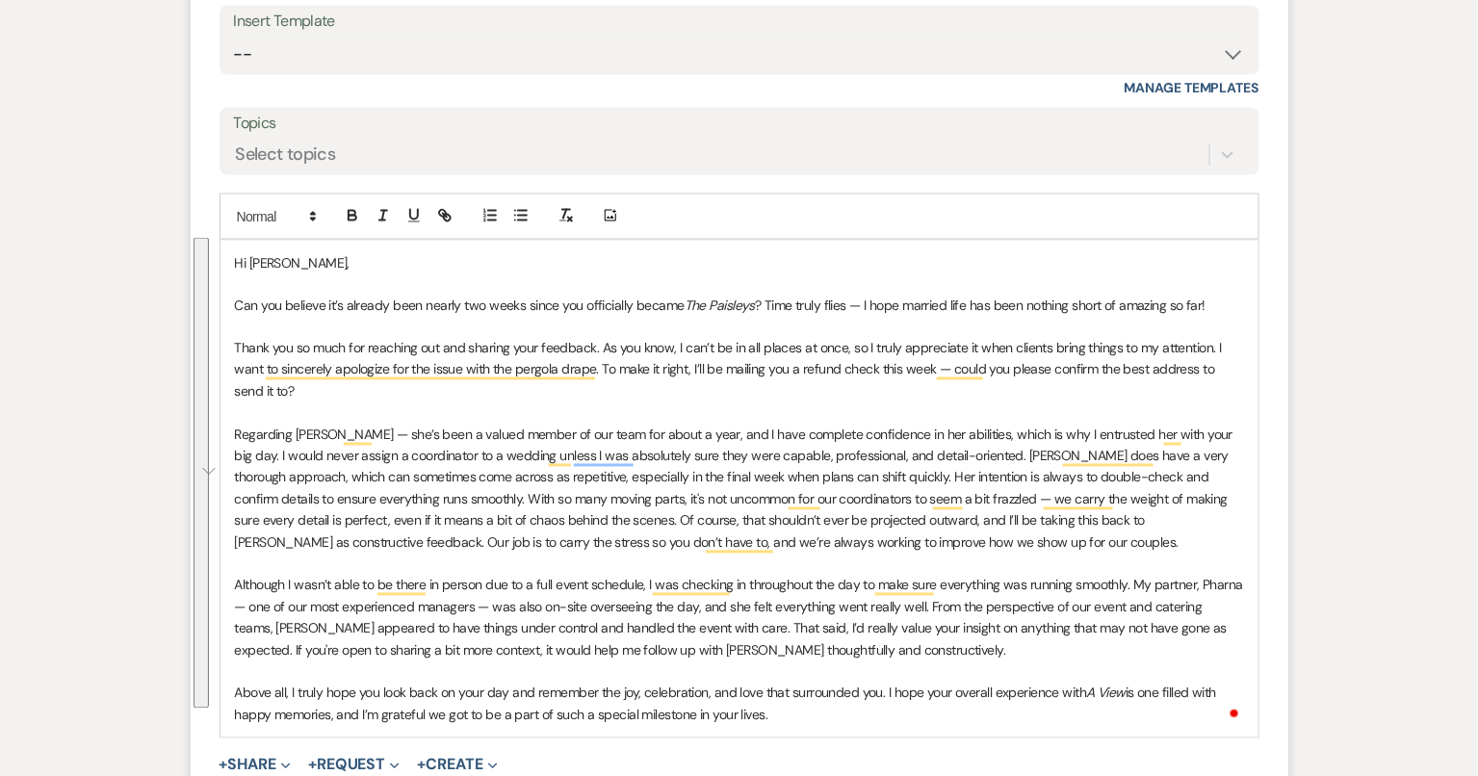
scroll to position [754, 0]
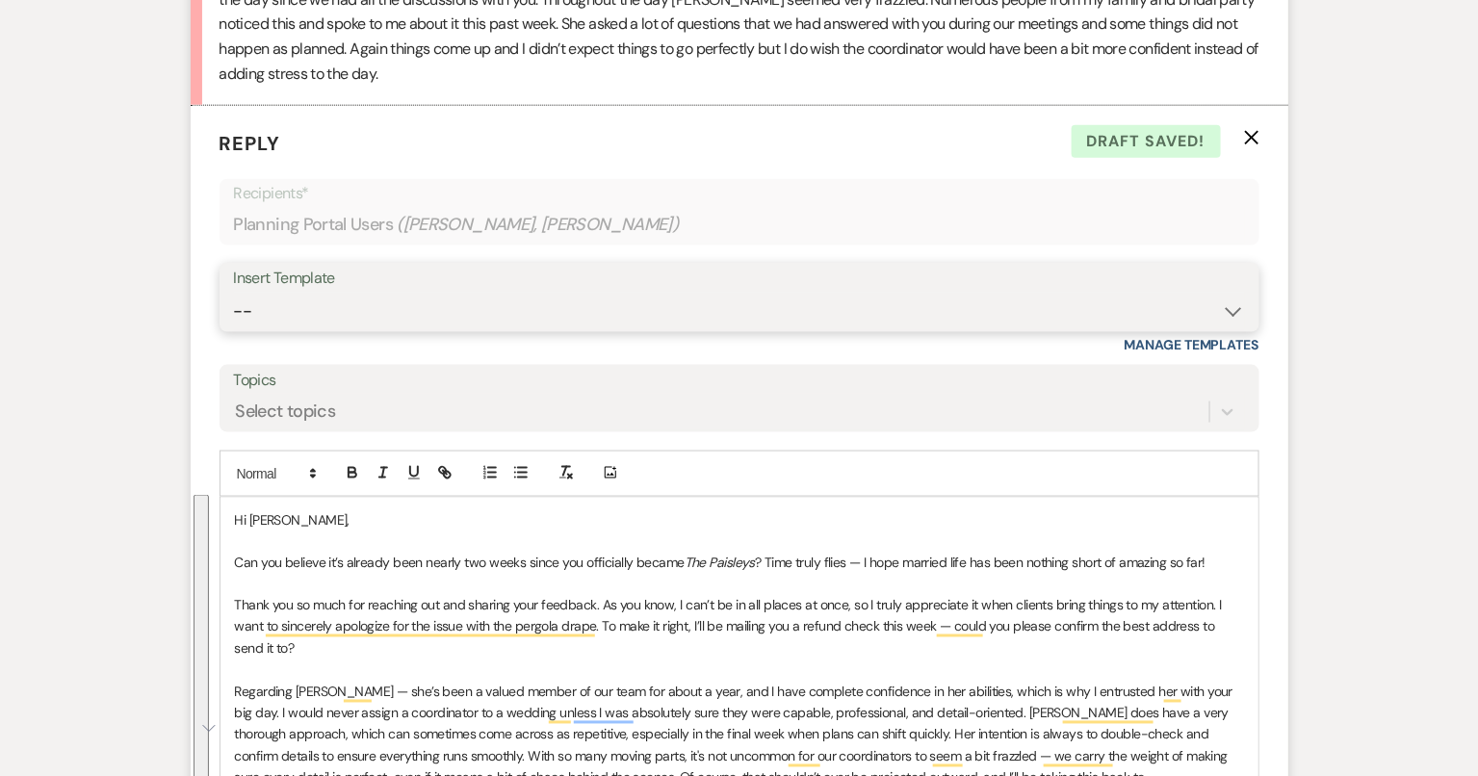
click at [306, 311] on select "-- Tour Confirmation Contract (Pre-Booked Leads) Out of office Inquiry Email Al…" at bounding box center [739, 312] width 1011 height 38
select select "4160"
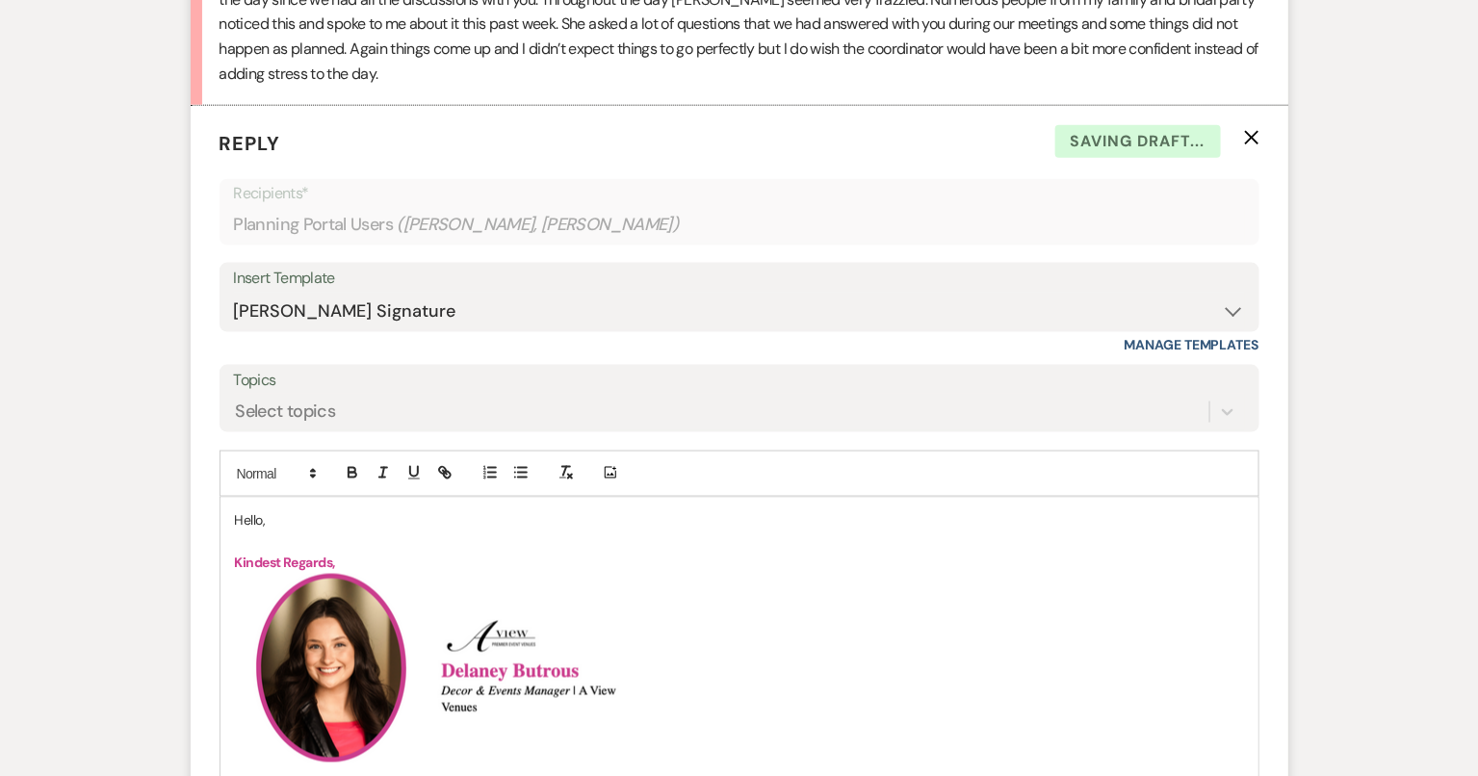
click at [246, 511] on p "Hello," at bounding box center [739, 519] width 1009 height 21
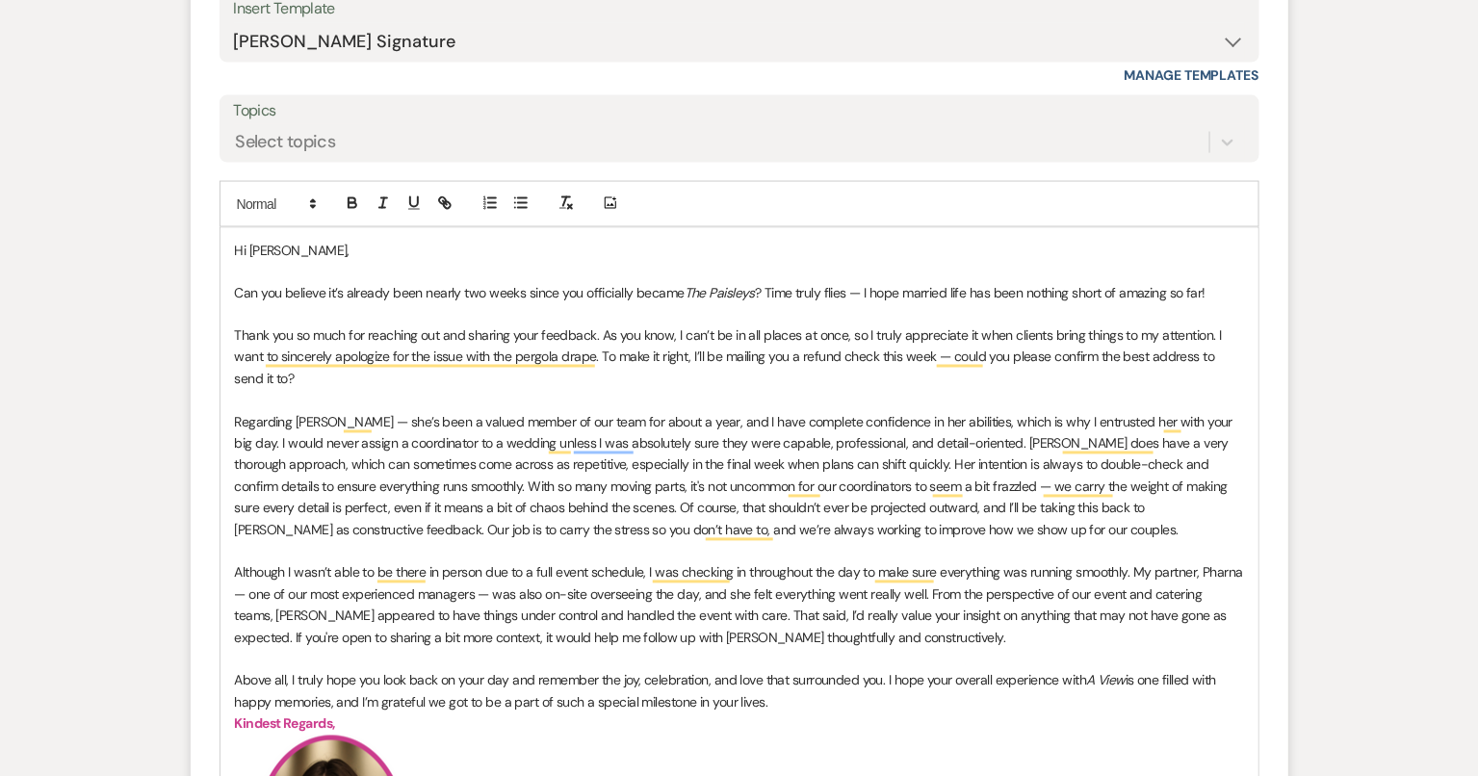
scroll to position [1026, 0]
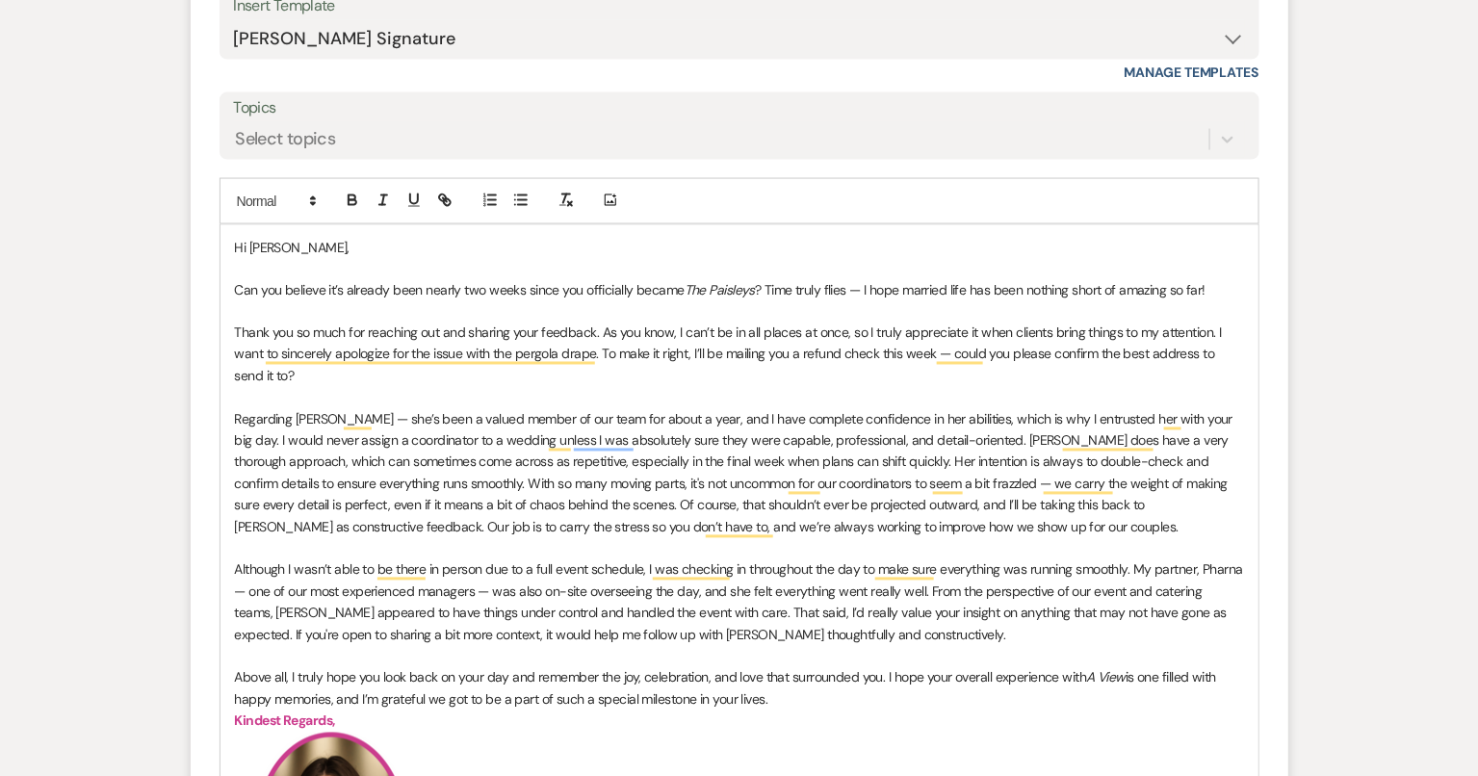
click at [931, 390] on p "To enrich screen reader interactions, please activate Accessibility in Grammarl…" at bounding box center [739, 397] width 1009 height 21
click at [928, 524] on p "Regarding Leslie — she’s been a valued member of our team for about a year, and…" at bounding box center [739, 473] width 1009 height 129
click at [876, 632] on p "Although I wasn’t able to be there in person due to a full event schedule, I wa…" at bounding box center [739, 602] width 1009 height 87
click at [854, 632] on p "Although I wasn’t able to be there in person due to a full event schedule, I wa…" at bounding box center [739, 602] width 1009 height 87
drag, startPoint x: 345, startPoint y: 587, endPoint x: 414, endPoint y: 584, distance: 69.4
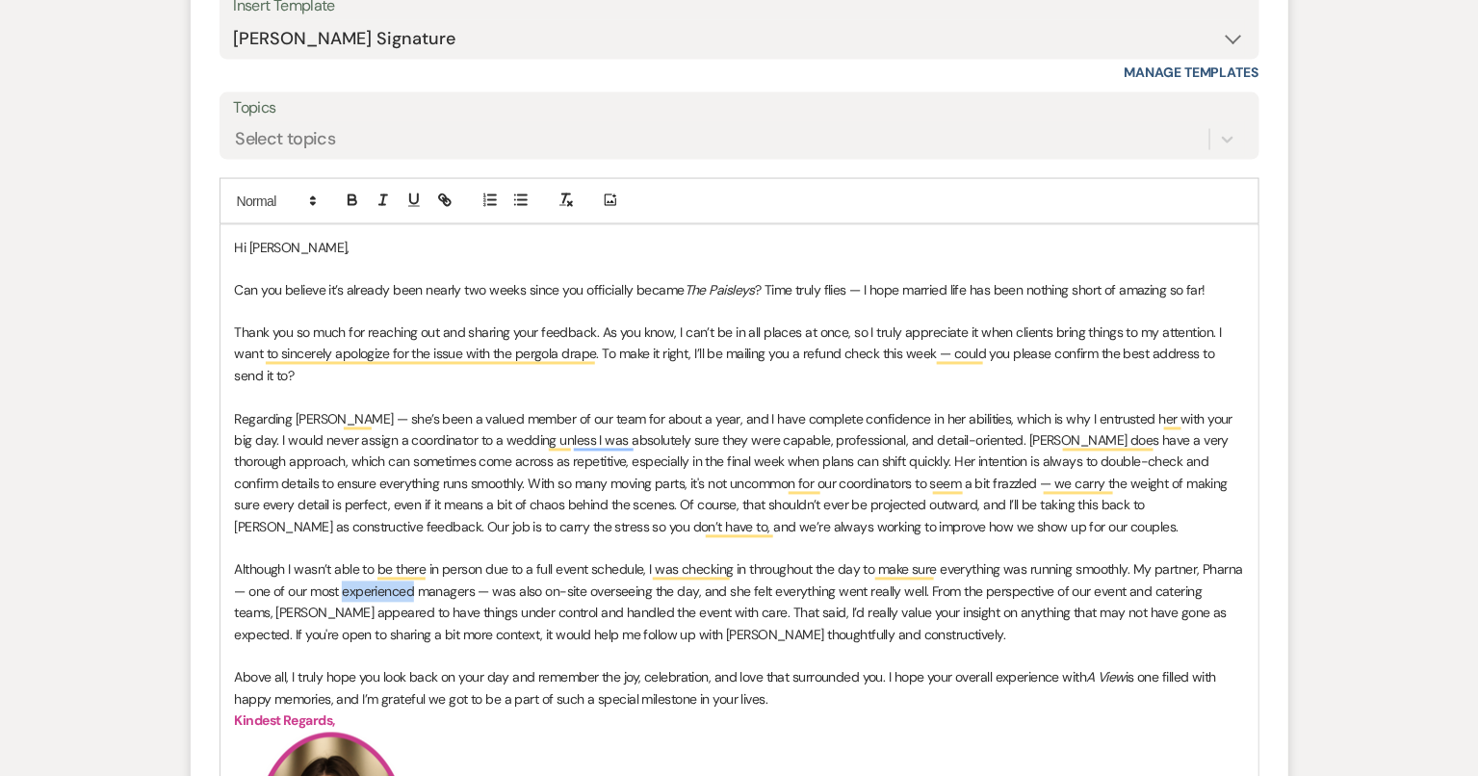
click at [414, 584] on p "Although I wasn’t able to be there in person due to a full event schedule, I wa…" at bounding box center [739, 602] width 1009 height 87
click at [838, 627] on p "Although I wasn’t able to be there in person due to a full event schedule, I wa…" at bounding box center [739, 602] width 1009 height 87
click at [896, 593] on p "Although I wasn’t able to be there in person due to a full event schedule, I wa…" at bounding box center [739, 602] width 1009 height 87
click at [898, 589] on p "Although I wasn’t able to be there in person due to a full event schedule, I wa…" at bounding box center [739, 602] width 1009 height 87
click at [864, 637] on p "Although I wasn’t able to be there in person due to a full event schedule, I wa…" at bounding box center [739, 602] width 1009 height 87
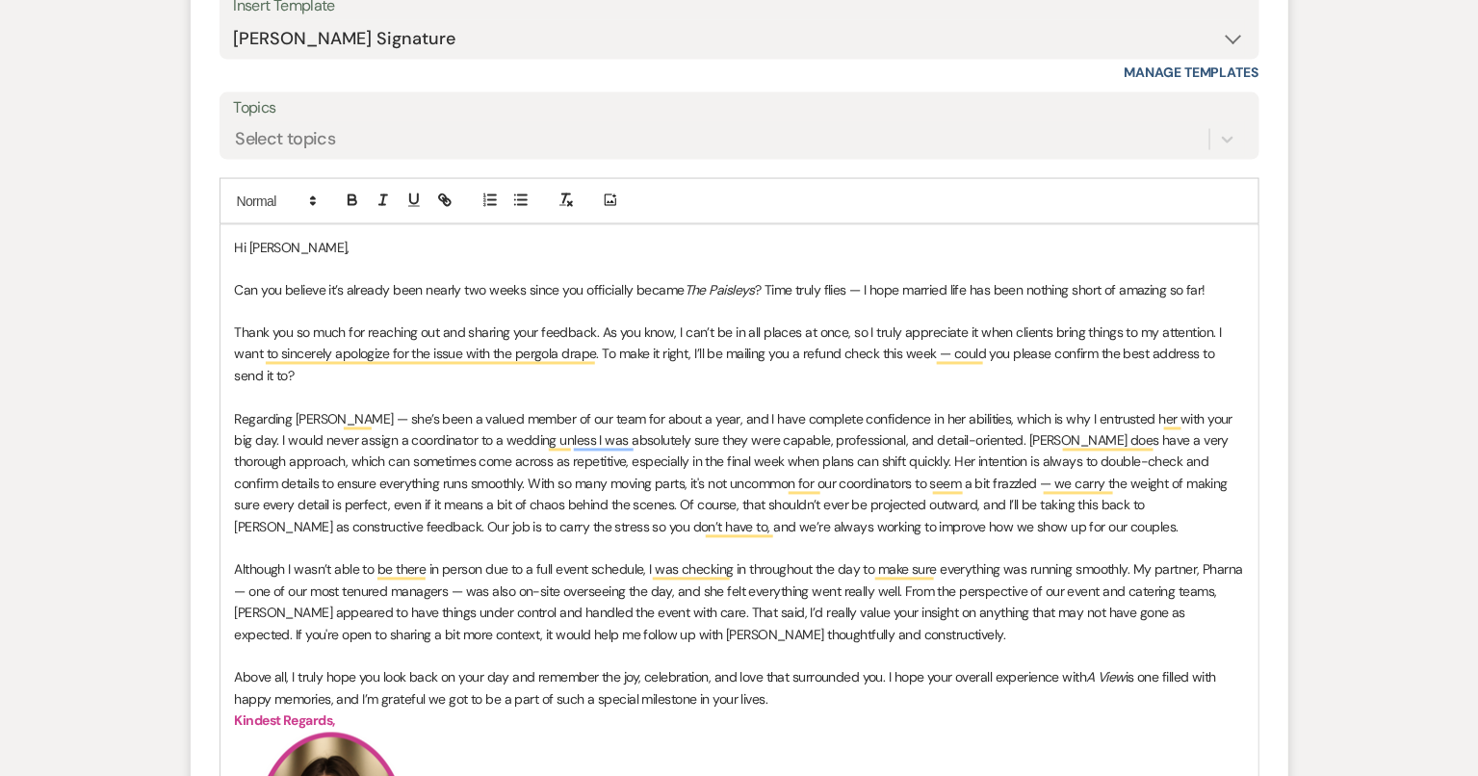
click at [823, 613] on p "Although I wasn’t able to be there in person due to a full event schedule, I wa…" at bounding box center [739, 602] width 1009 height 87
click at [958, 627] on p "Although I wasn’t able to be there in person due to a full event schedule, I wa…" at bounding box center [739, 602] width 1009 height 87
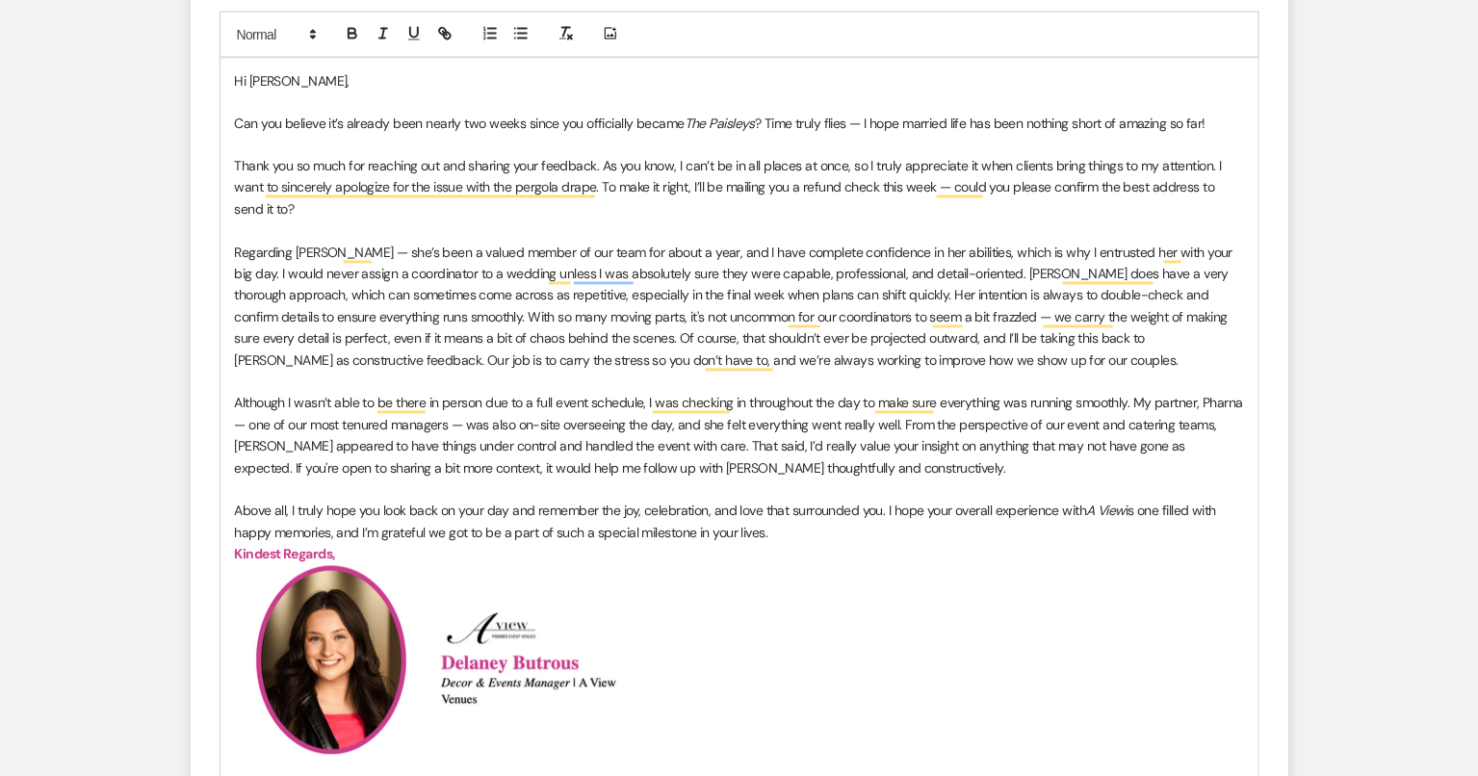
scroll to position [1194, 0]
click at [854, 525] on p "Above all, I truly hope you look back on your day and remember the joy, celebra…" at bounding box center [739, 521] width 1009 height 43
drag, startPoint x: 1127, startPoint y: 507, endPoint x: 1089, endPoint y: 504, distance: 38.6
click at [1089, 504] on p "Above all, I truly hope you look back on your day and remember the joy, celebra…" at bounding box center [739, 521] width 1009 height 43
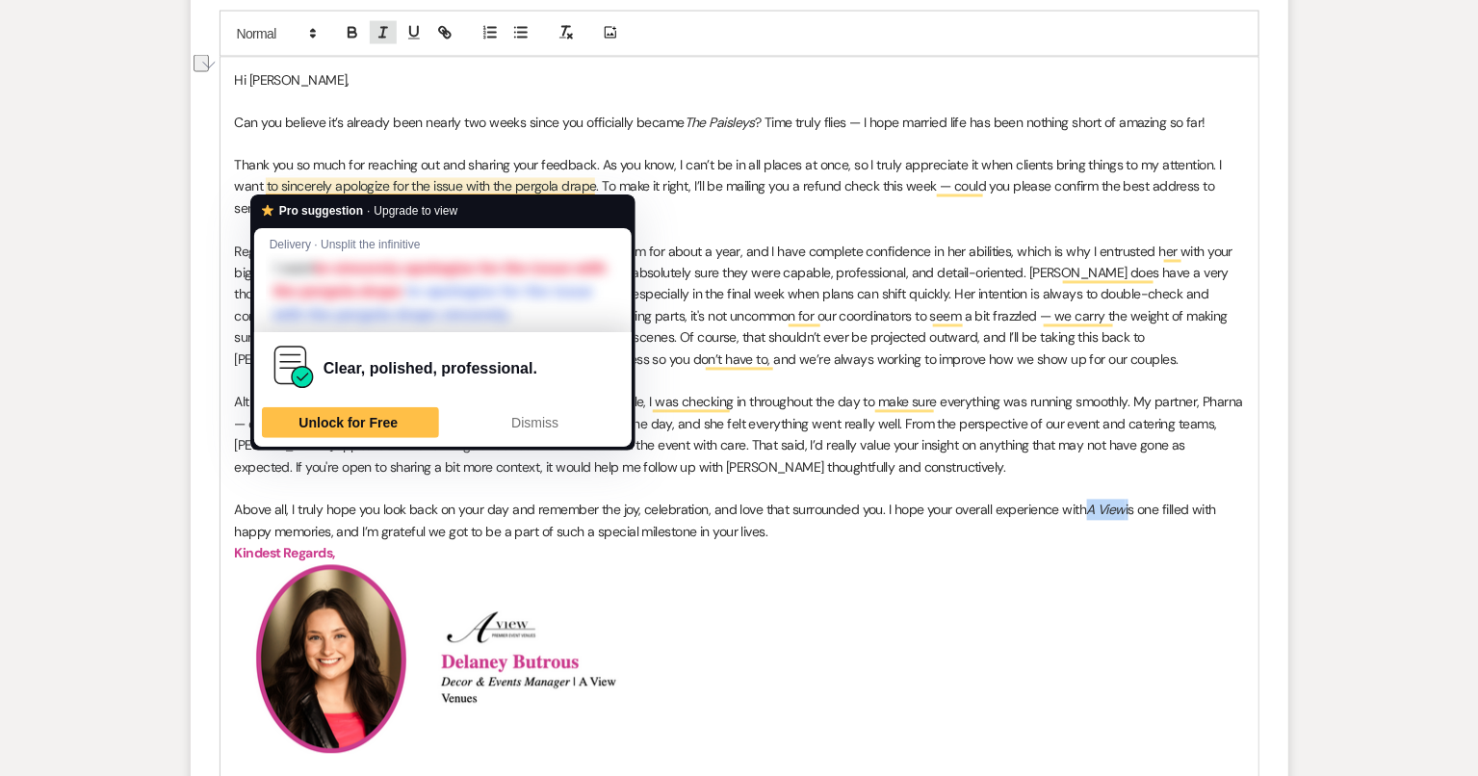
click at [385, 37] on icon "button" at bounding box center [382, 32] width 17 height 17
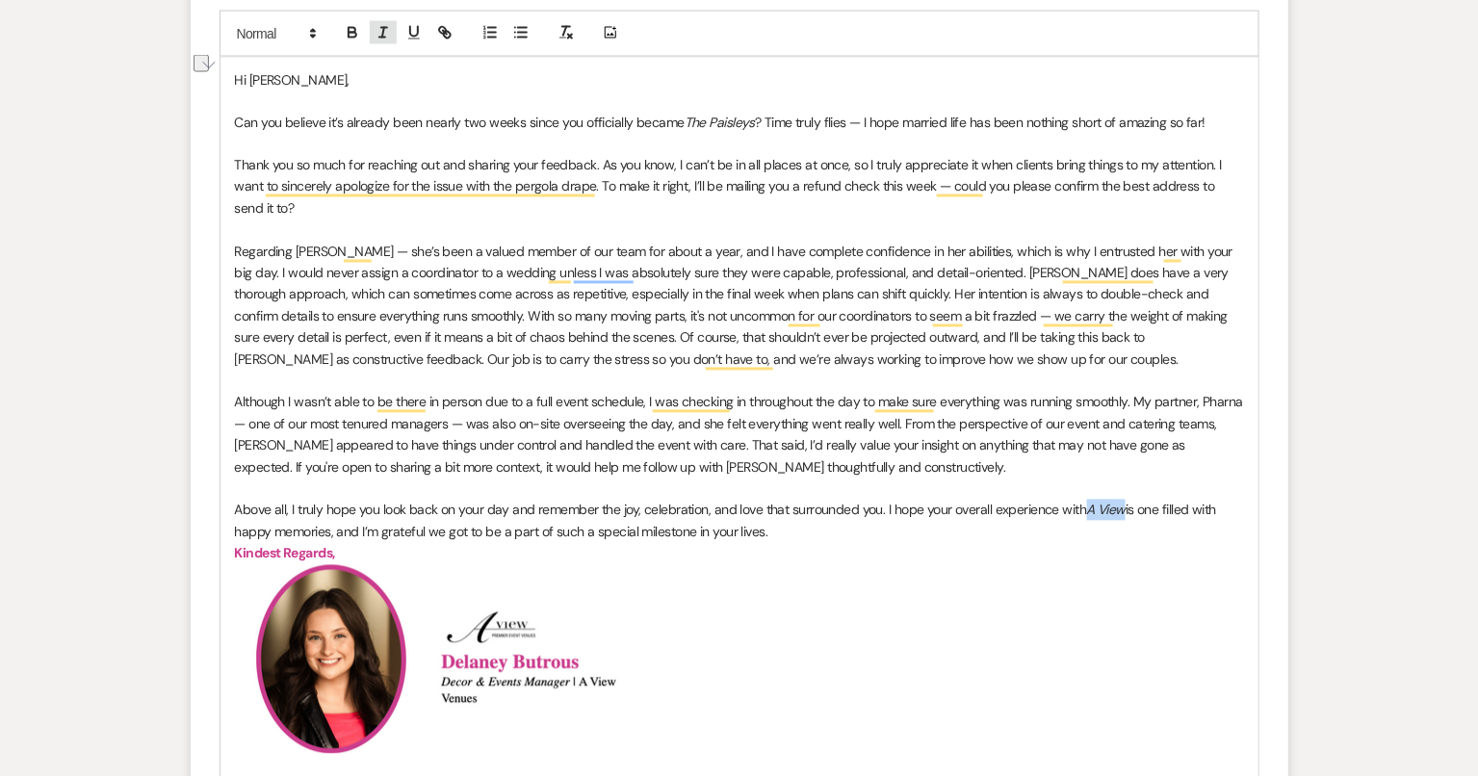
click at [384, 38] on line "button" at bounding box center [382, 38] width 6 height 0
click at [705, 631] on h2 "﻿ ﻿ ﻿ ﻿" at bounding box center [739, 659] width 1009 height 189
click at [828, 528] on p "Above all, I truly hope you look back on your day and remember the joy, celebra…" at bounding box center [739, 521] width 1009 height 43
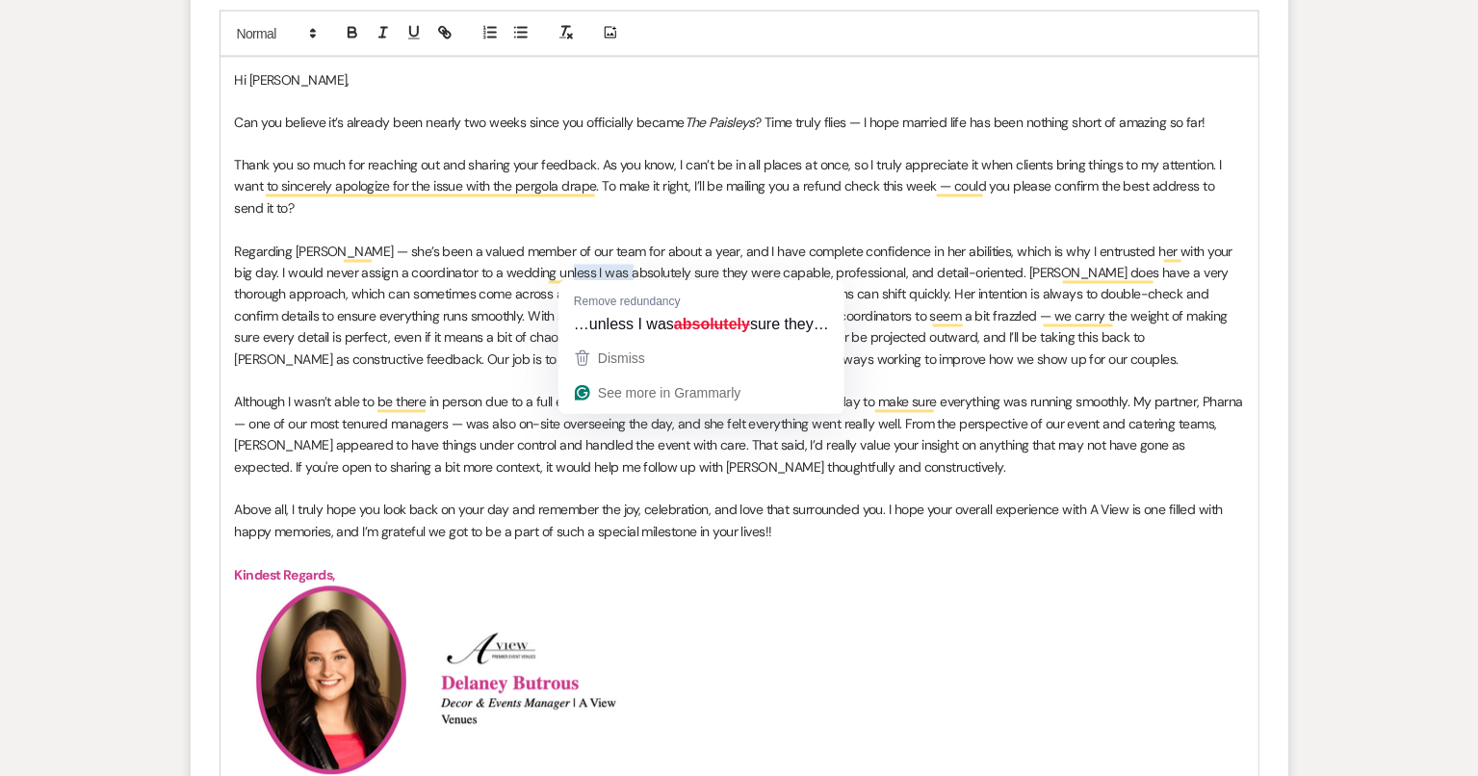
click at [680, 227] on p "To enrich screen reader interactions, please activate Accessibility in Grammarl…" at bounding box center [739, 229] width 1009 height 21
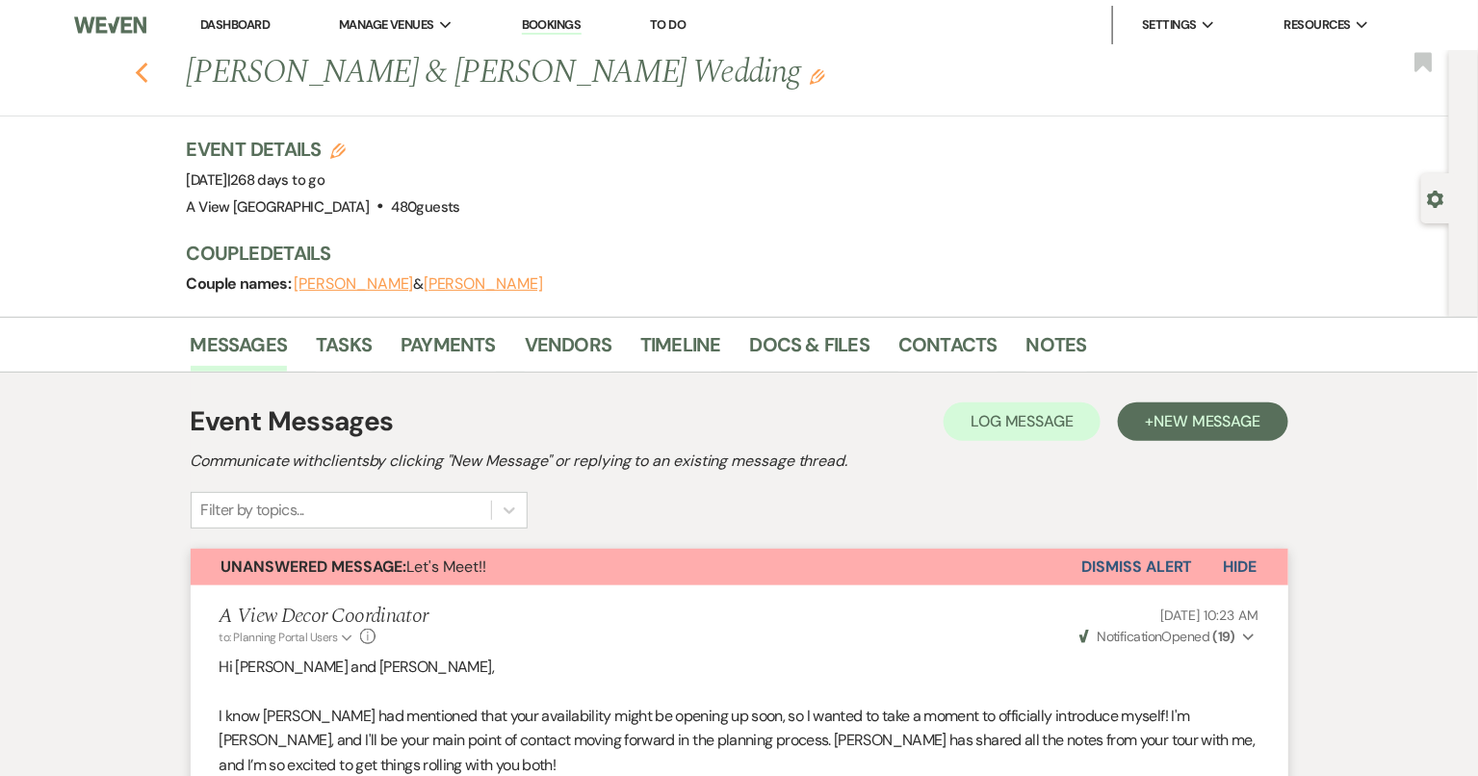
click at [138, 64] on icon "Previous" at bounding box center [142, 73] width 14 height 23
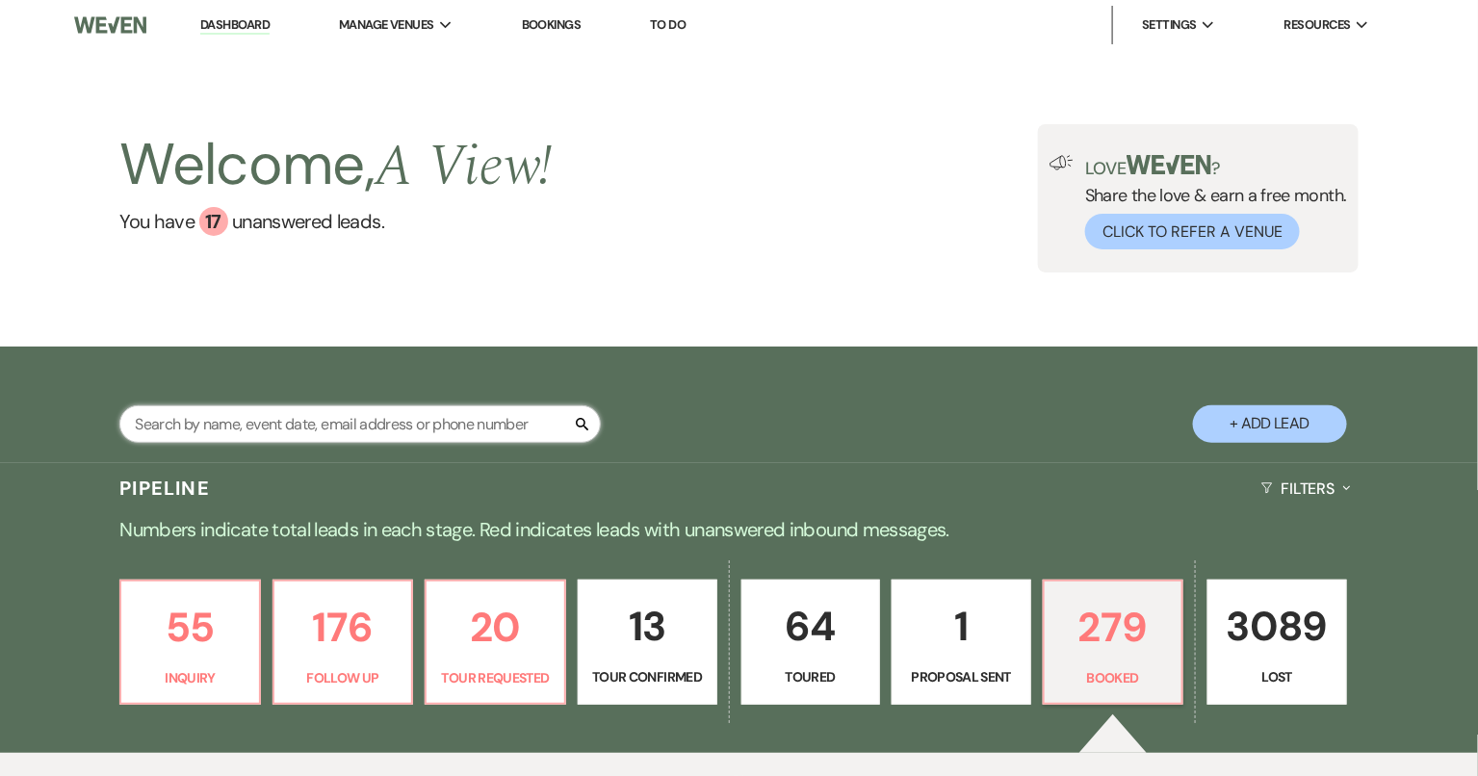
click at [371, 413] on input "text" at bounding box center [359, 424] width 481 height 38
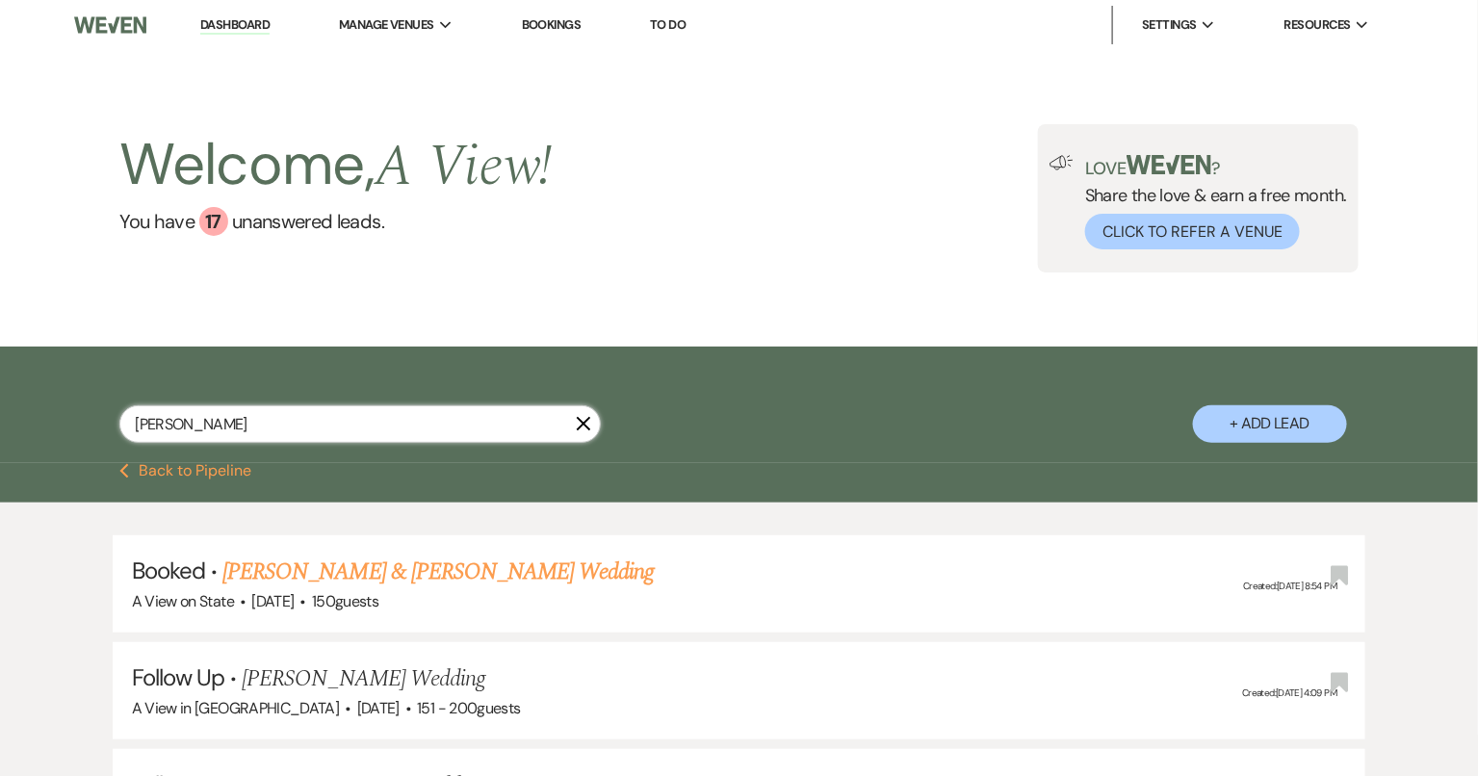
click at [244, 421] on input "patrice sch" at bounding box center [359, 424] width 481 height 38
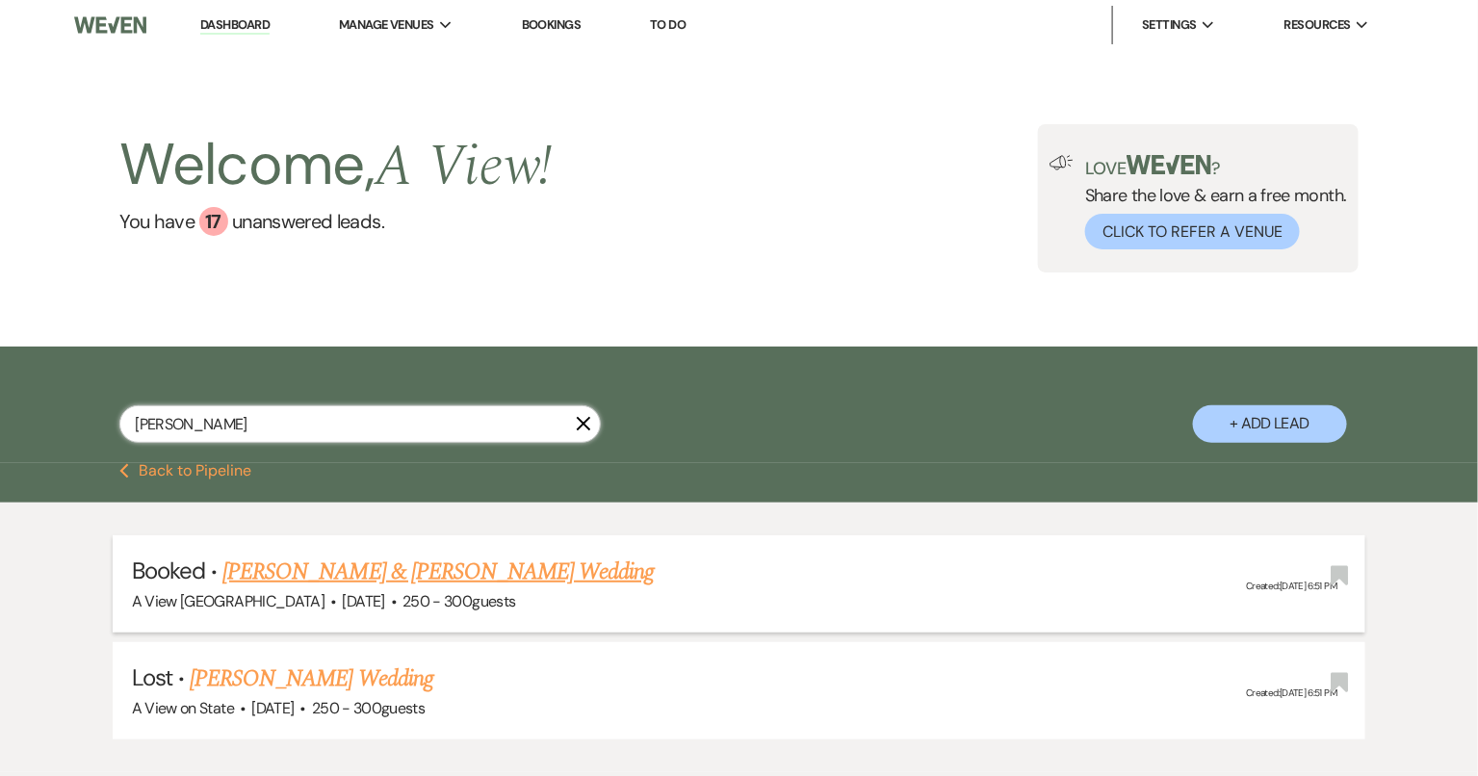
type input "patrice schurr"
click at [463, 574] on link "Patrice Schurr & Taylor Rowley's Wedding" at bounding box center [437, 571] width 431 height 35
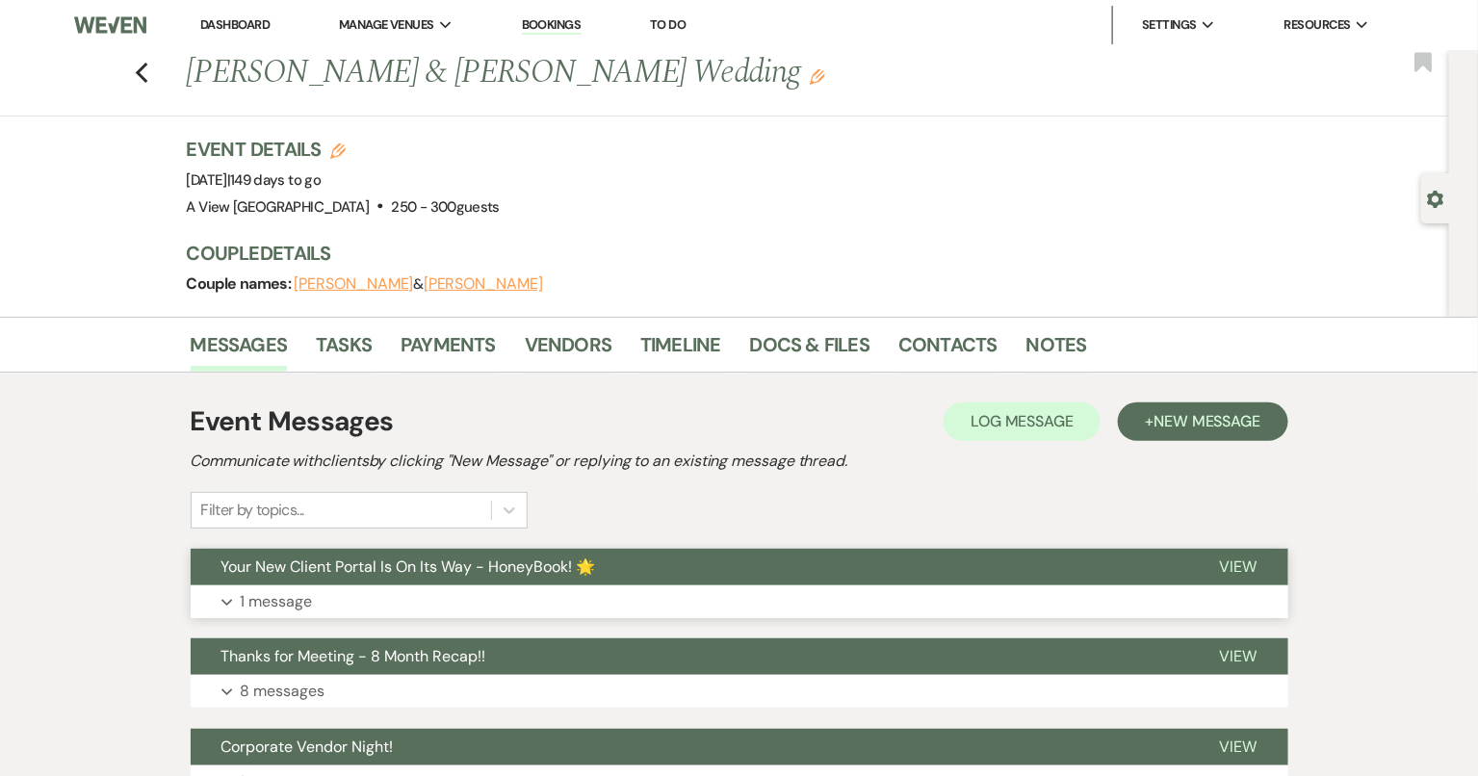
click at [519, 585] on button "Expand 1 message" at bounding box center [739, 601] width 1097 height 33
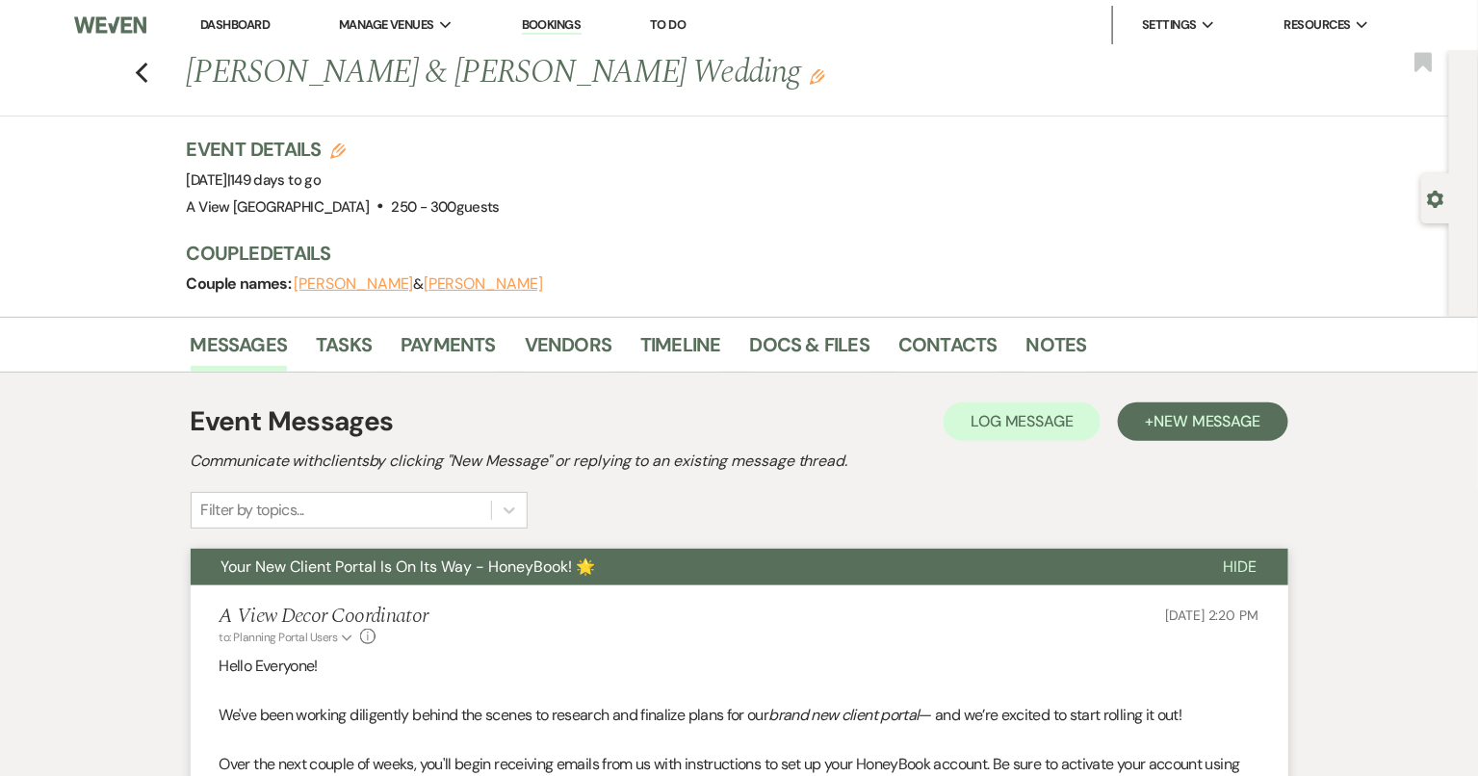
click at [538, 560] on span "Your New Client Portal Is On Its Way - HoneyBook! 🌟" at bounding box center [408, 566] width 374 height 20
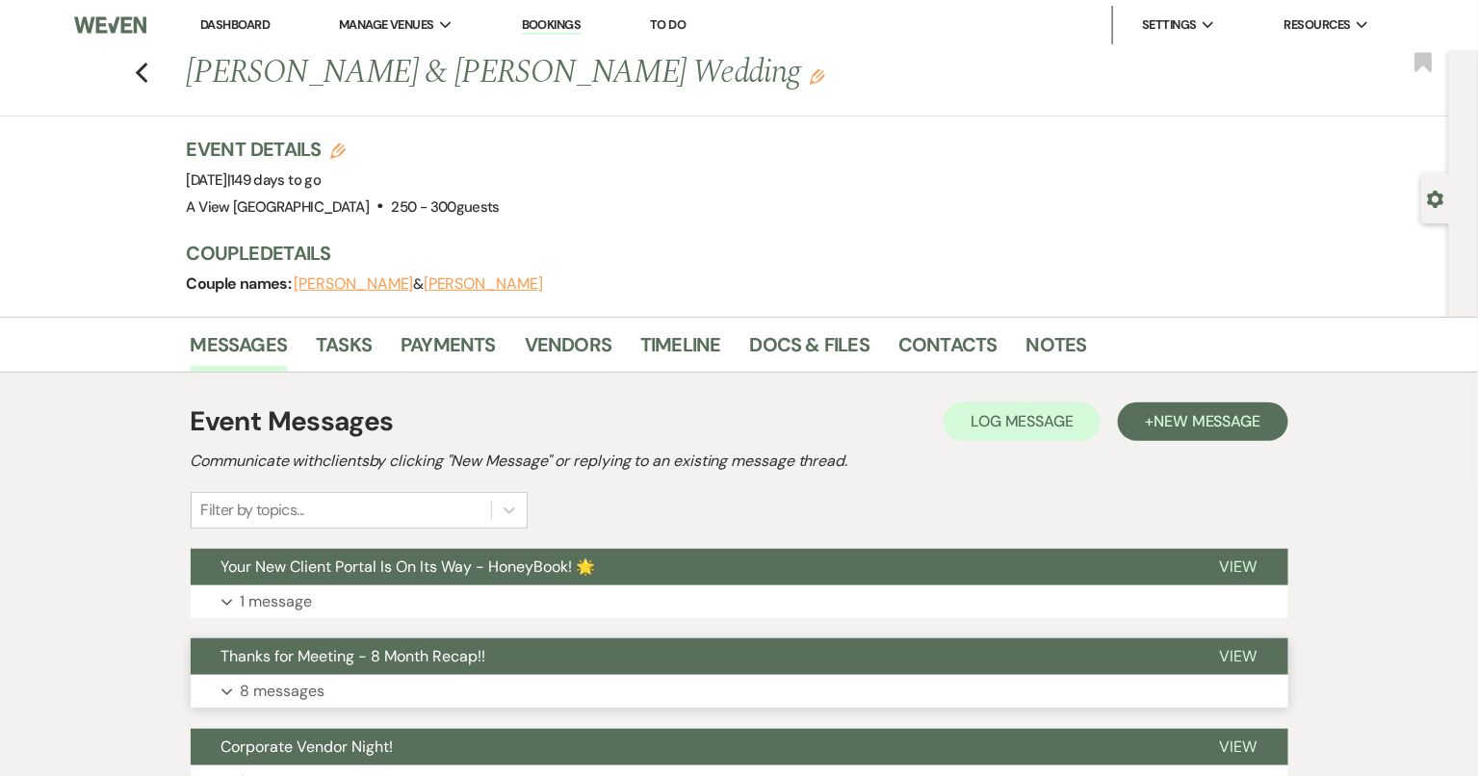
click at [554, 670] on button "Thanks for Meeting - 8 Month Recap!!" at bounding box center [690, 656] width 998 height 37
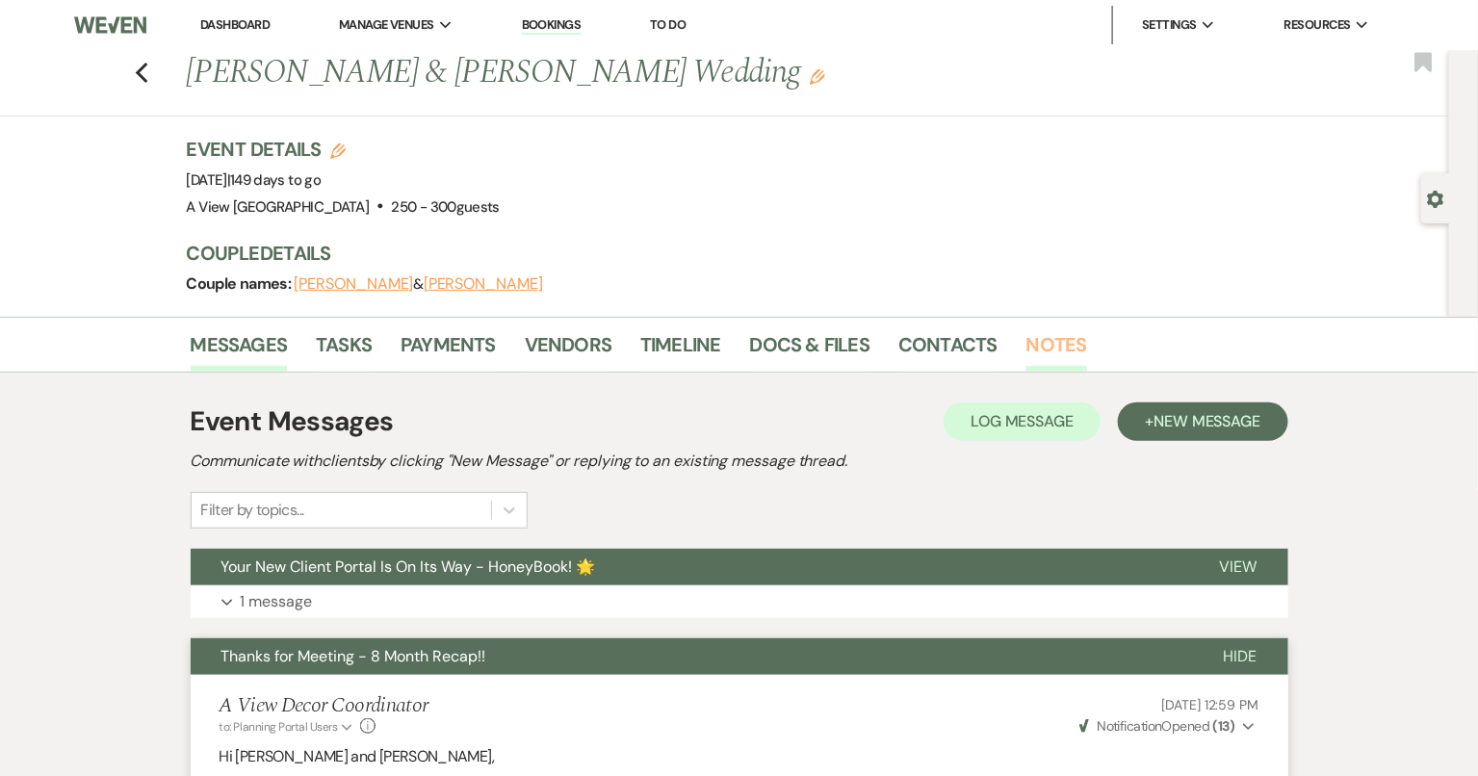
click at [1067, 341] on link "Notes" at bounding box center [1056, 350] width 61 height 42
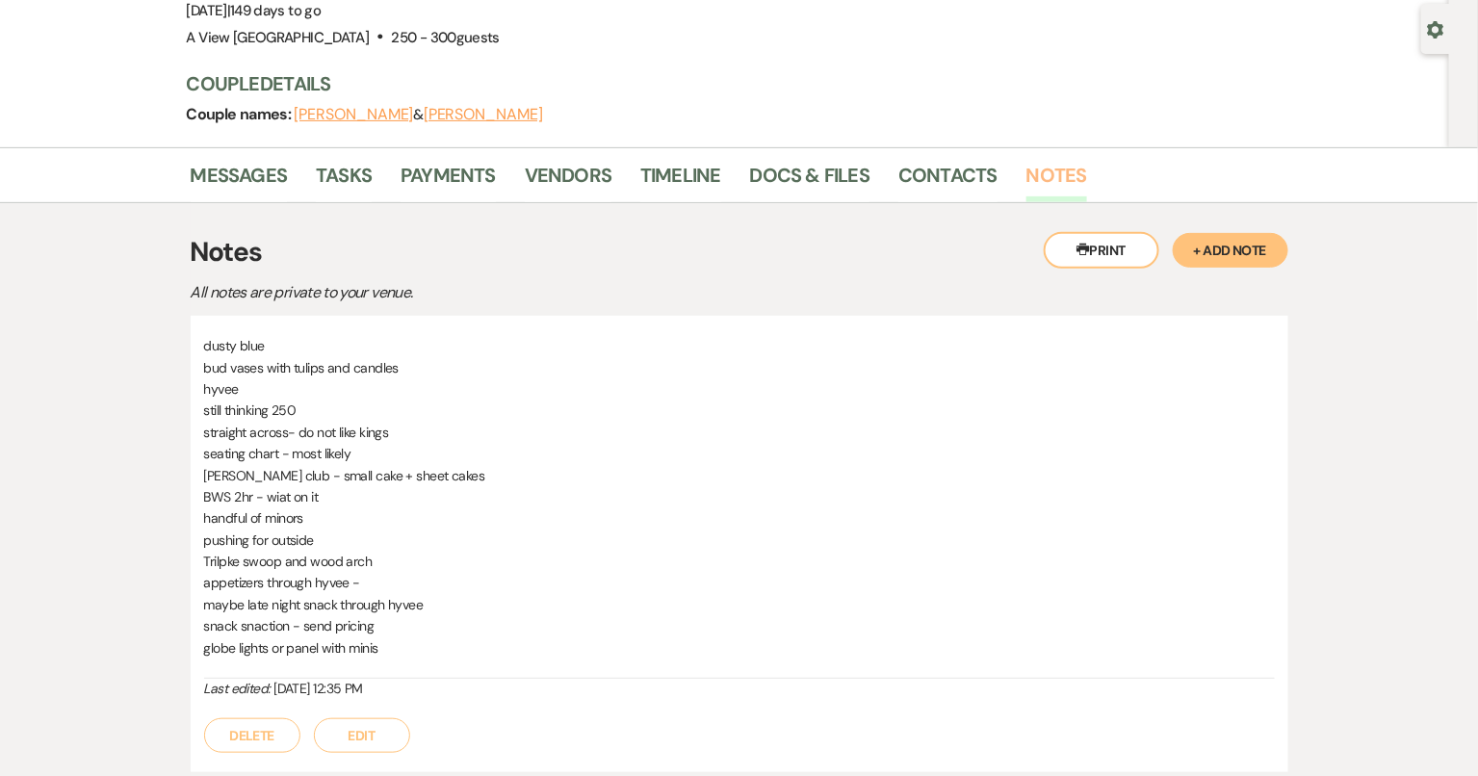
scroll to position [156, 0]
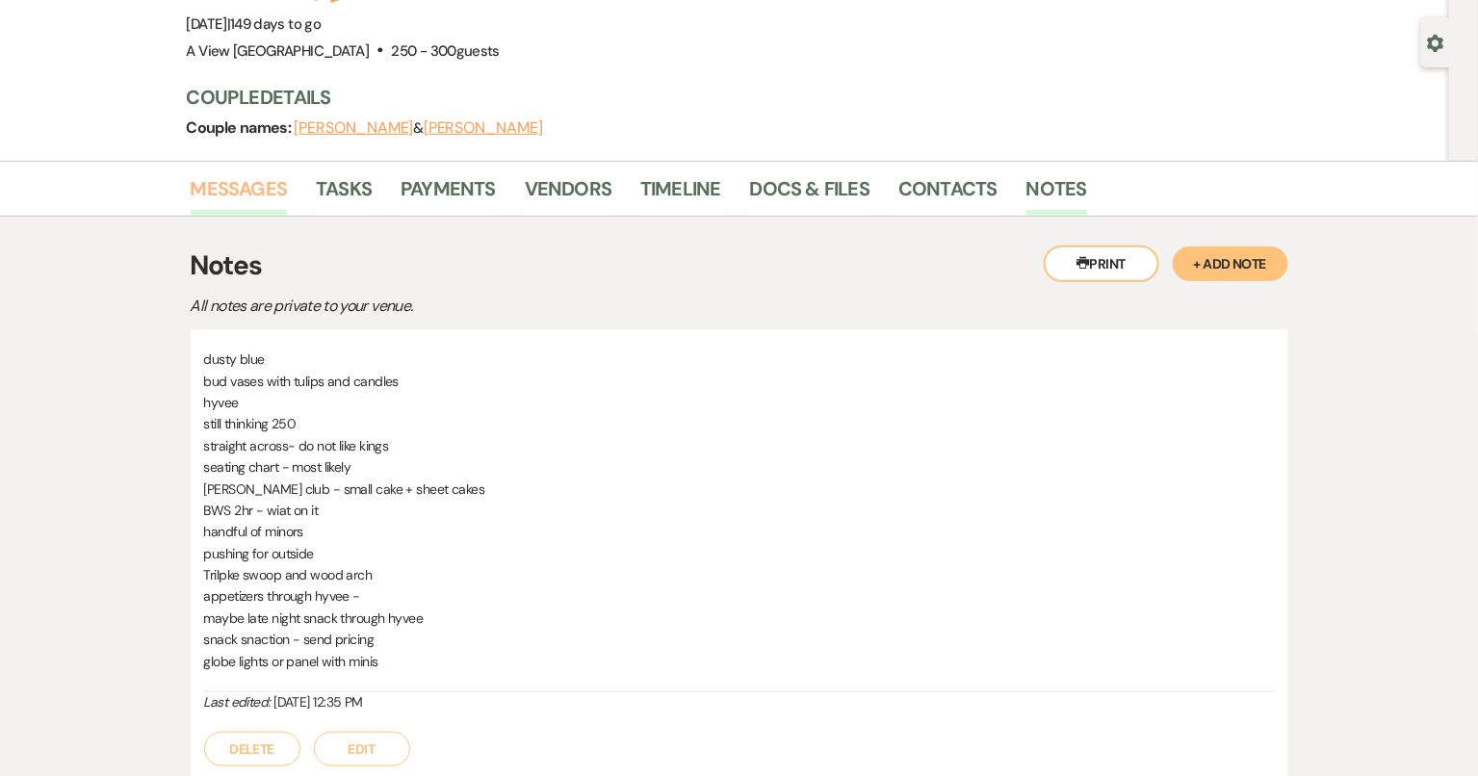
click at [259, 190] on link "Messages" at bounding box center [239, 194] width 97 height 42
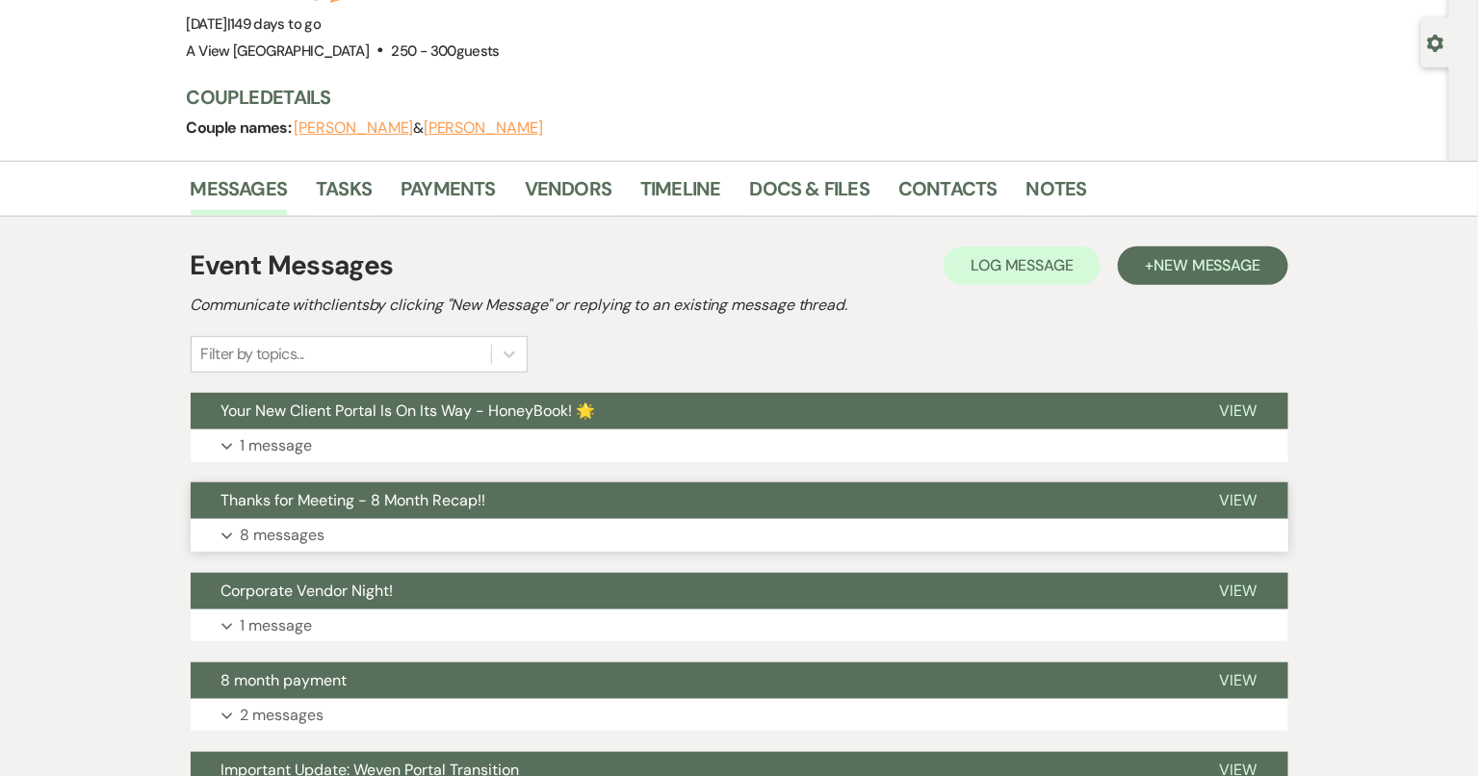
click at [550, 495] on button "Thanks for Meeting - 8 Month Recap!!" at bounding box center [690, 500] width 998 height 37
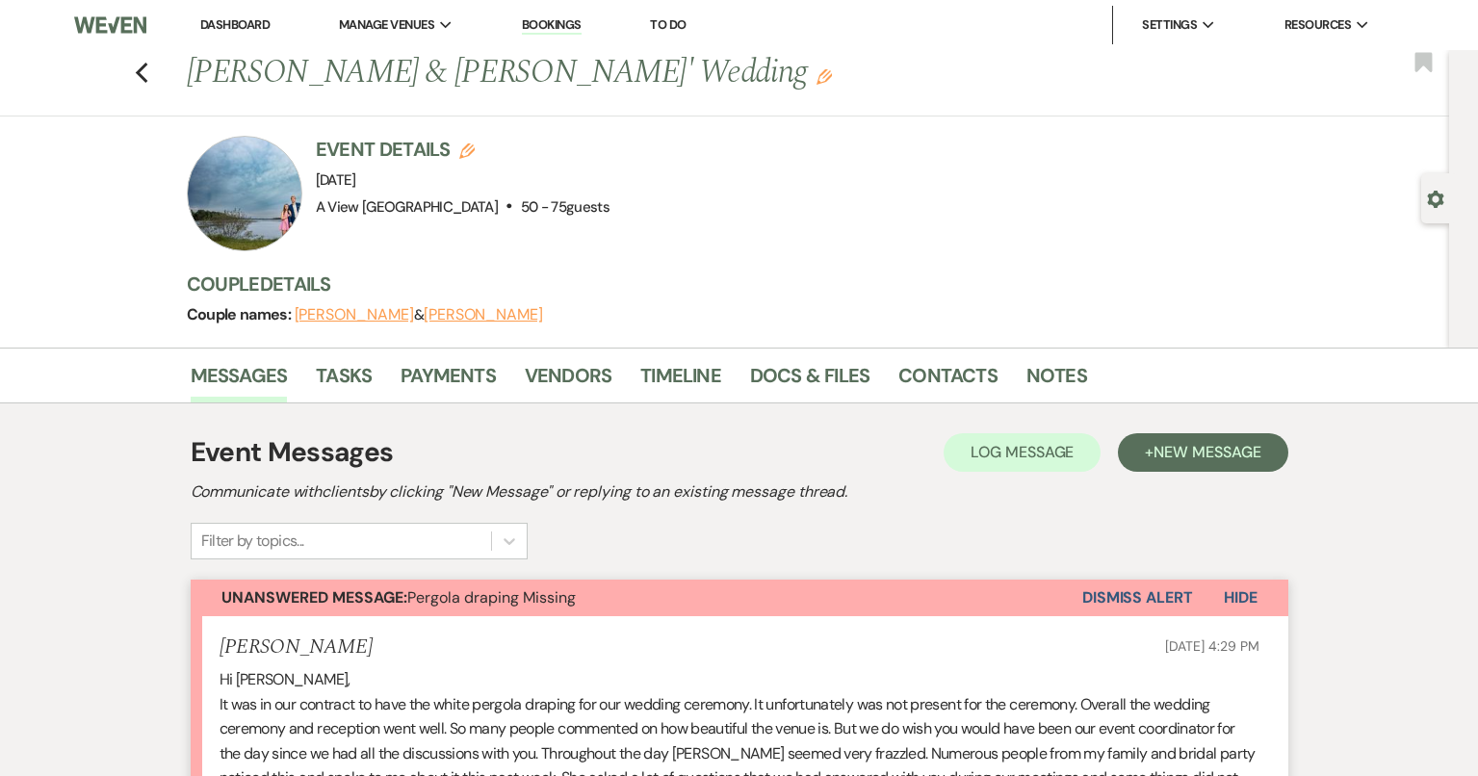
select select "4160"
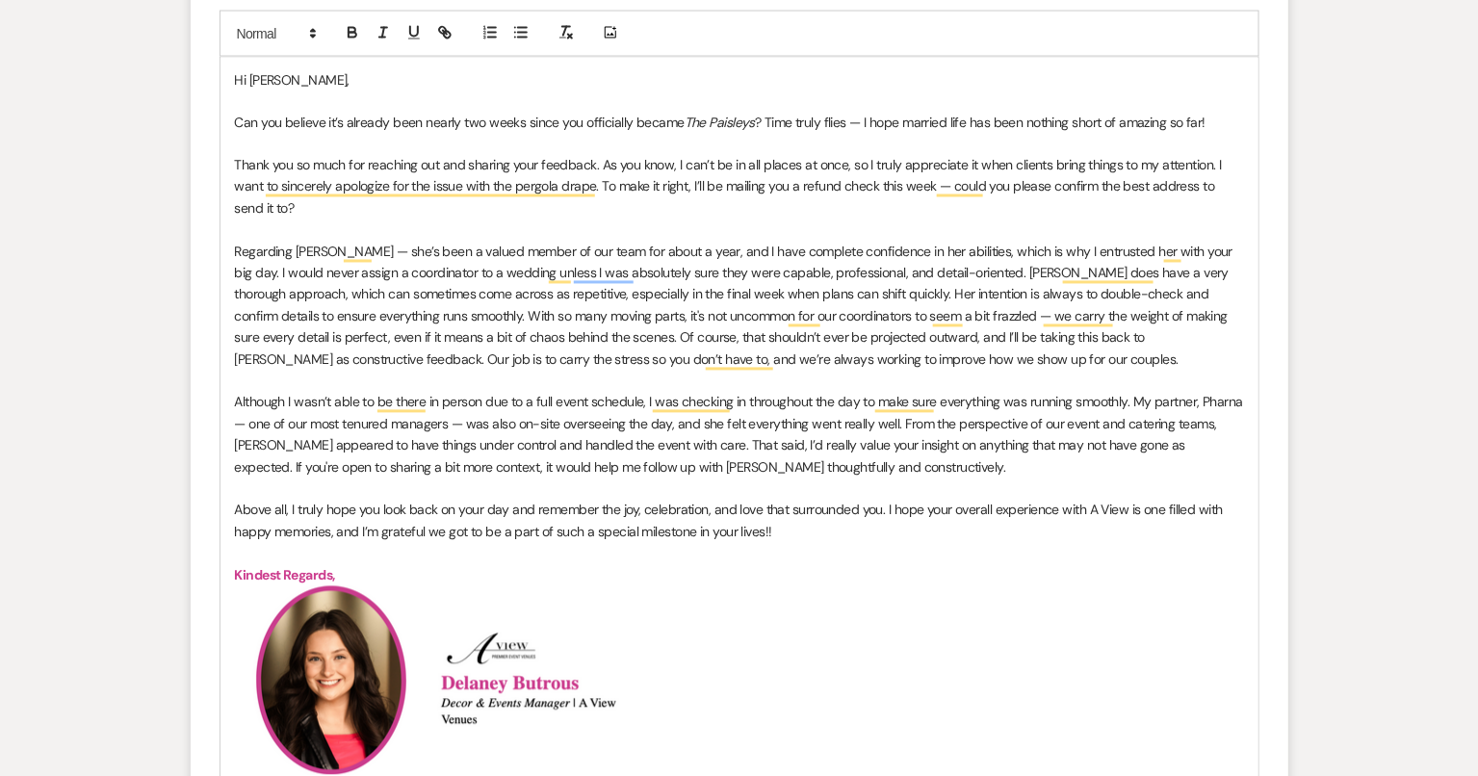
click at [387, 312] on p "Regarding Leslie — she’s been a valued member of our team for about a year, and…" at bounding box center [739, 306] width 1009 height 129
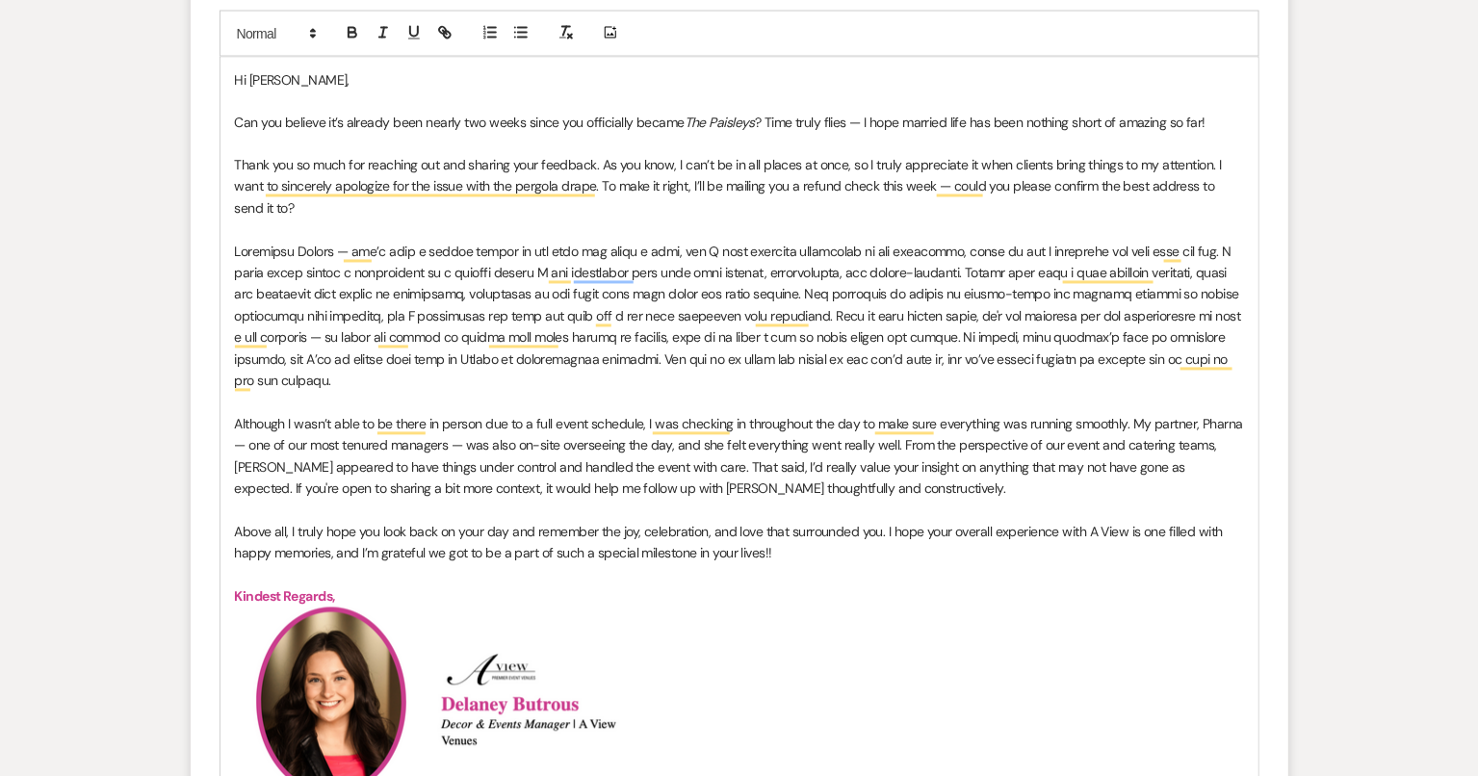
click at [820, 309] on p "To enrich screen reader interactions, please activate Accessibility in Grammarl…" at bounding box center [739, 317] width 1009 height 151
click at [796, 406] on p "To enrich screen reader interactions, please activate Accessibility in Grammarl…" at bounding box center [739, 402] width 1009 height 21
click at [815, 314] on p "To enrich screen reader interactions, please activate Accessibility in Grammarl…" at bounding box center [739, 317] width 1009 height 151
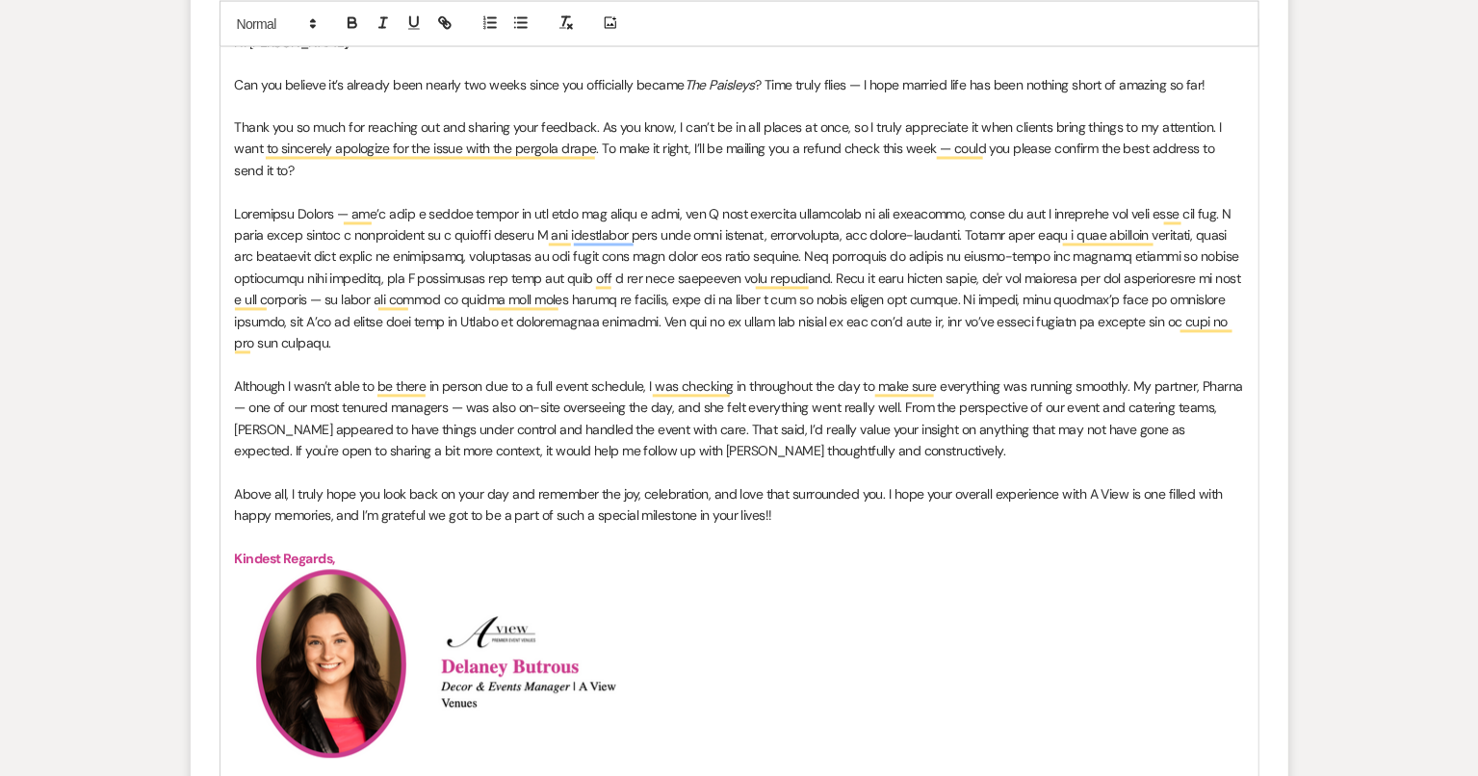
scroll to position [1235, 0]
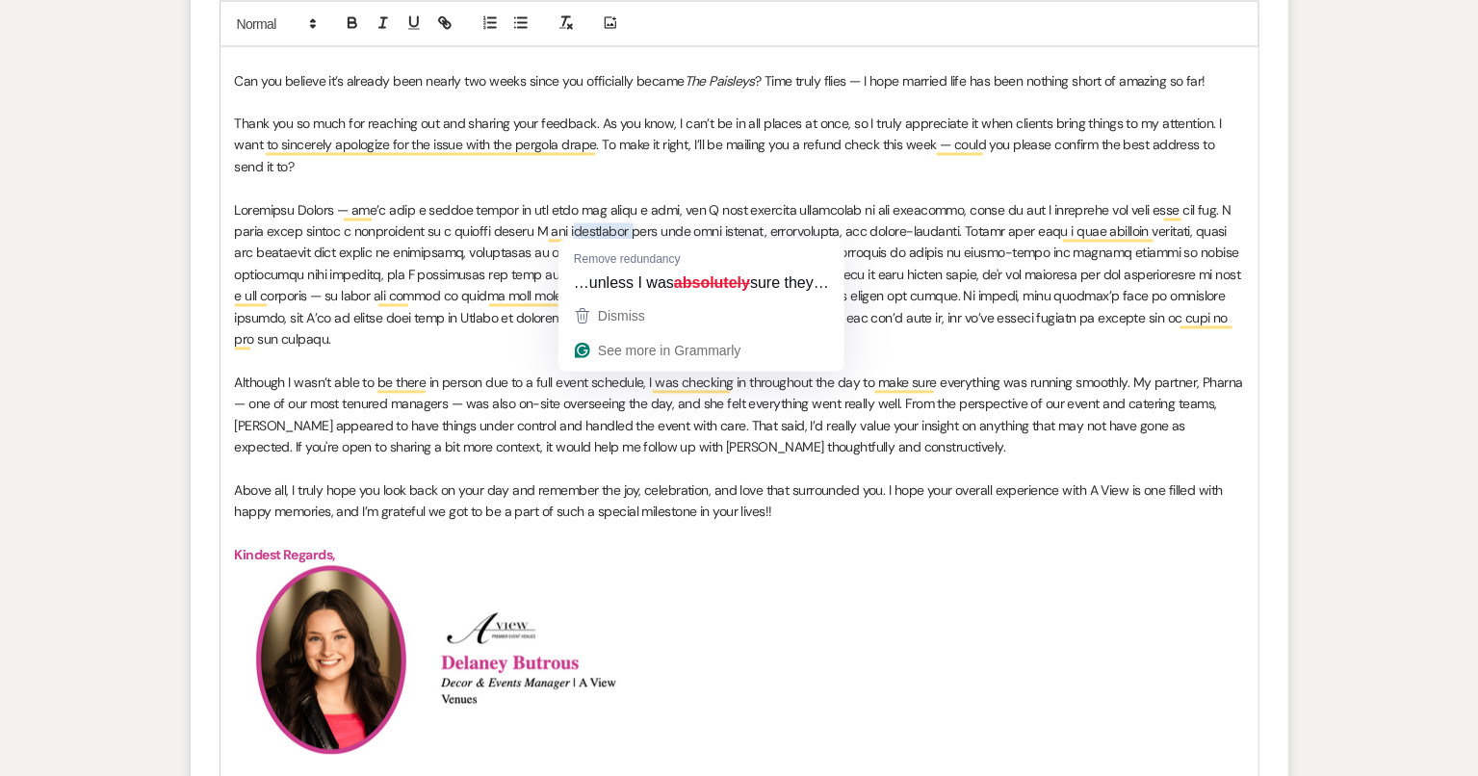
click at [936, 345] on p "To enrich screen reader interactions, please activate Accessibility in Grammarl…" at bounding box center [739, 275] width 1009 height 151
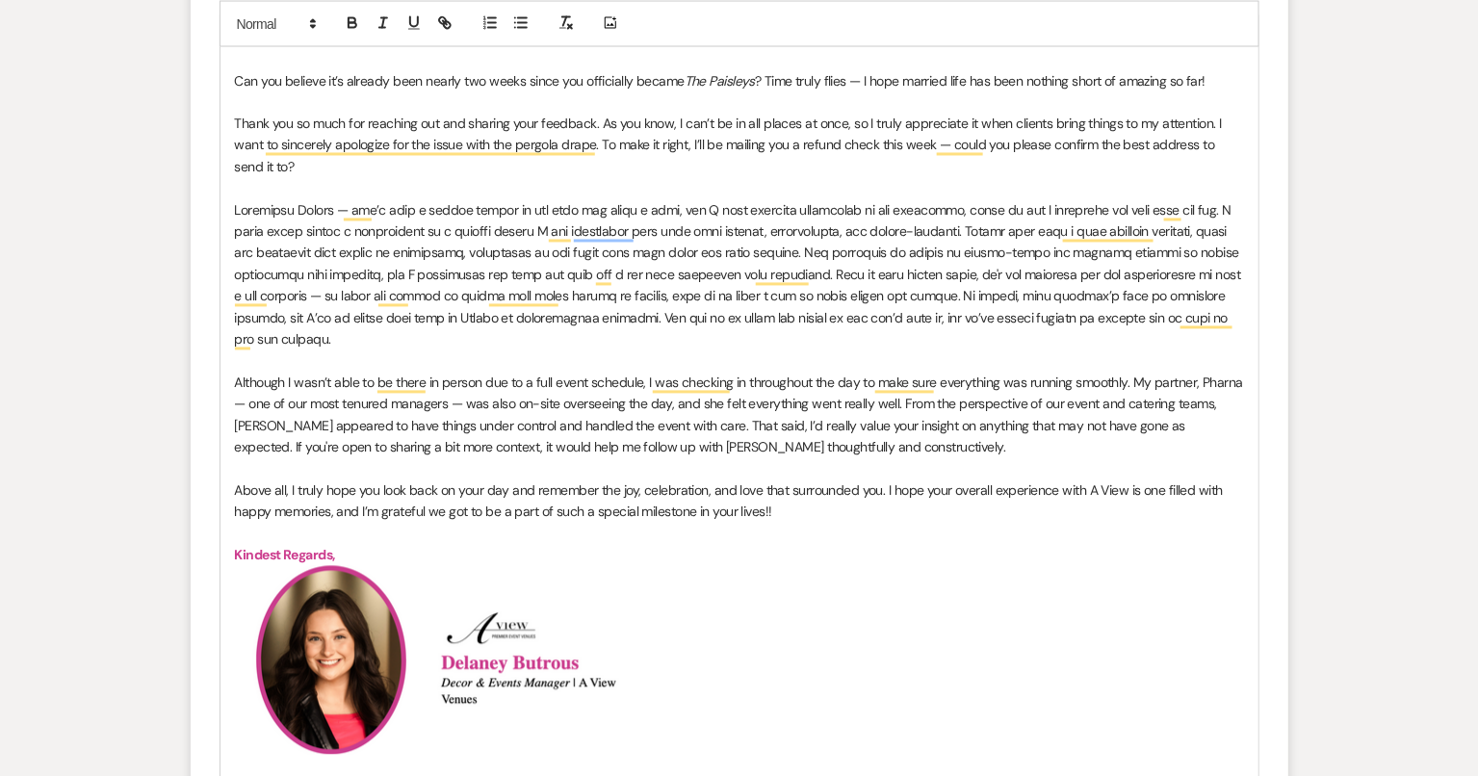
click at [696, 200] on p "To enrich screen reader interactions, please activate Accessibility in Grammarl…" at bounding box center [739, 275] width 1009 height 151
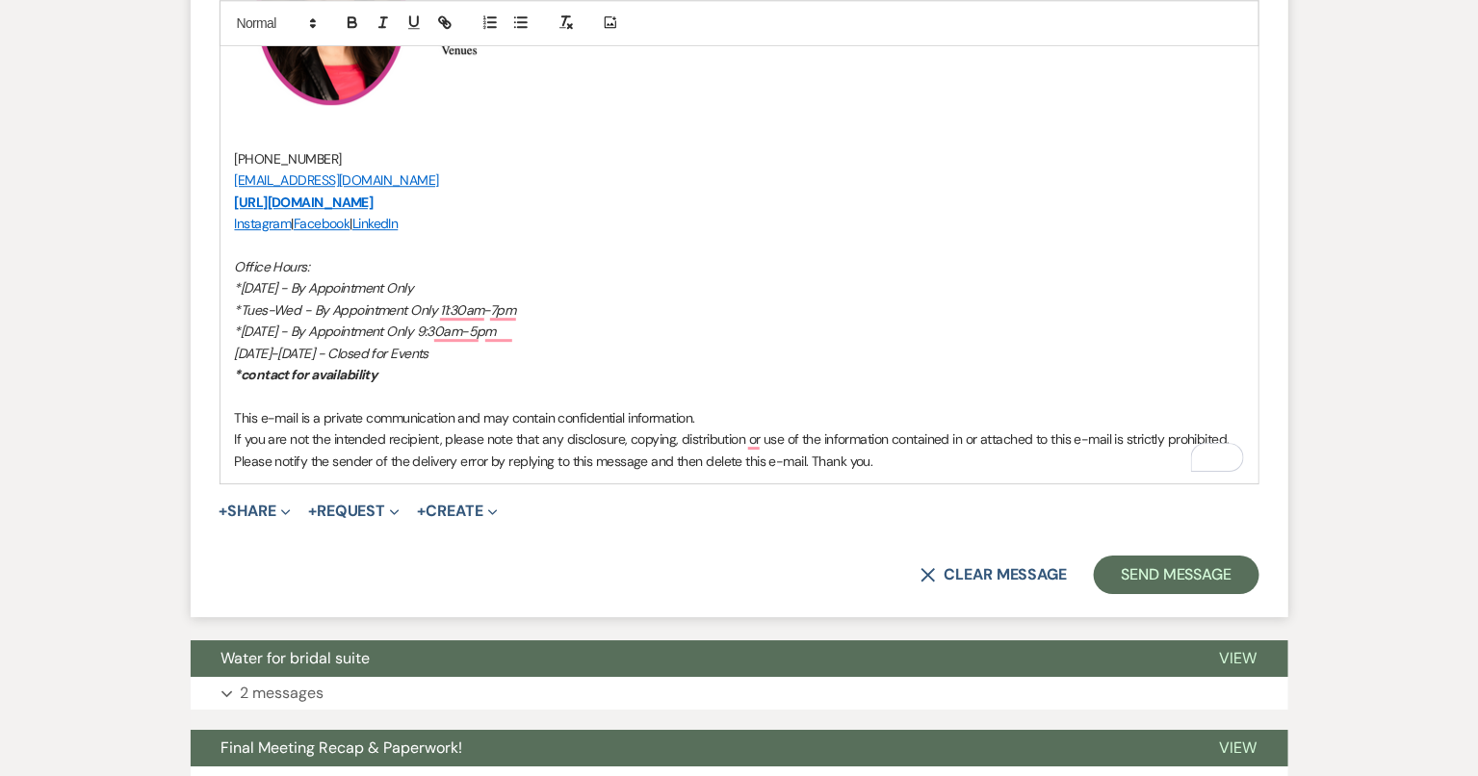
scroll to position [1877, 0]
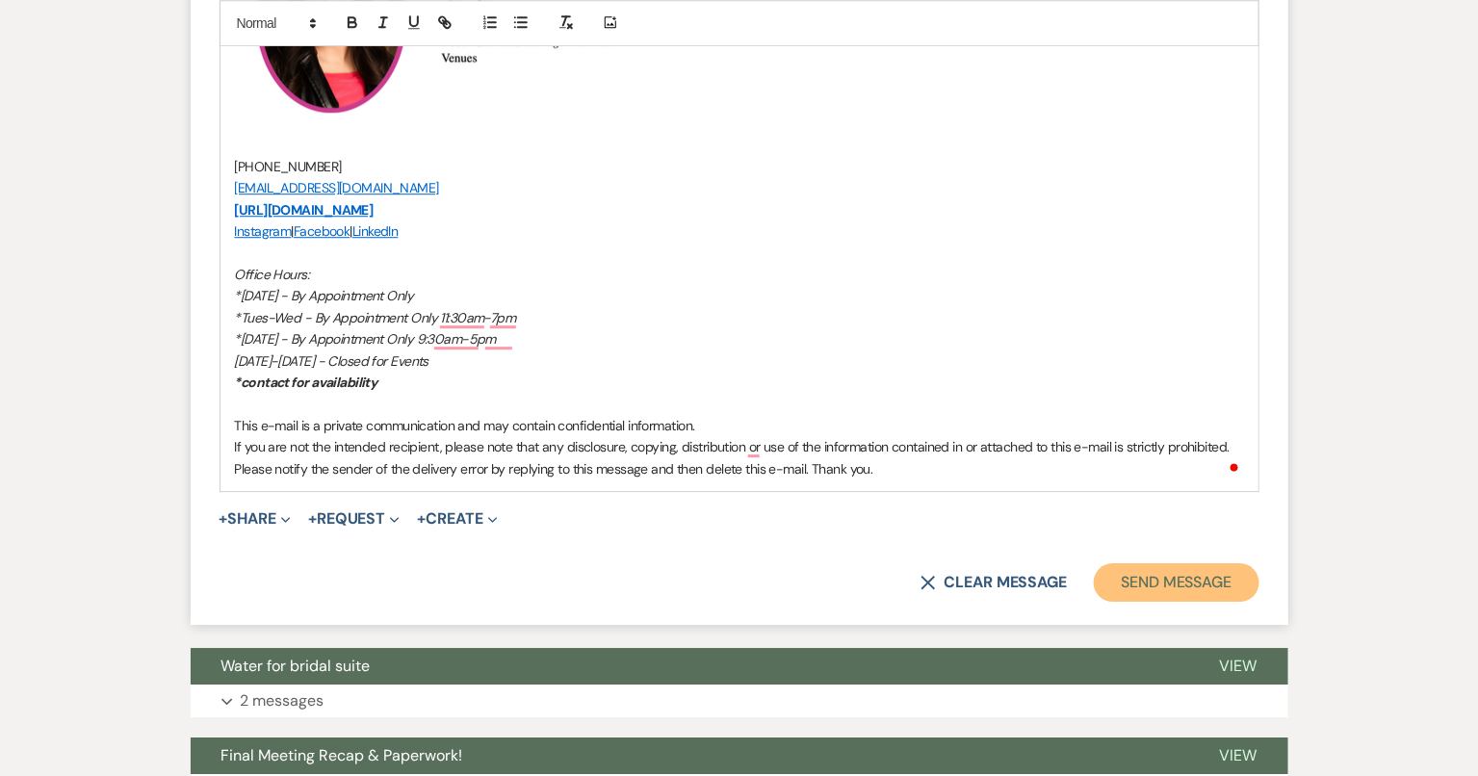
click at [1222, 571] on button "Send Message" at bounding box center [1176, 582] width 165 height 39
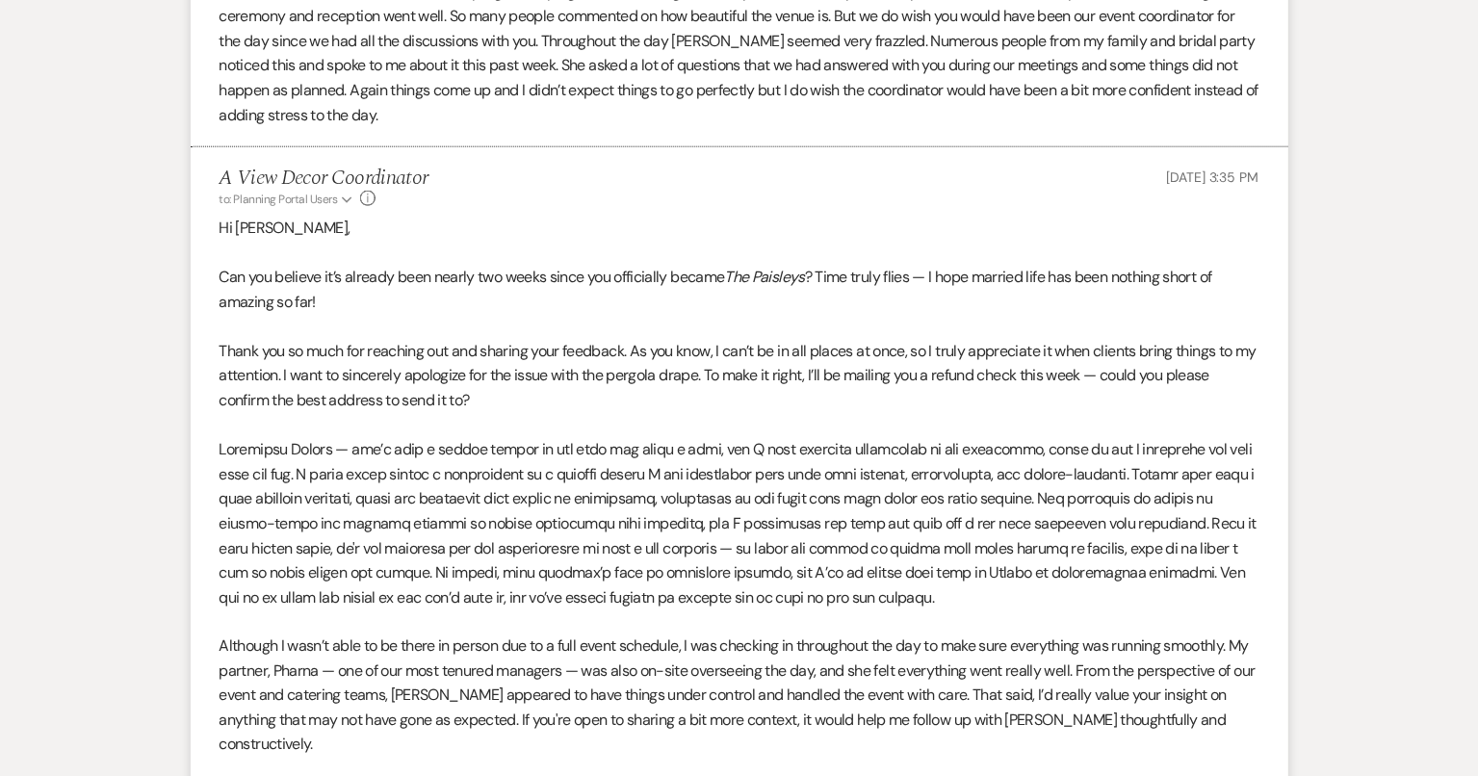
scroll to position [718, 0]
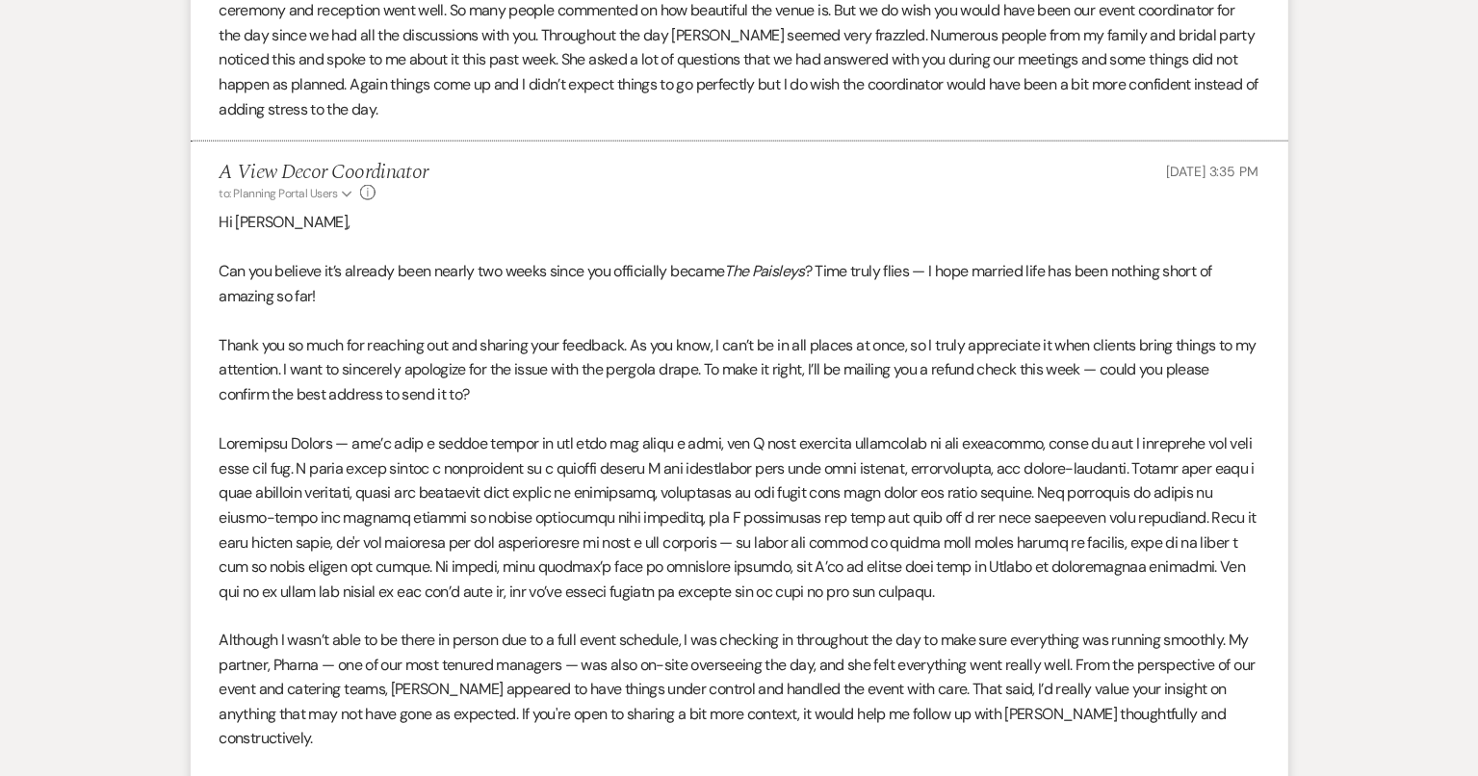
click at [751, 295] on p "Can you believe it’s already been nearly two weeks since you officially became …" at bounding box center [739, 283] width 1040 height 49
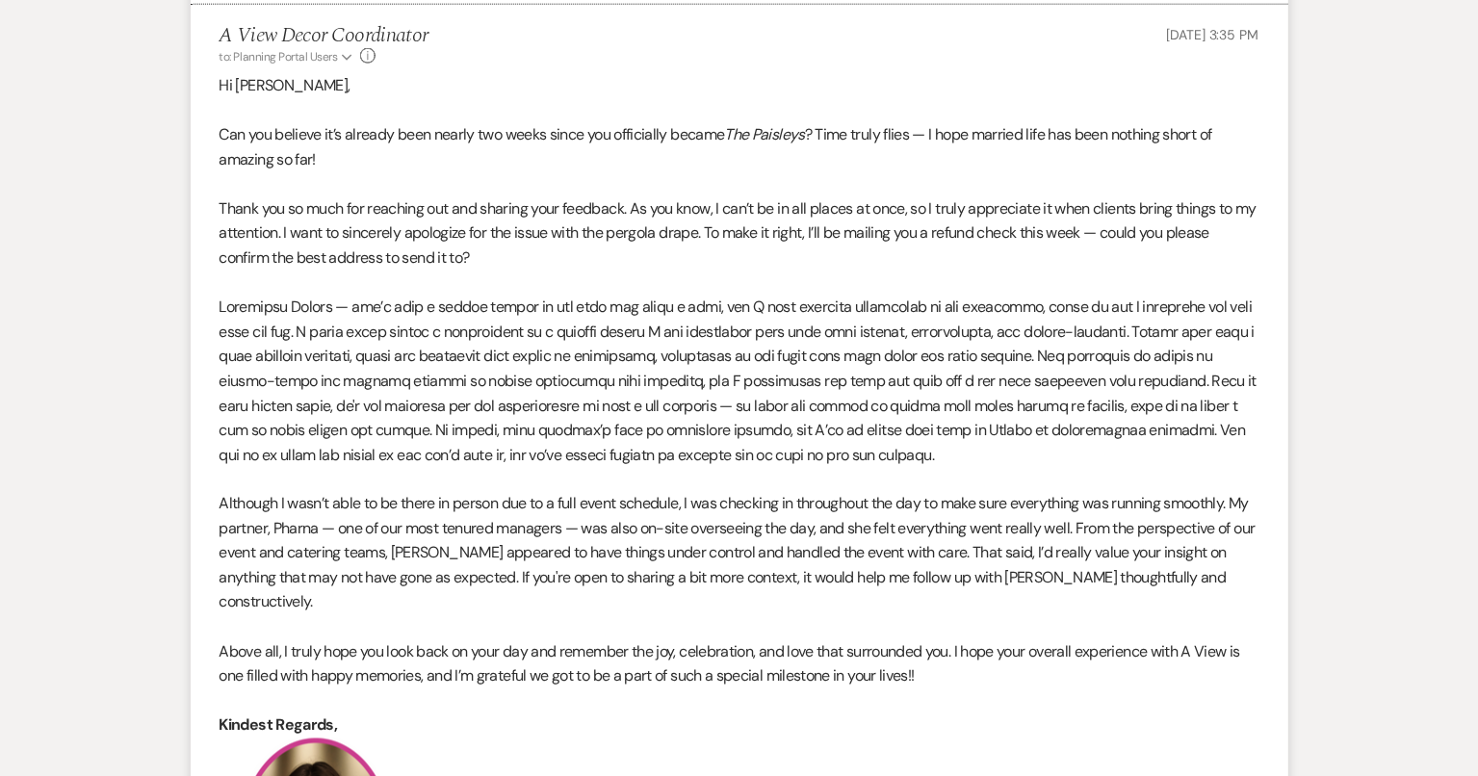
scroll to position [859, 0]
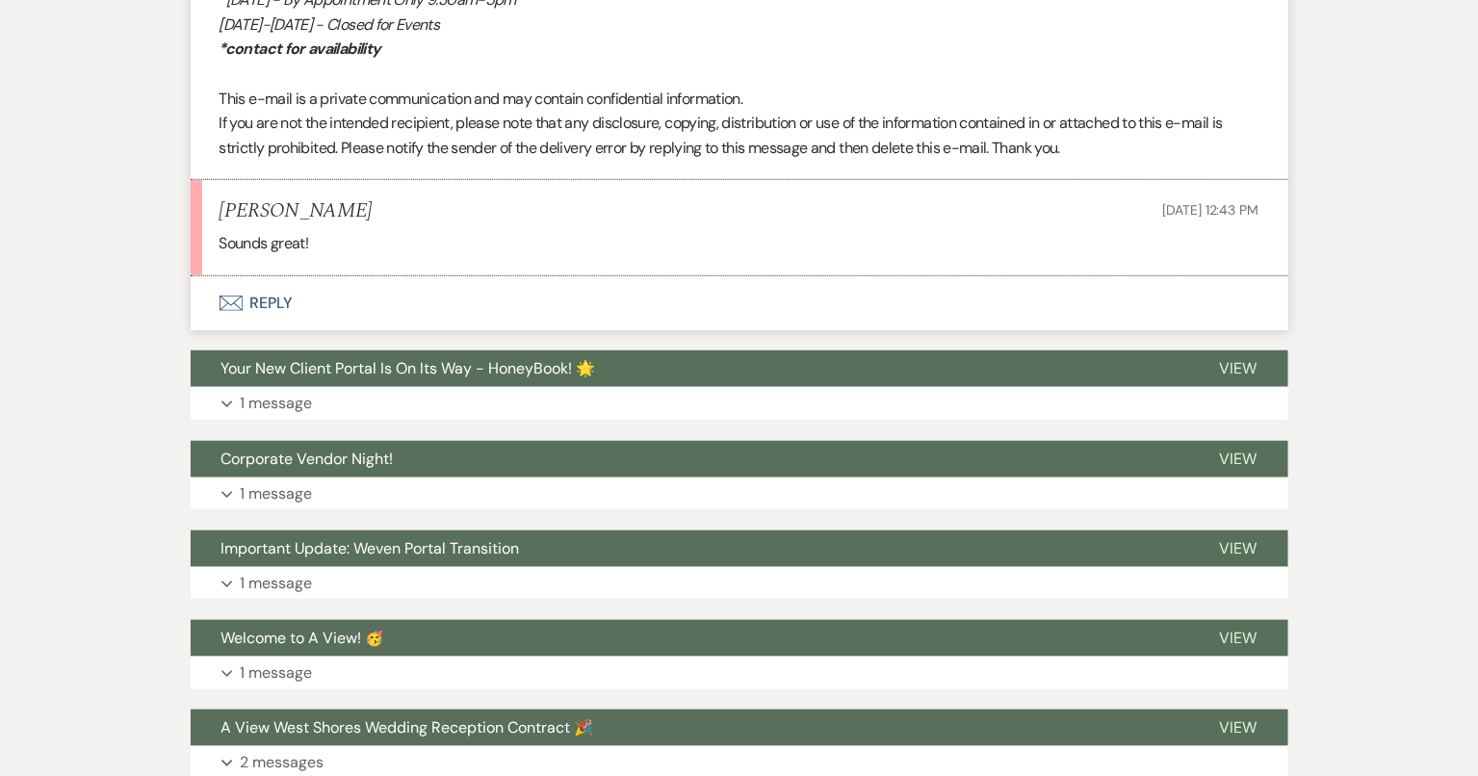
scroll to position [5761, 0]
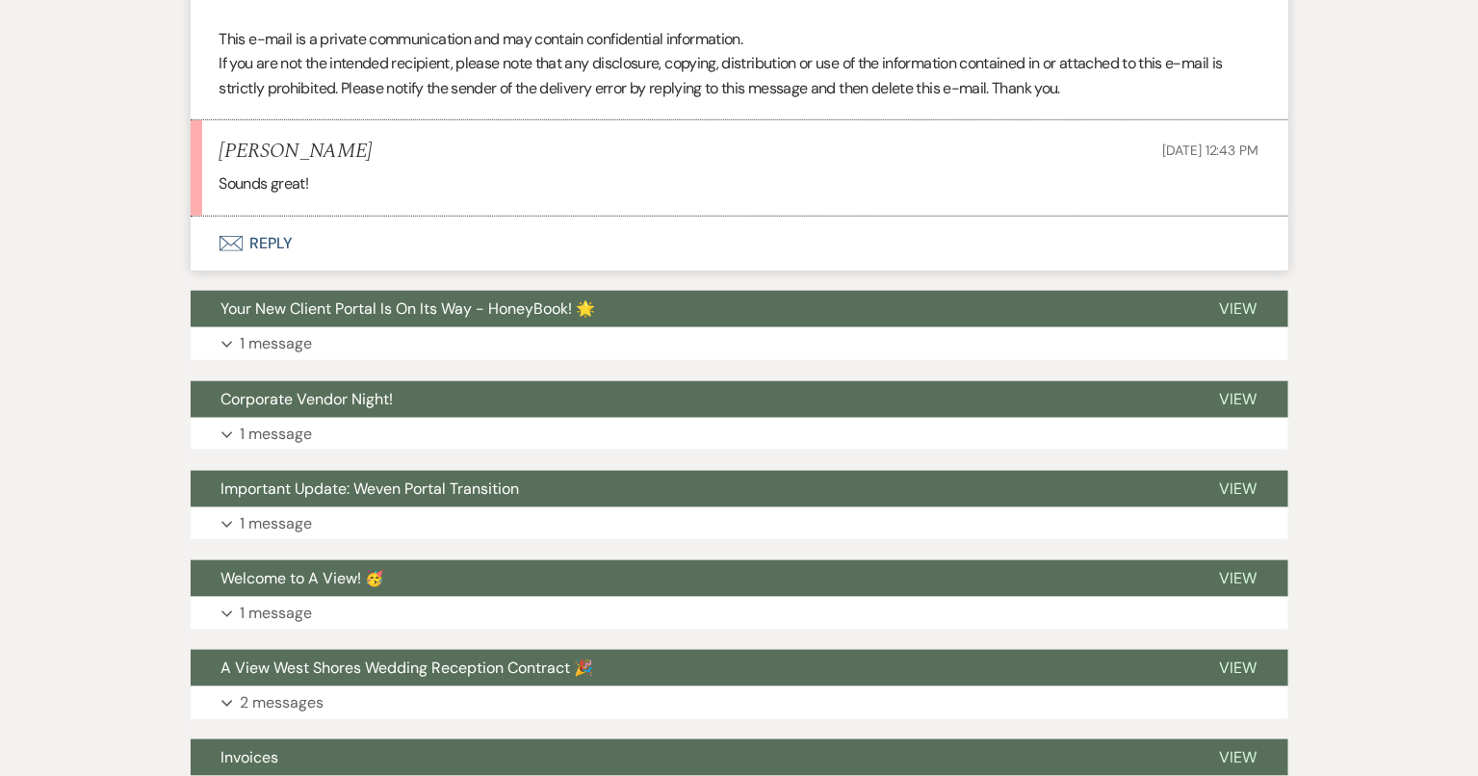
click at [461, 235] on button "Envelope Reply" at bounding box center [739, 244] width 1097 height 54
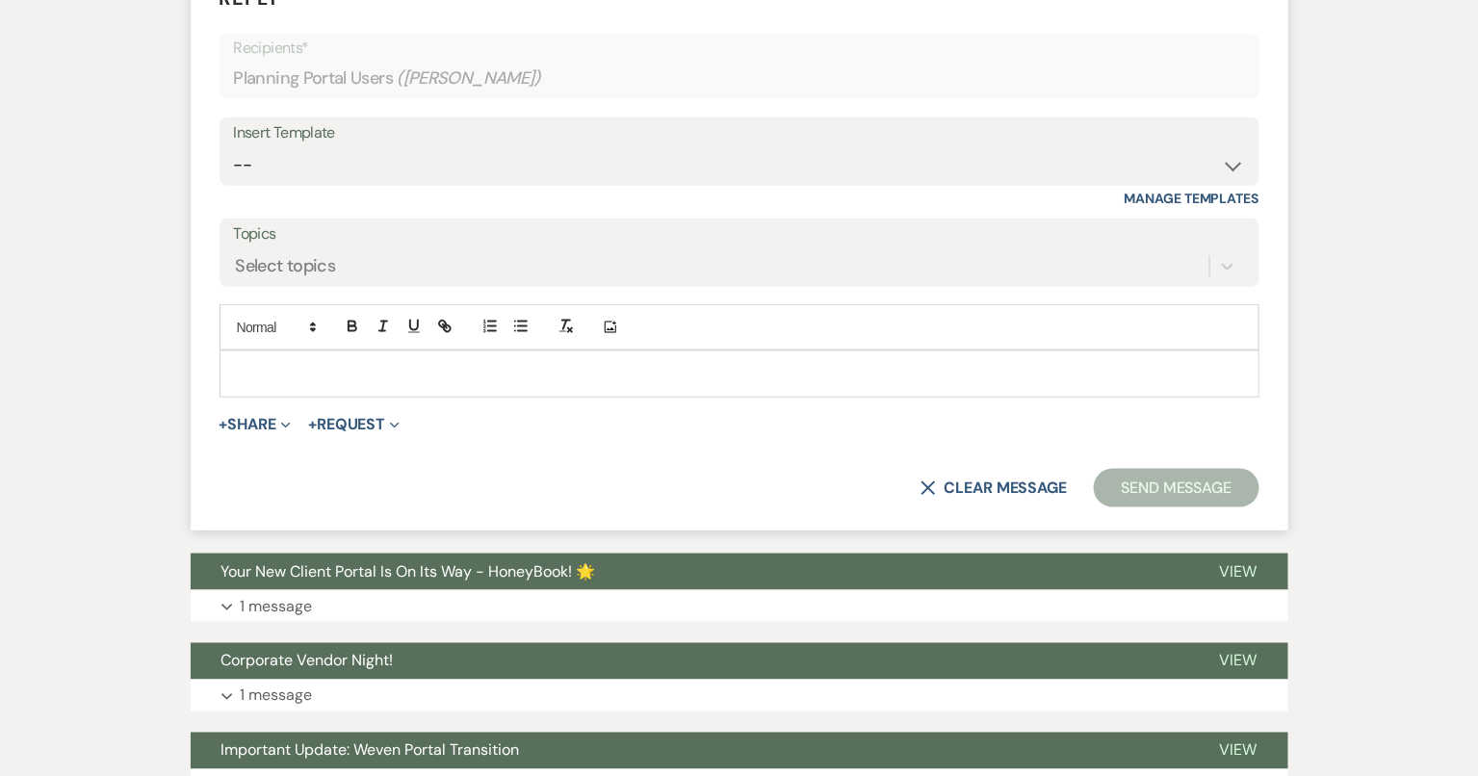
scroll to position [6012, 0]
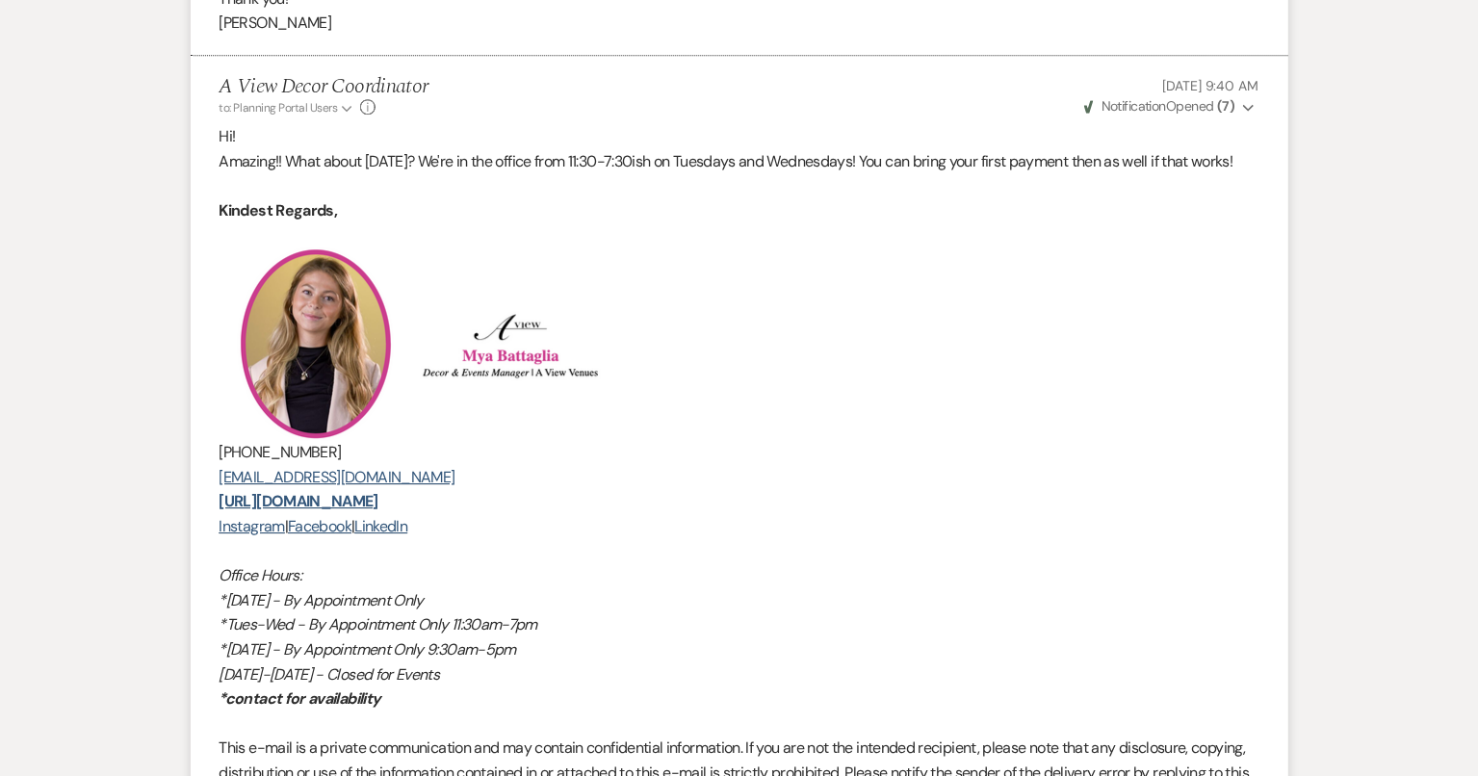
scroll to position [3111, 0]
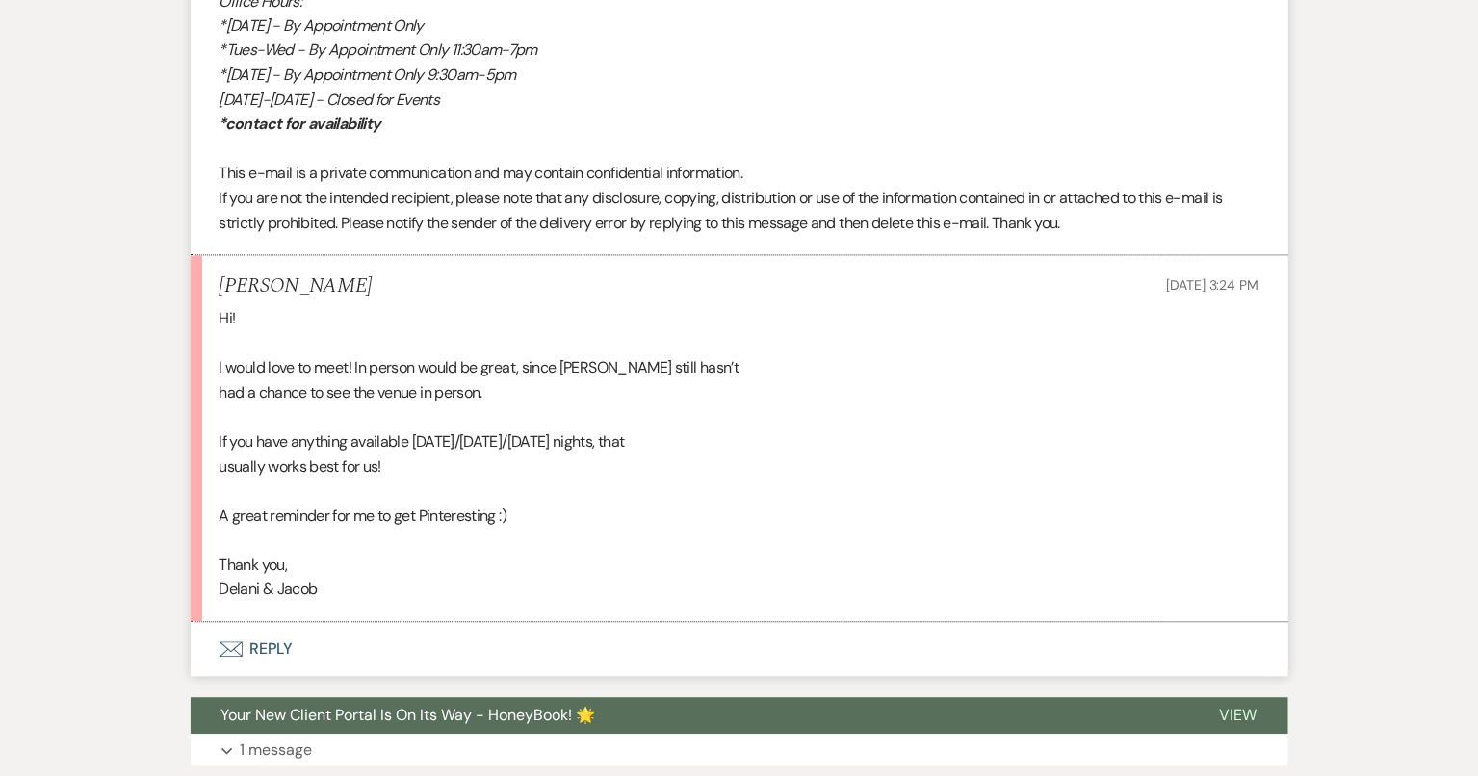
scroll to position [1299, 0]
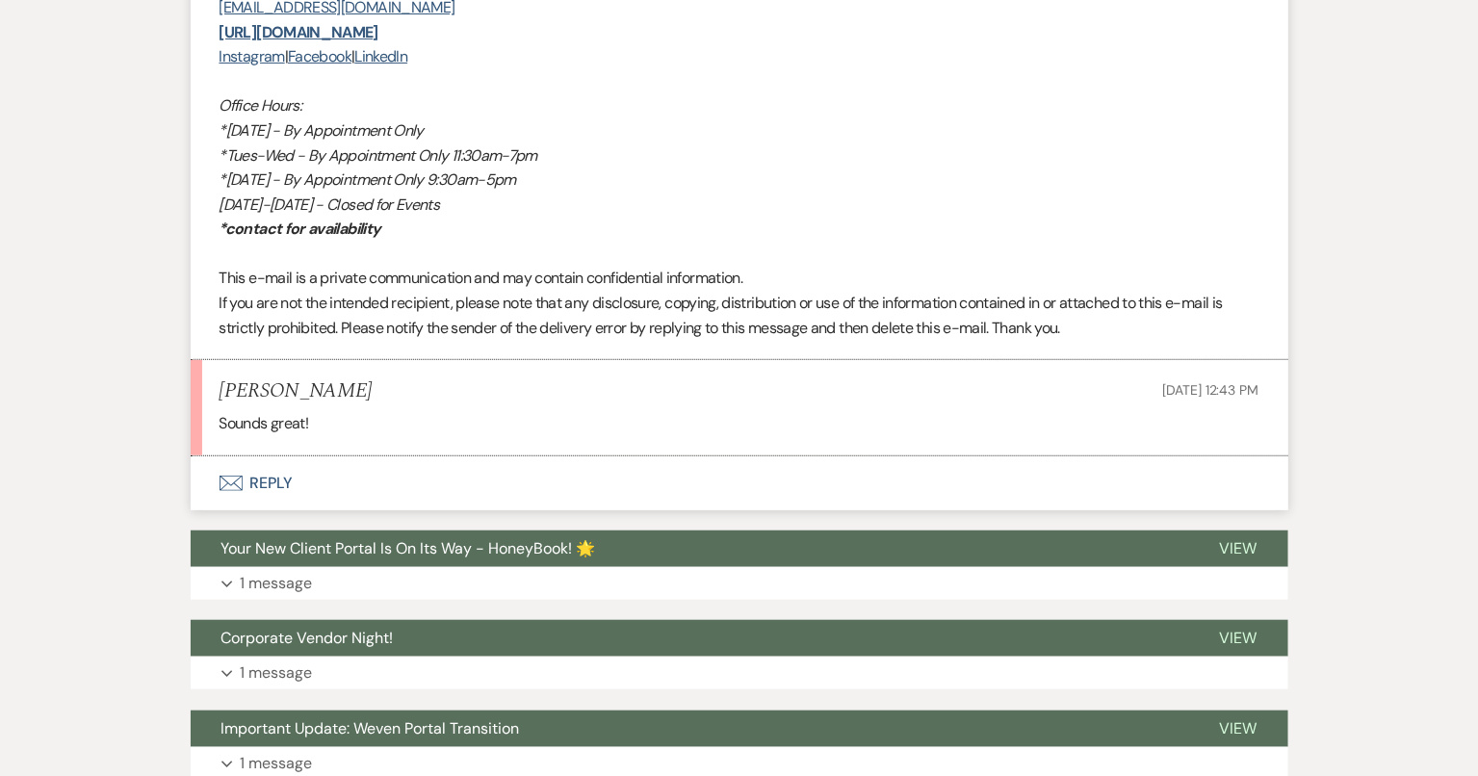
scroll to position [5522, 0]
click at [799, 469] on button "Envelope Reply" at bounding box center [739, 483] width 1097 height 54
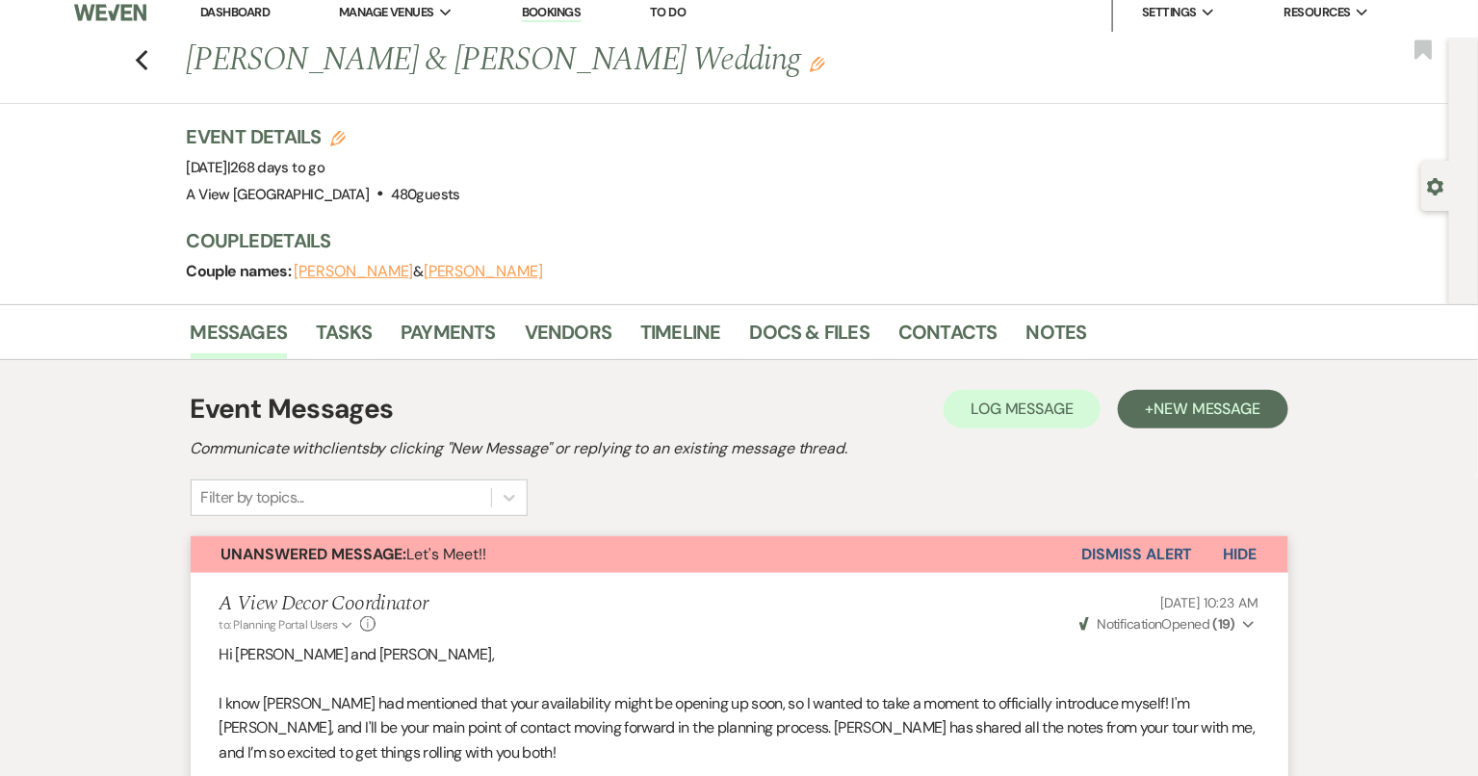
scroll to position [0, 0]
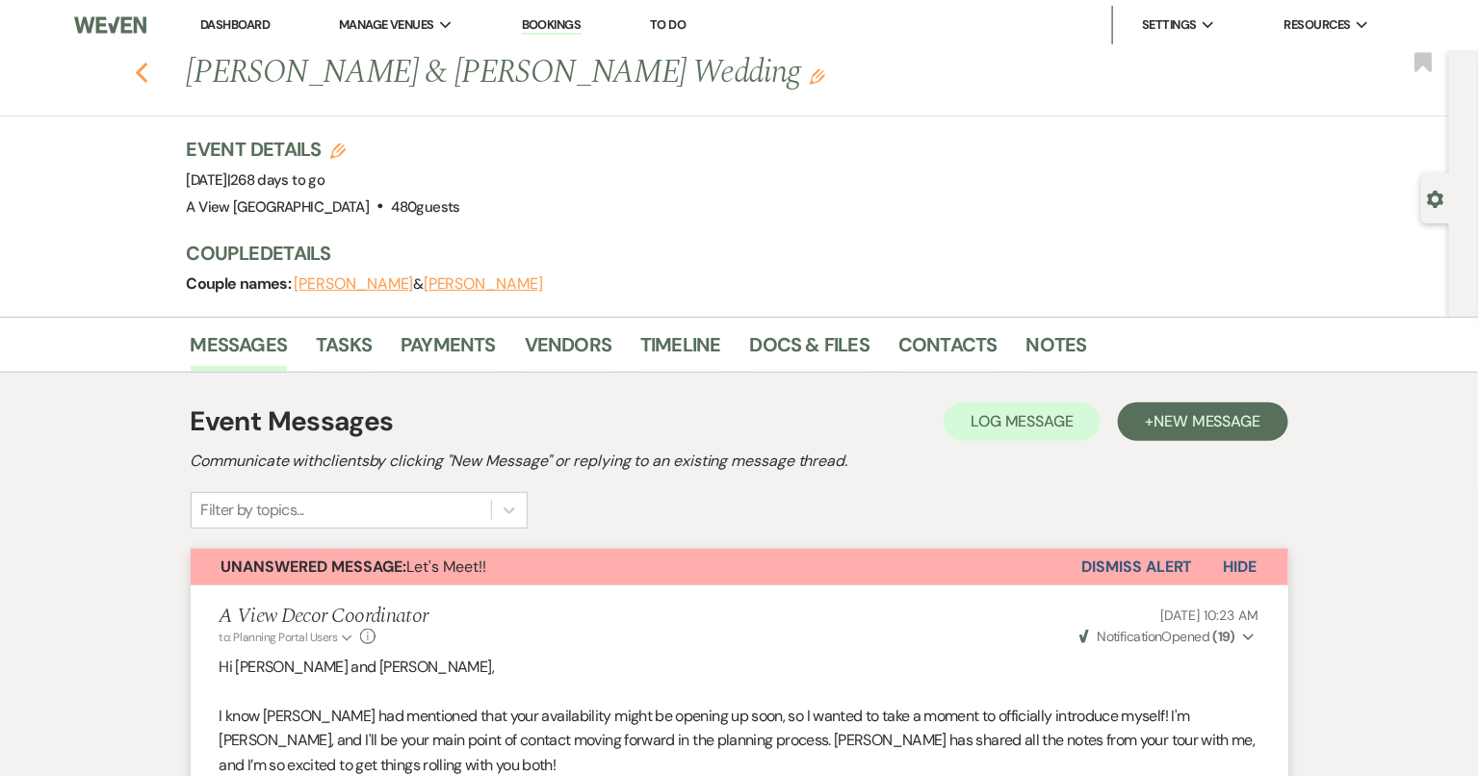
click at [142, 68] on use "button" at bounding box center [141, 73] width 13 height 21
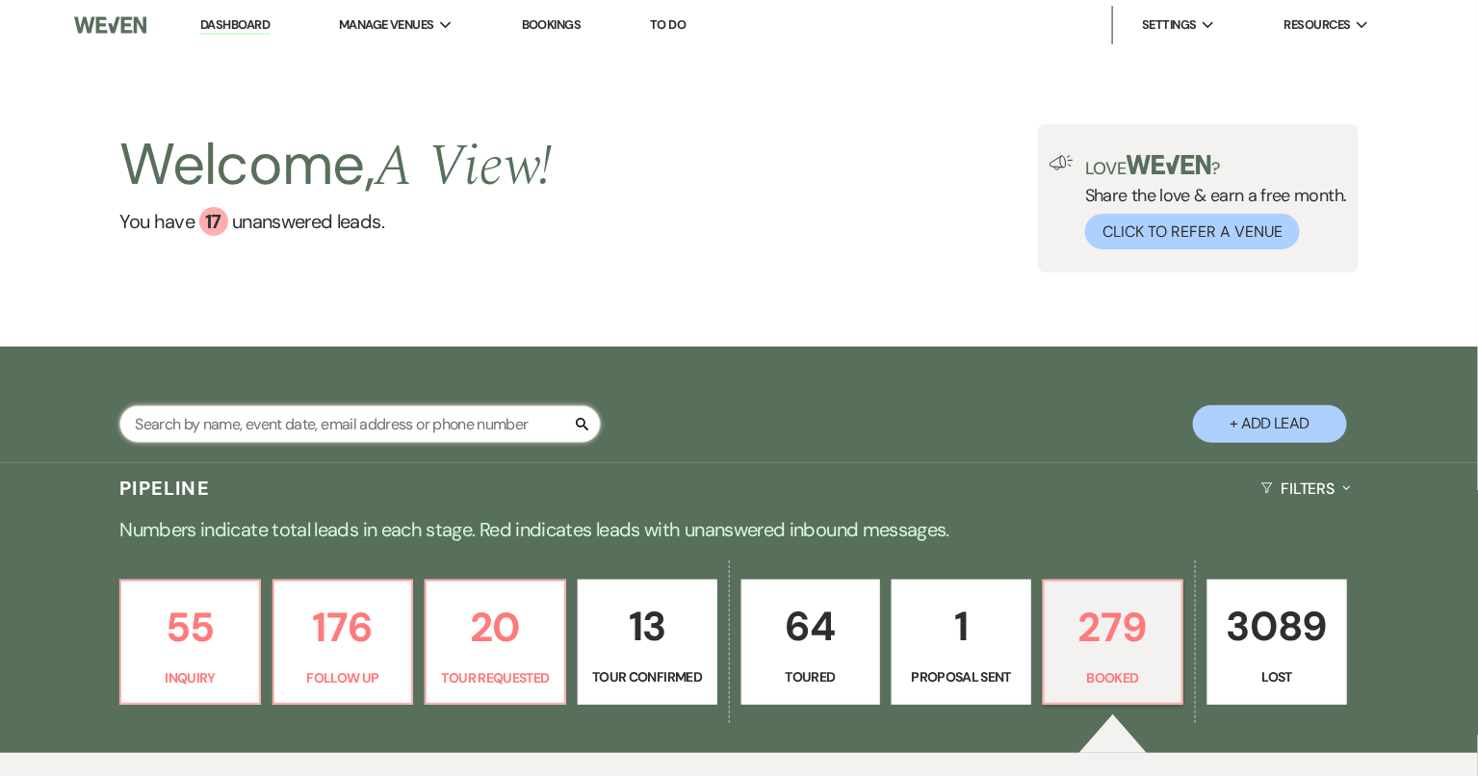
click at [285, 417] on input "text" at bounding box center [359, 424] width 481 height 38
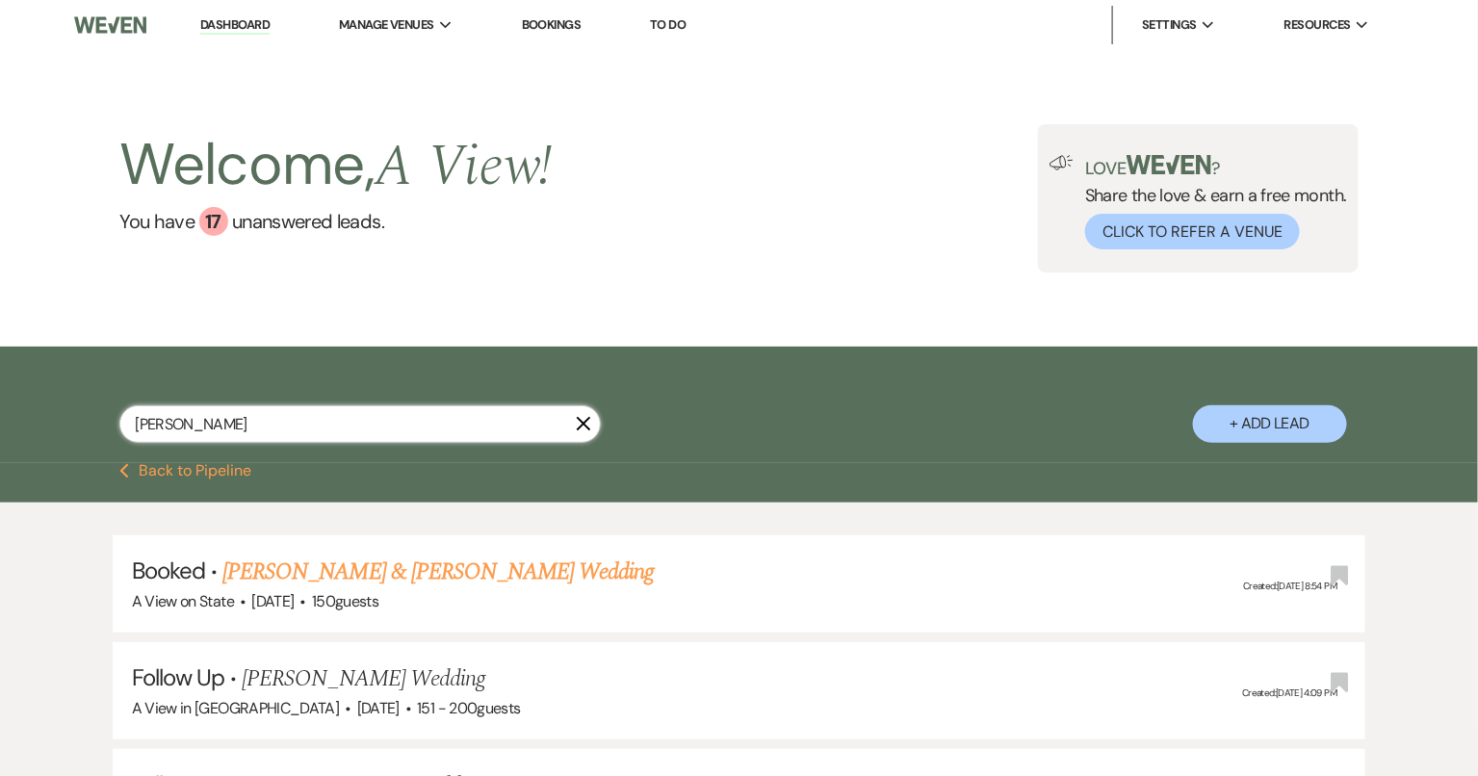
type input "[PERSON_NAME]"
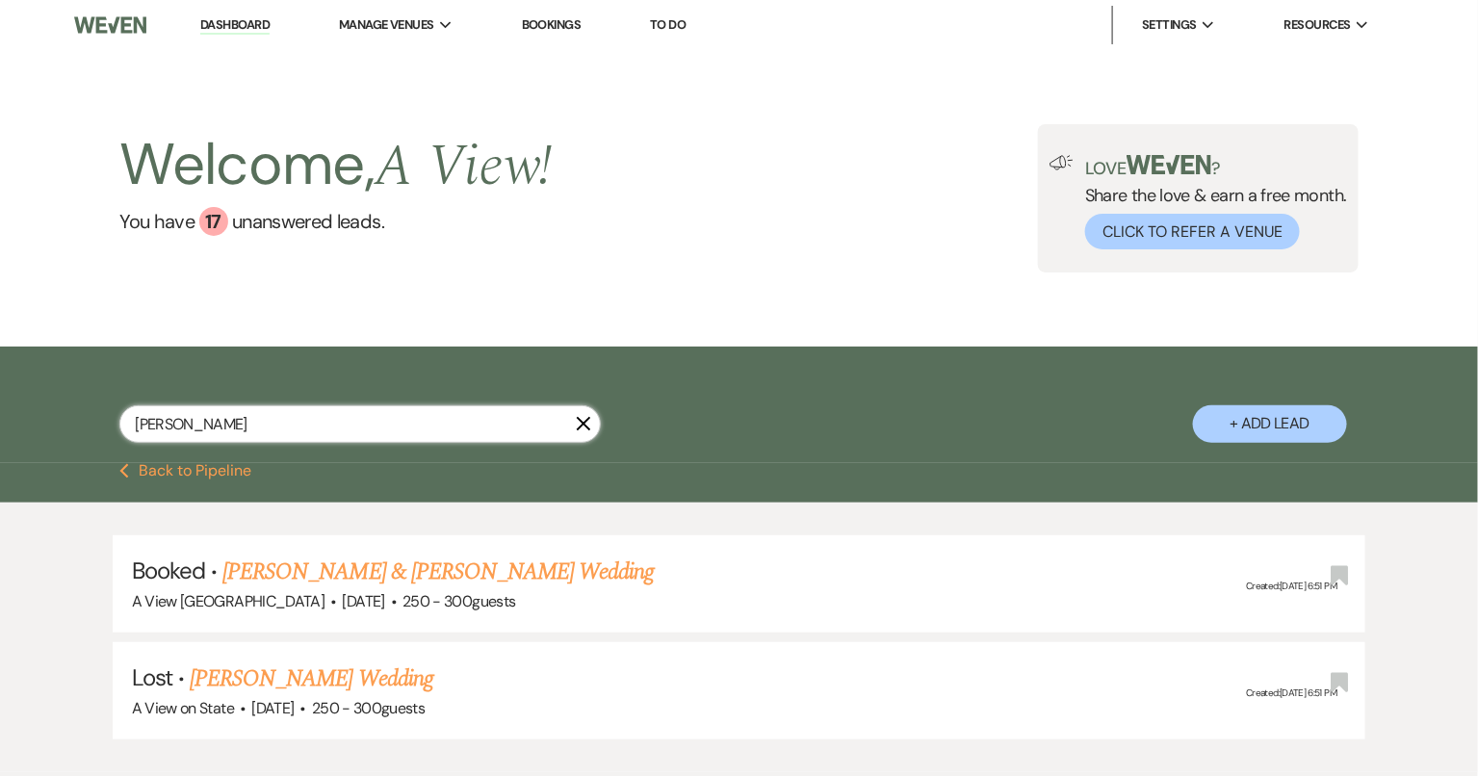
scroll to position [117, 0]
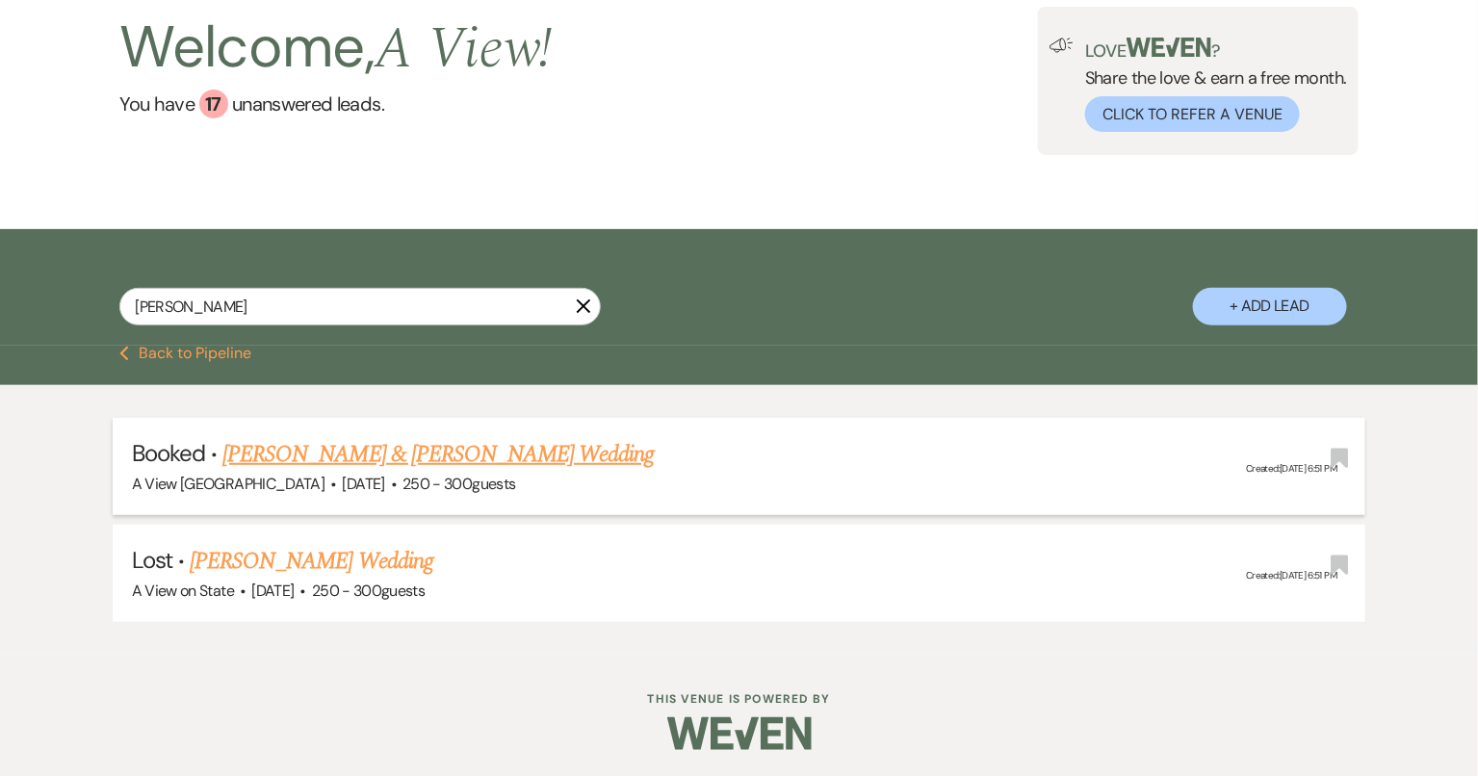
click at [502, 456] on link "[PERSON_NAME] & [PERSON_NAME] Wedding" at bounding box center [437, 454] width 431 height 35
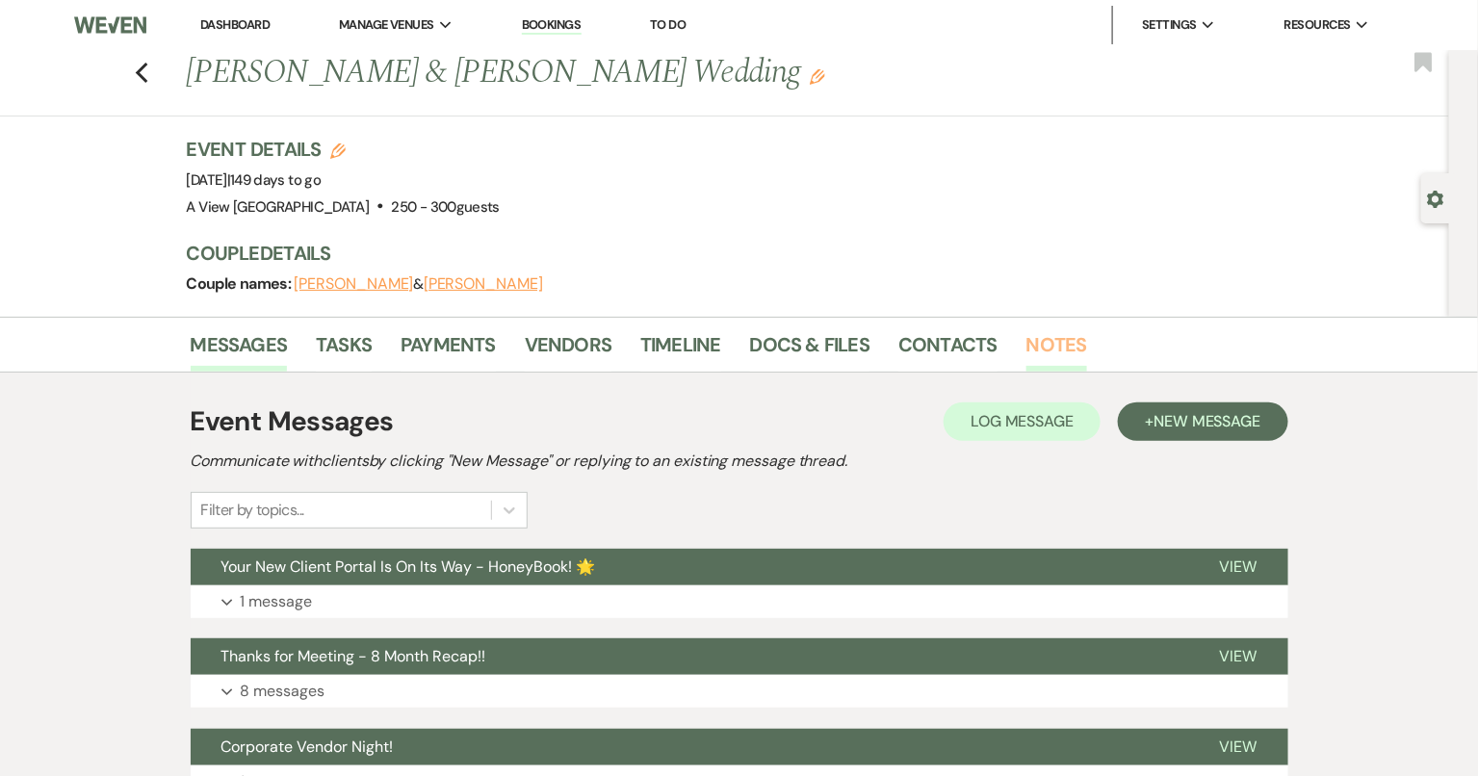
click at [1036, 352] on link "Notes" at bounding box center [1056, 350] width 61 height 42
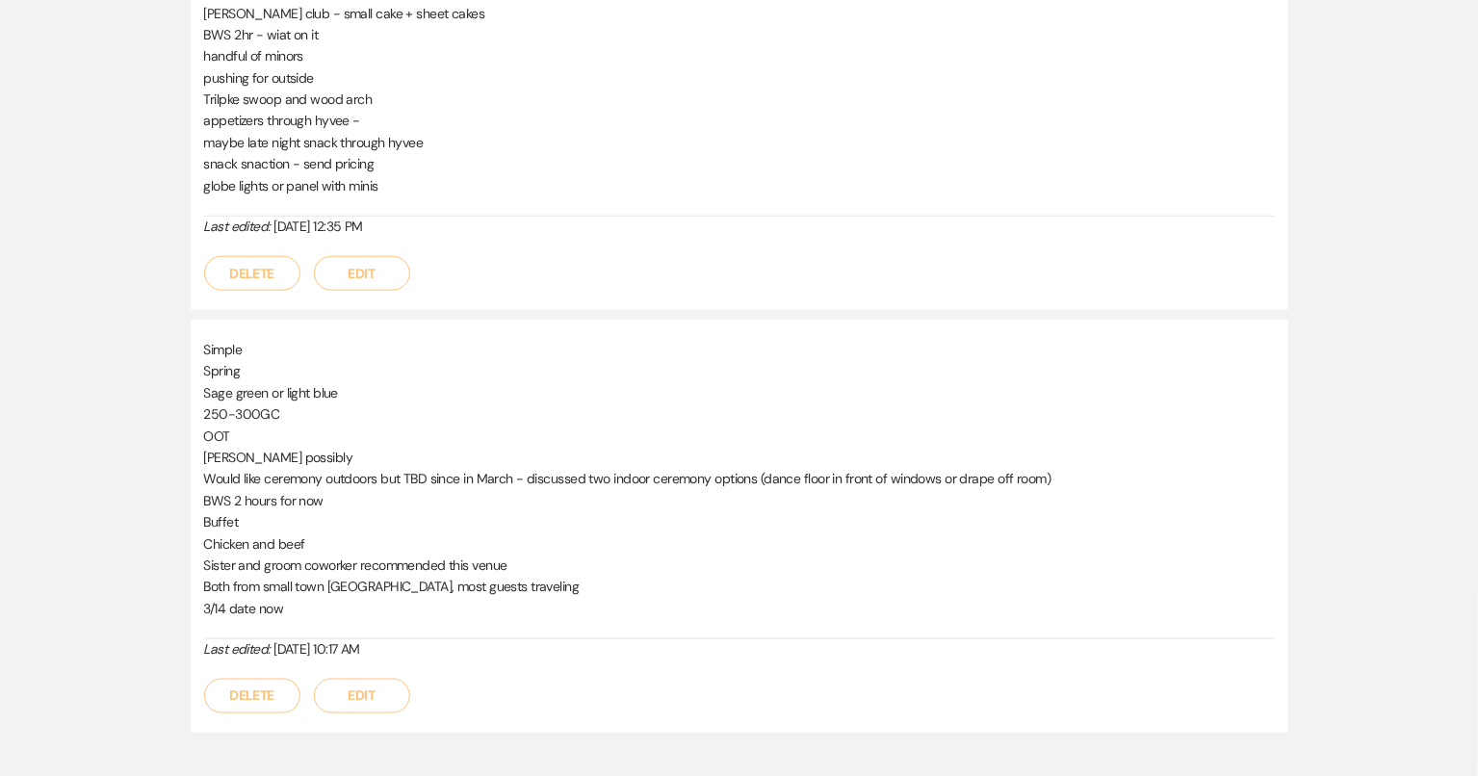
scroll to position [167, 0]
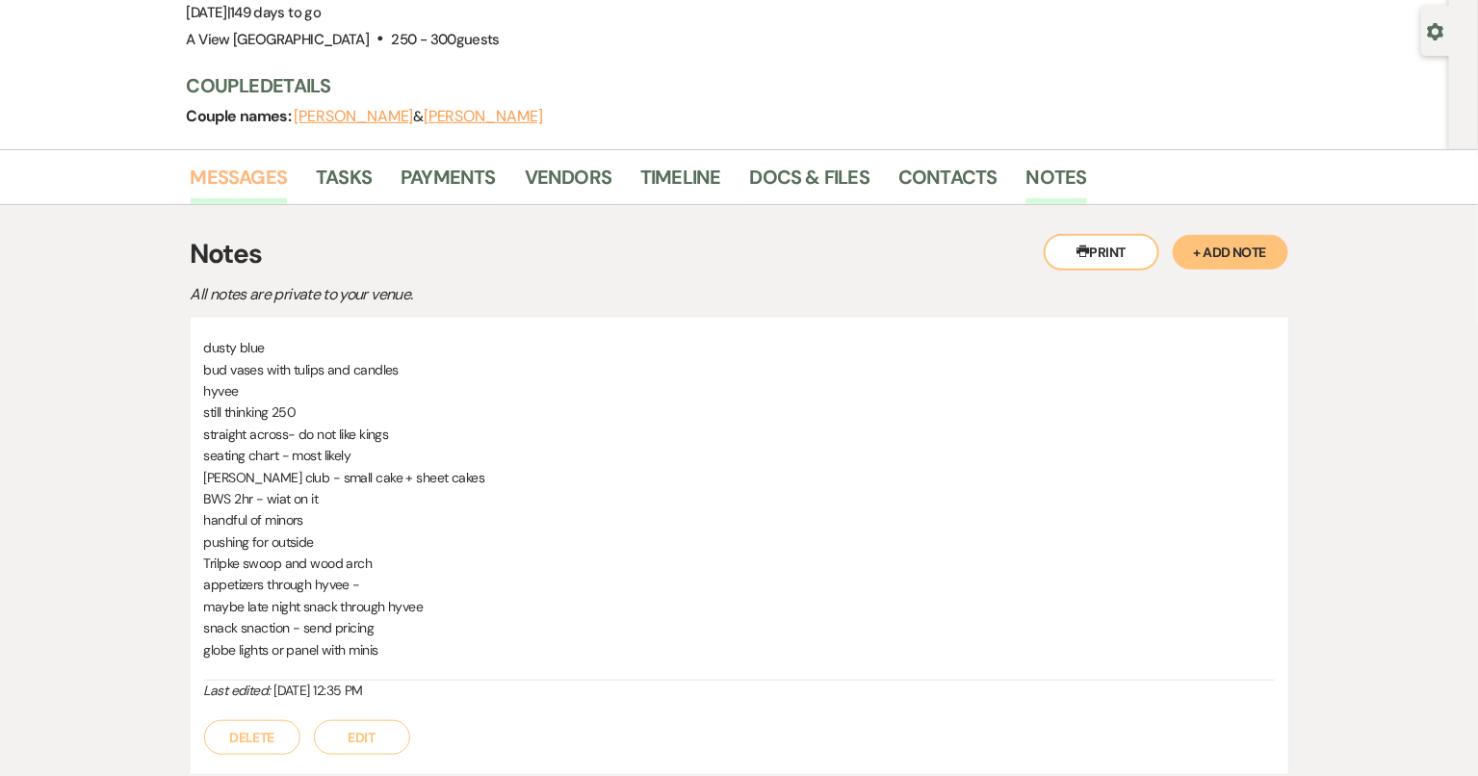
click at [257, 160] on li "Messages" at bounding box center [254, 181] width 126 height 46
click at [264, 167] on link "Messages" at bounding box center [239, 183] width 97 height 42
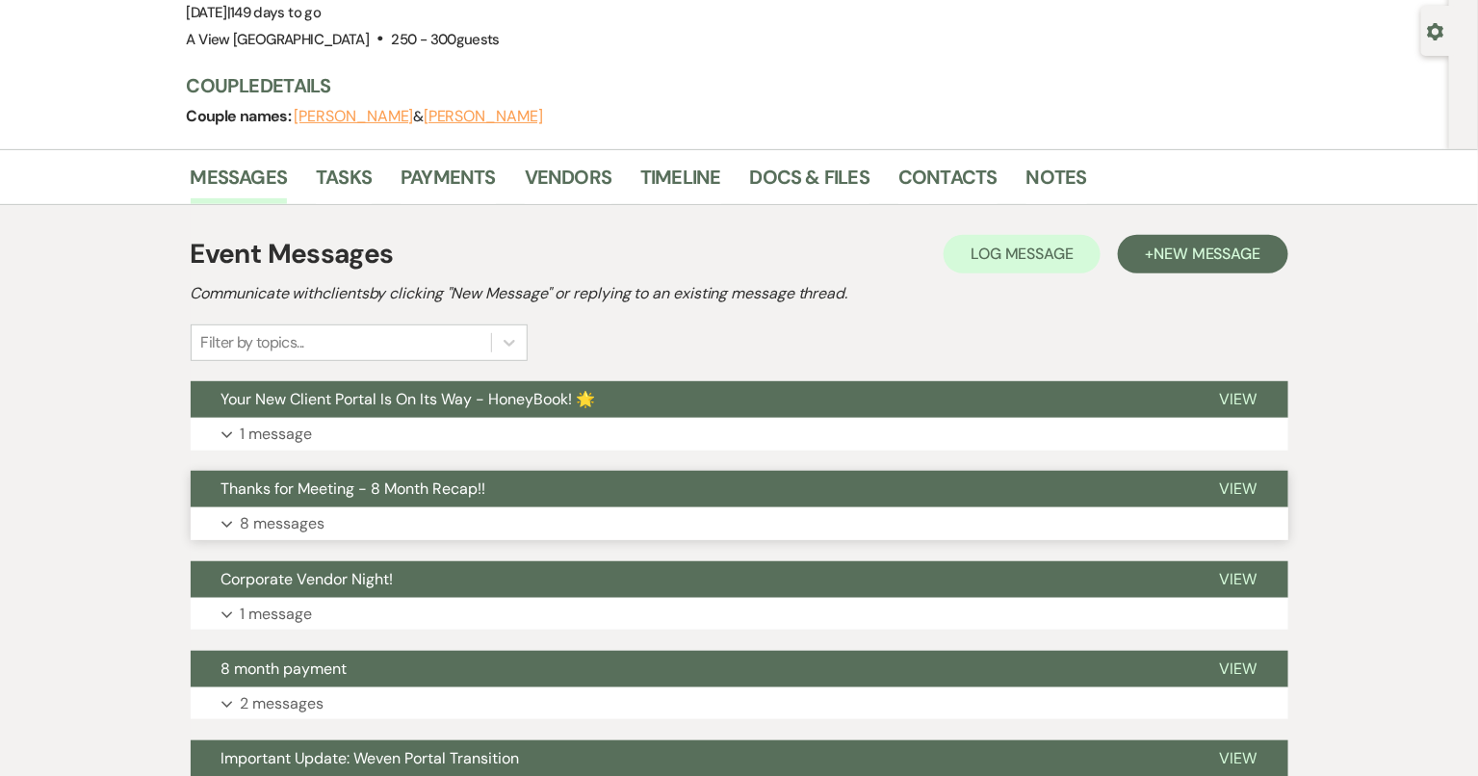
click at [665, 492] on button "Thanks for Meeting - 8 Month Recap!!" at bounding box center [690, 489] width 998 height 37
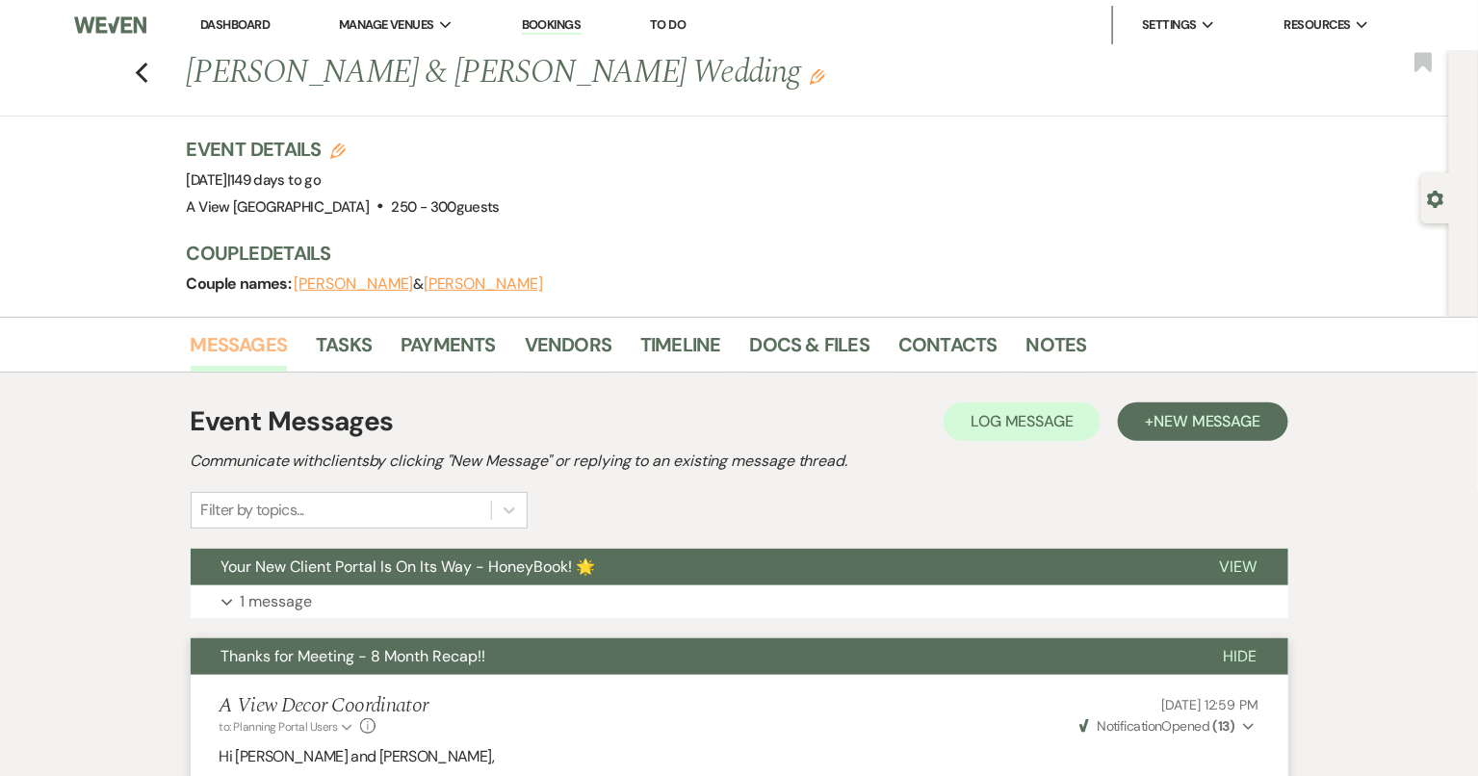
click at [238, 349] on link "Messages" at bounding box center [239, 350] width 97 height 42
click at [145, 66] on icon "Previous" at bounding box center [142, 73] width 14 height 23
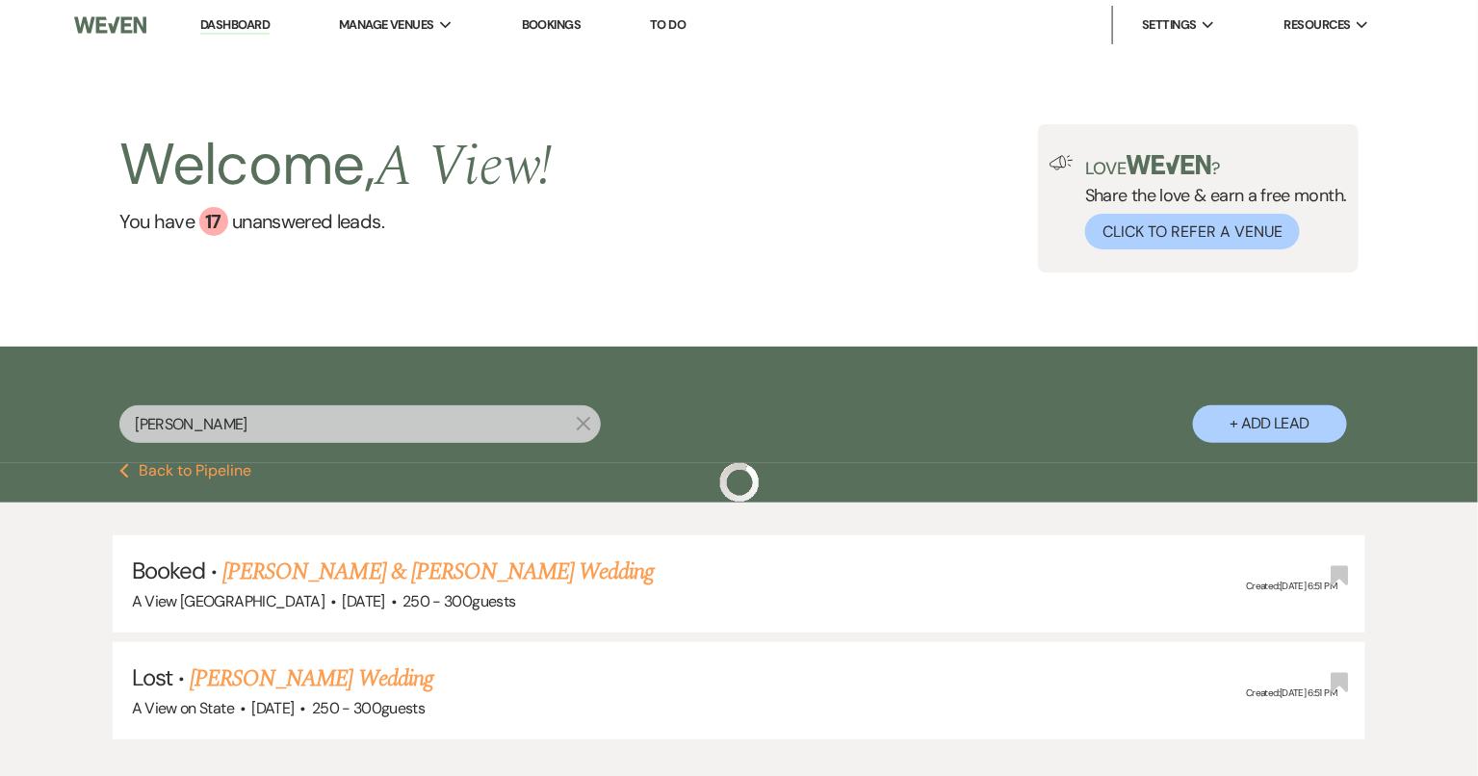
scroll to position [117, 0]
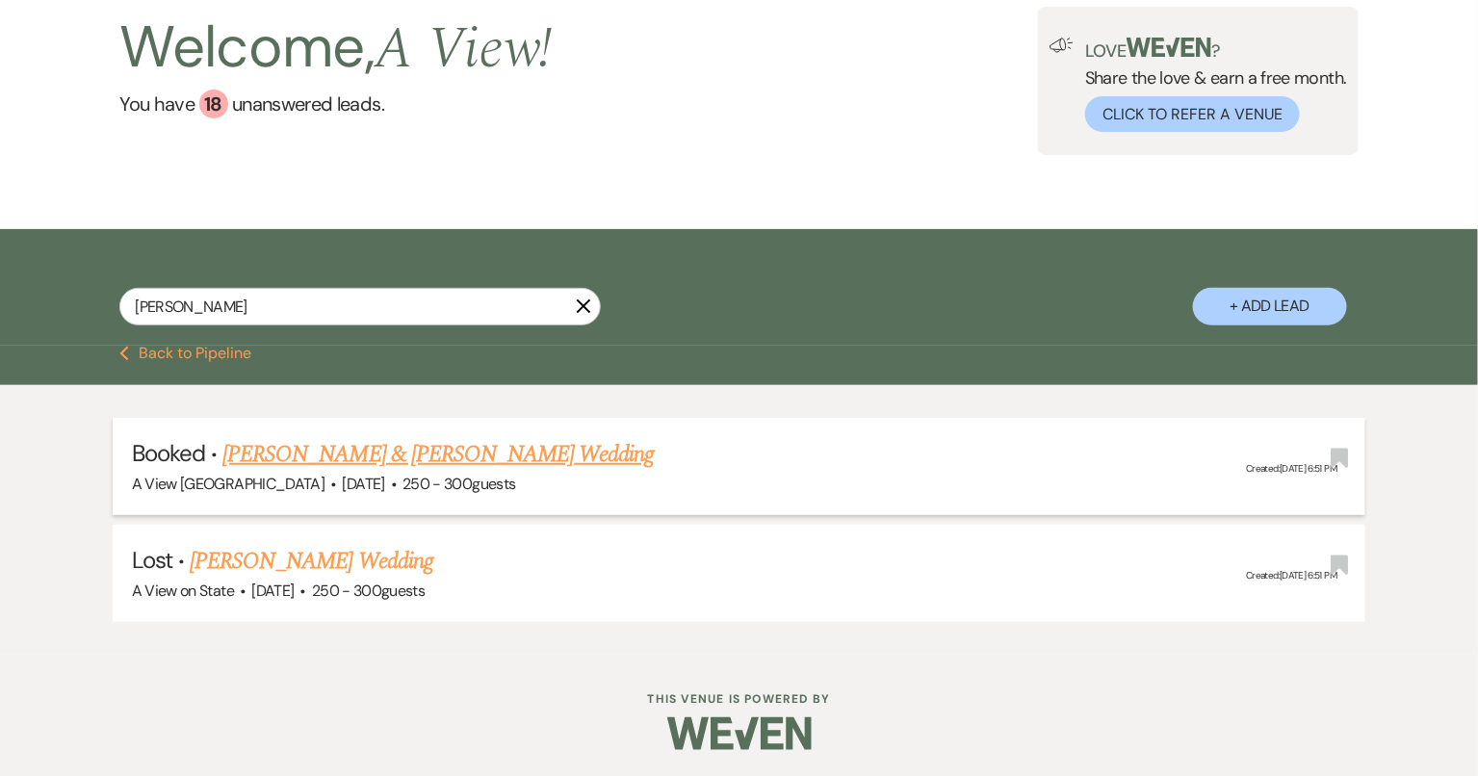
click at [397, 442] on link "[PERSON_NAME] & [PERSON_NAME] Wedding" at bounding box center [437, 454] width 431 height 35
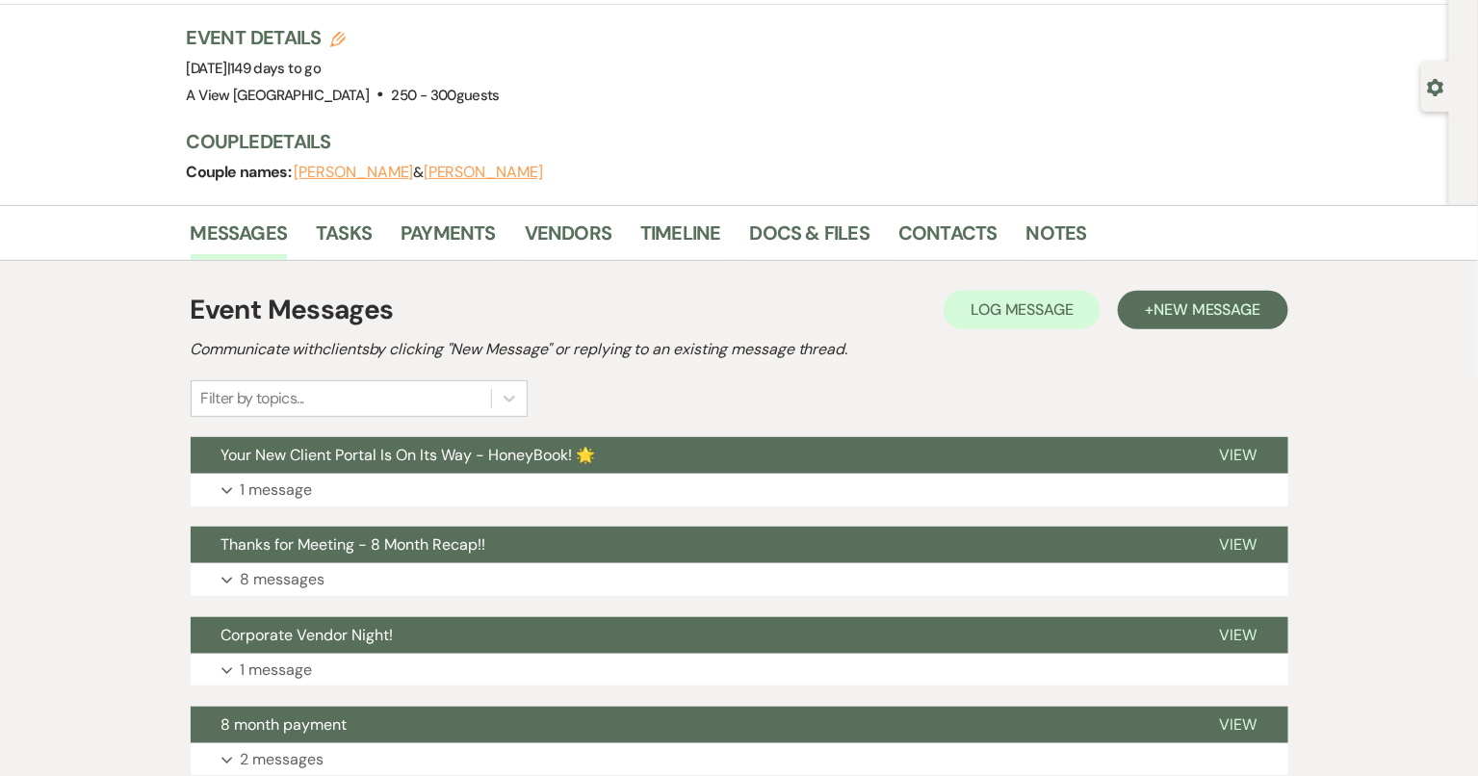
scroll to position [114, 0]
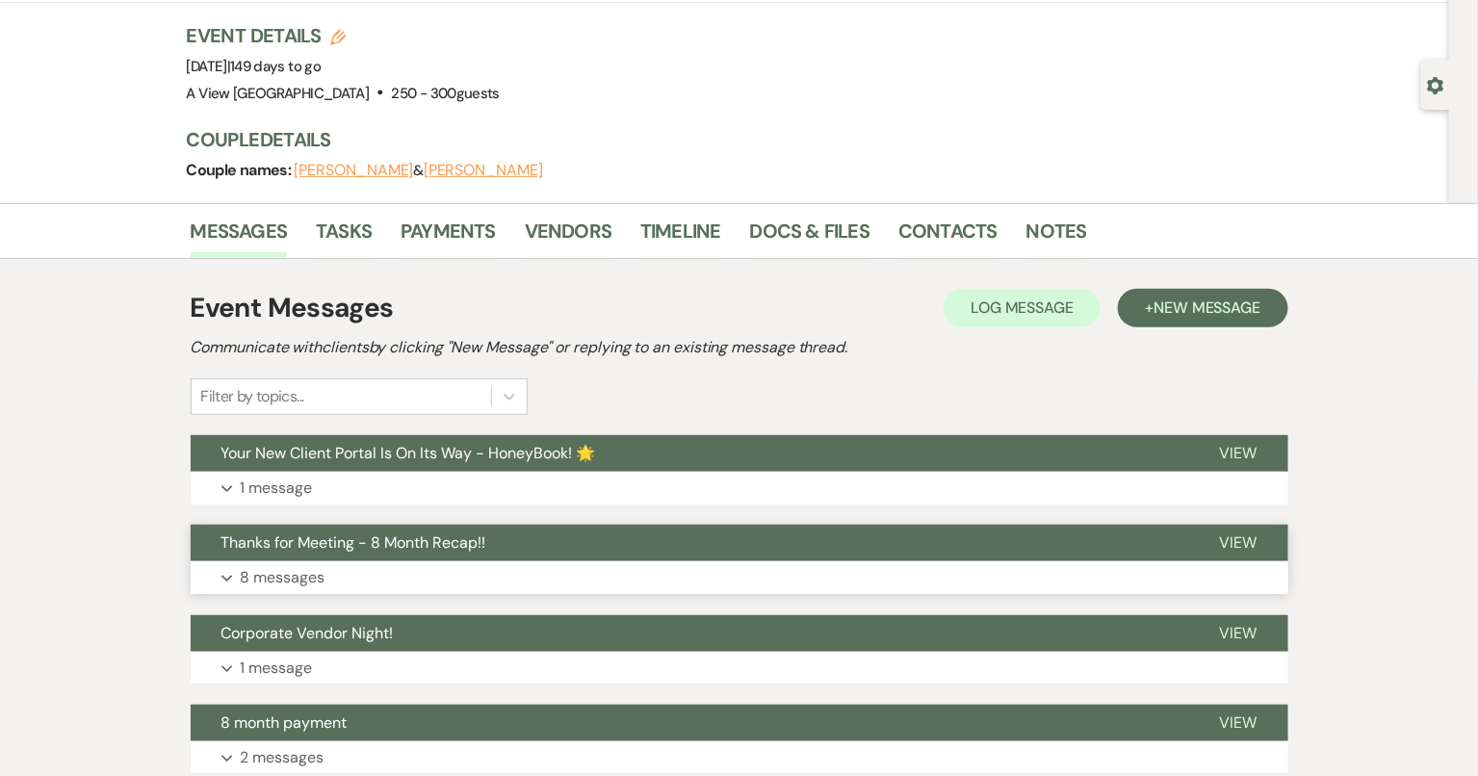
click at [407, 565] on button "Expand 8 messages" at bounding box center [739, 577] width 1097 height 33
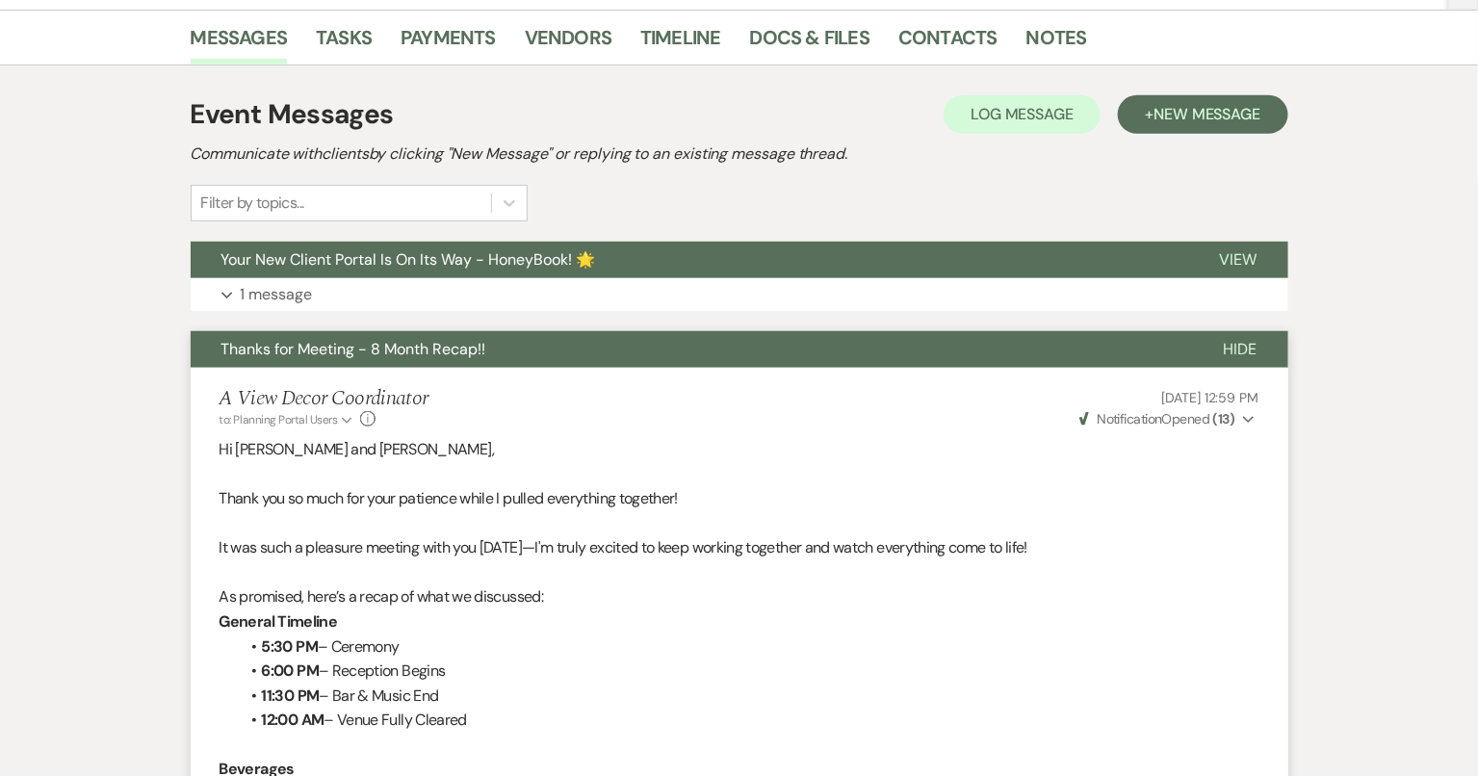
scroll to position [0, 0]
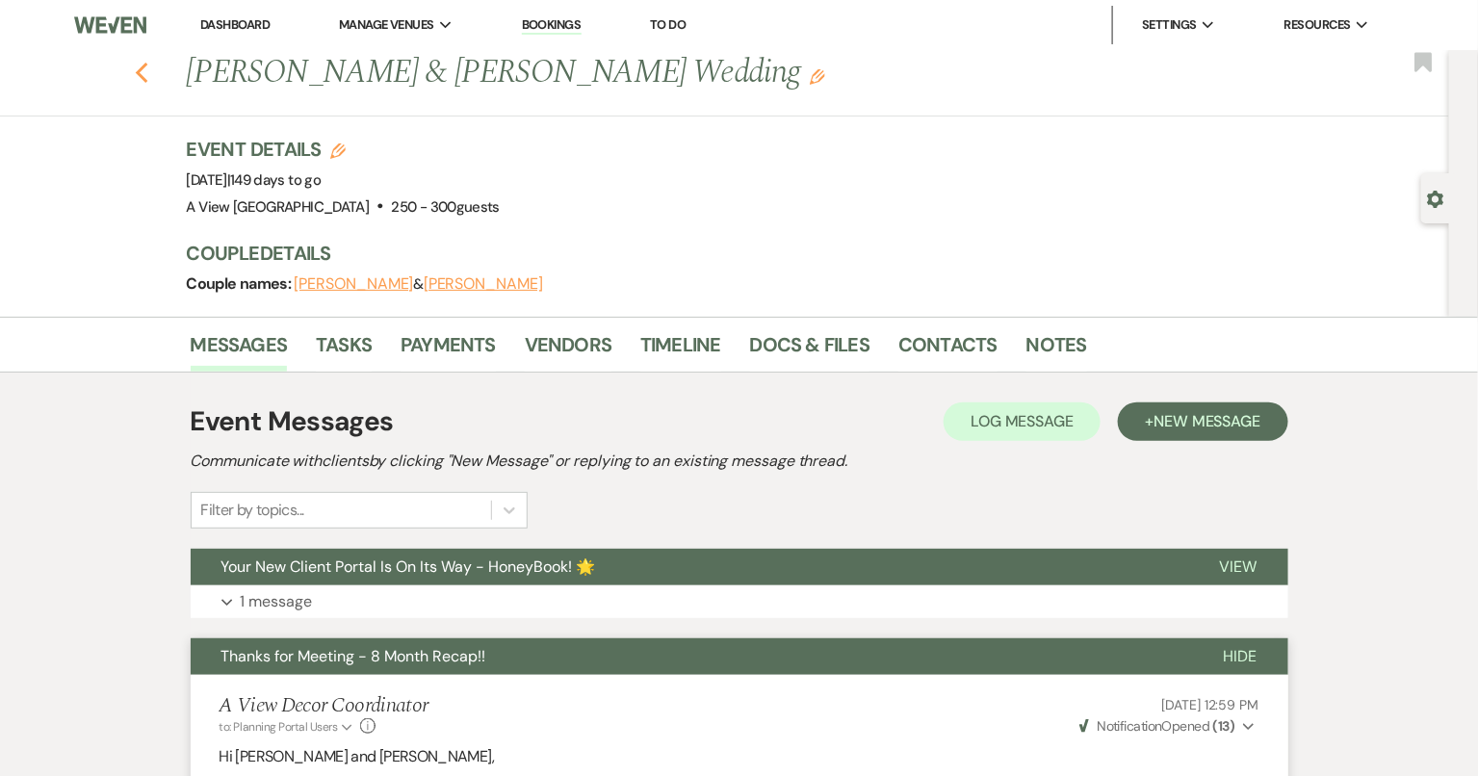
click at [139, 68] on icon "Previous" at bounding box center [142, 73] width 14 height 23
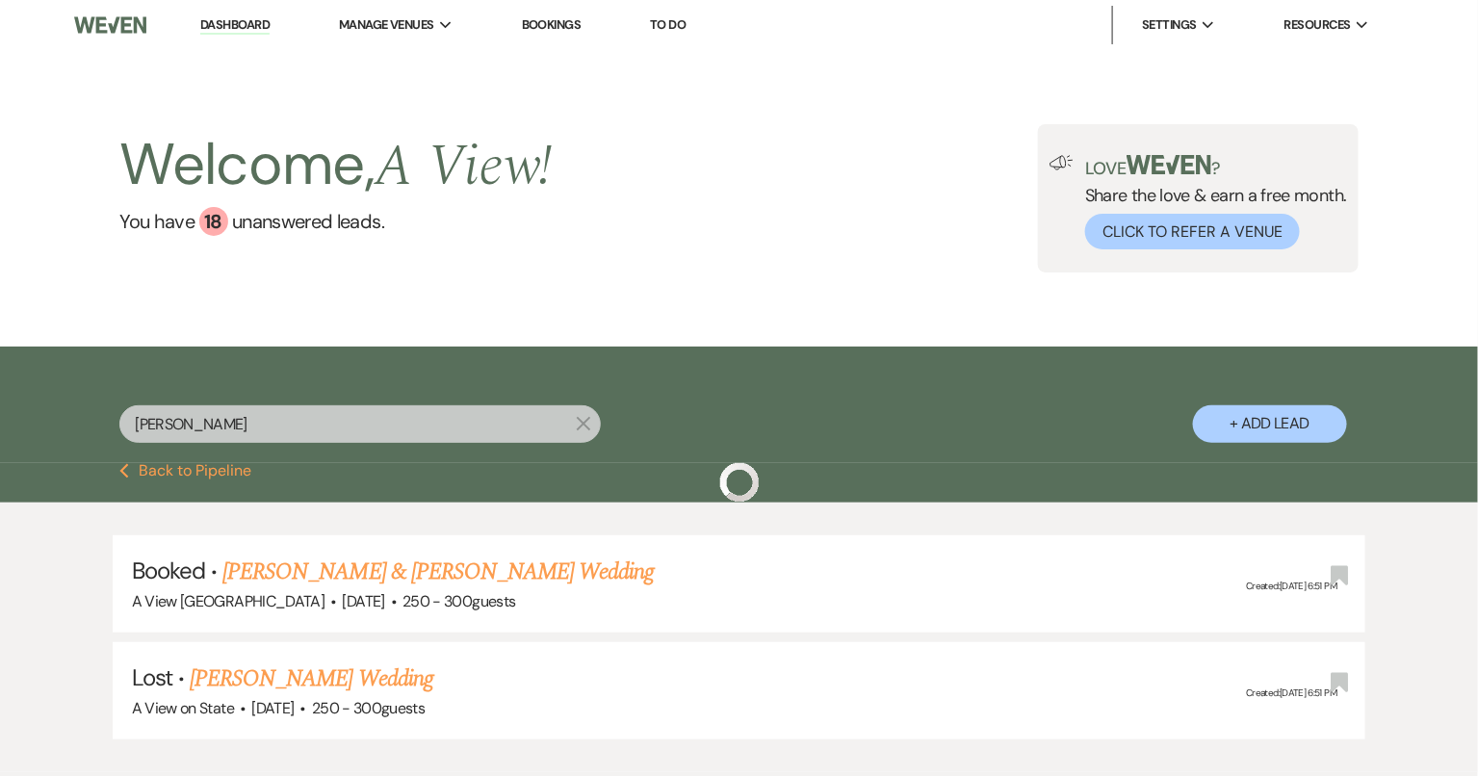
scroll to position [117, 0]
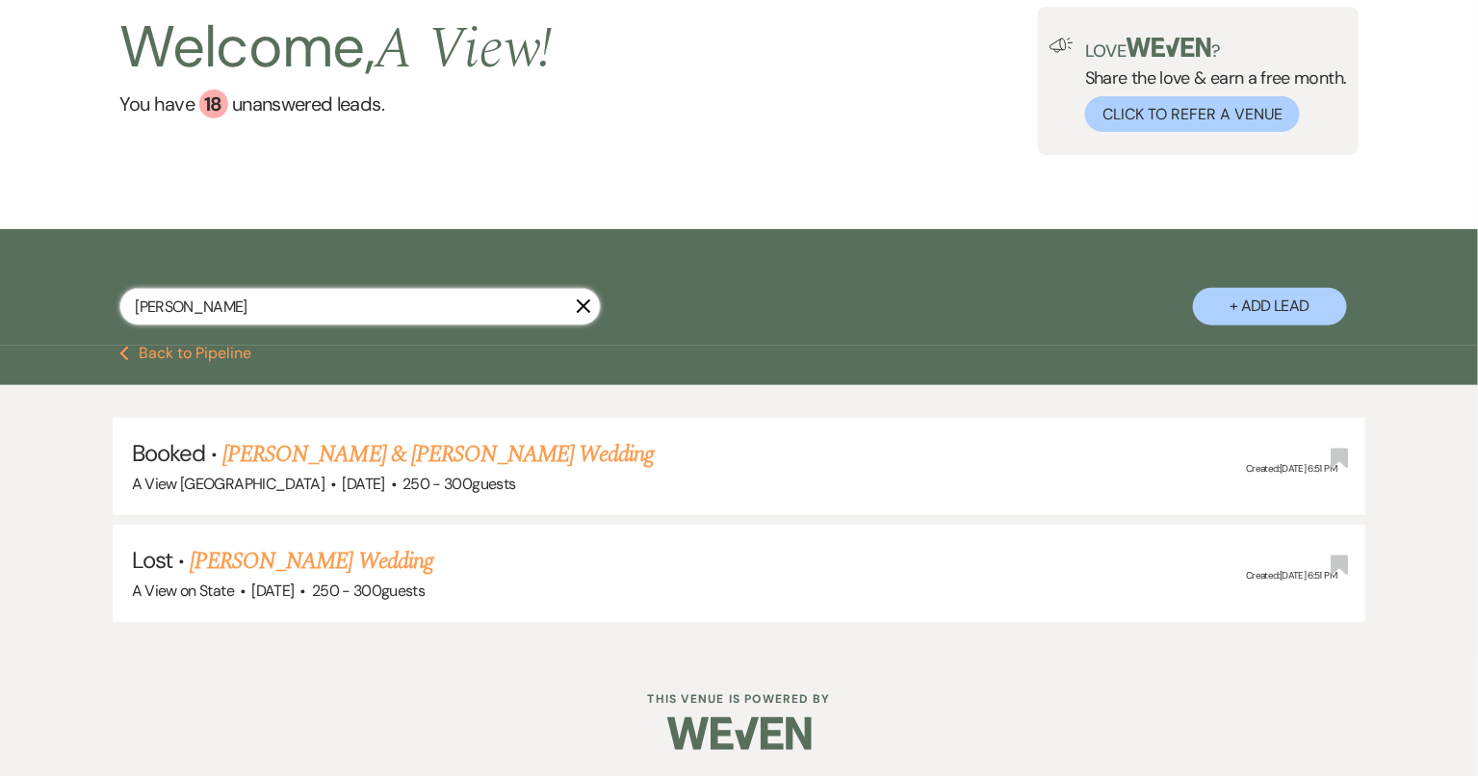
click at [317, 303] on input "[PERSON_NAME]" at bounding box center [359, 307] width 481 height 38
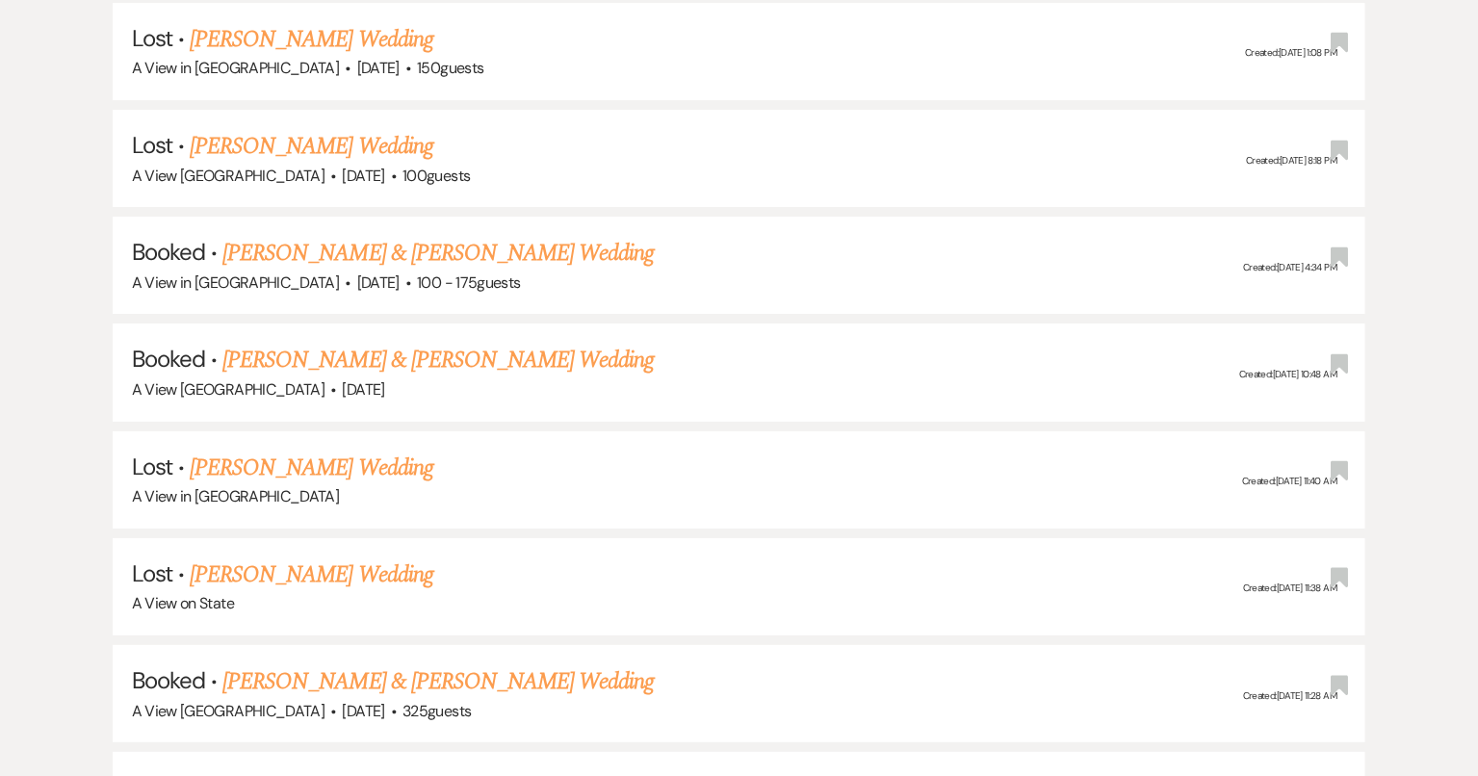
scroll to position [4941, 0]
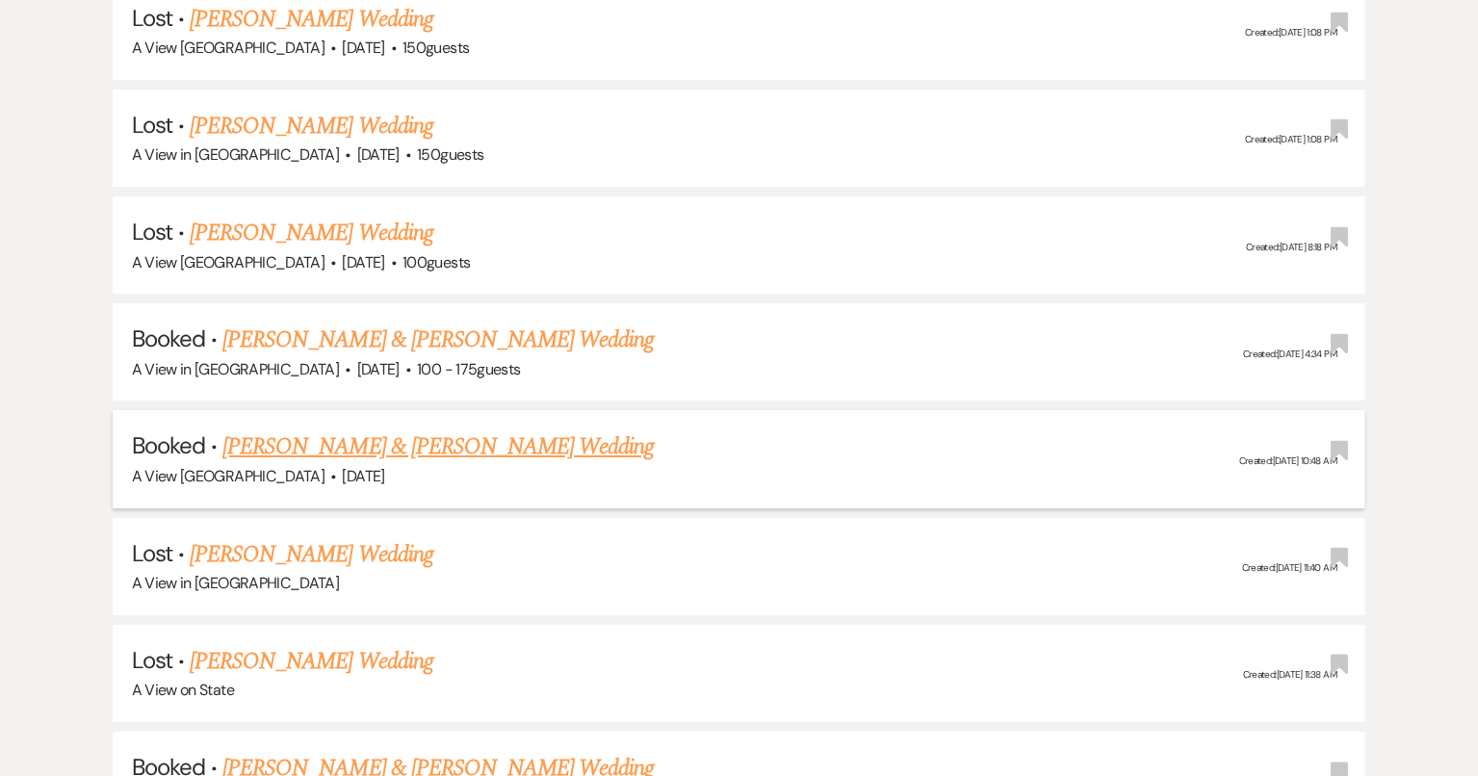
type input "[PERSON_NAME]"
click at [490, 429] on link "[PERSON_NAME] & [PERSON_NAME] Wedding" at bounding box center [437, 446] width 431 height 35
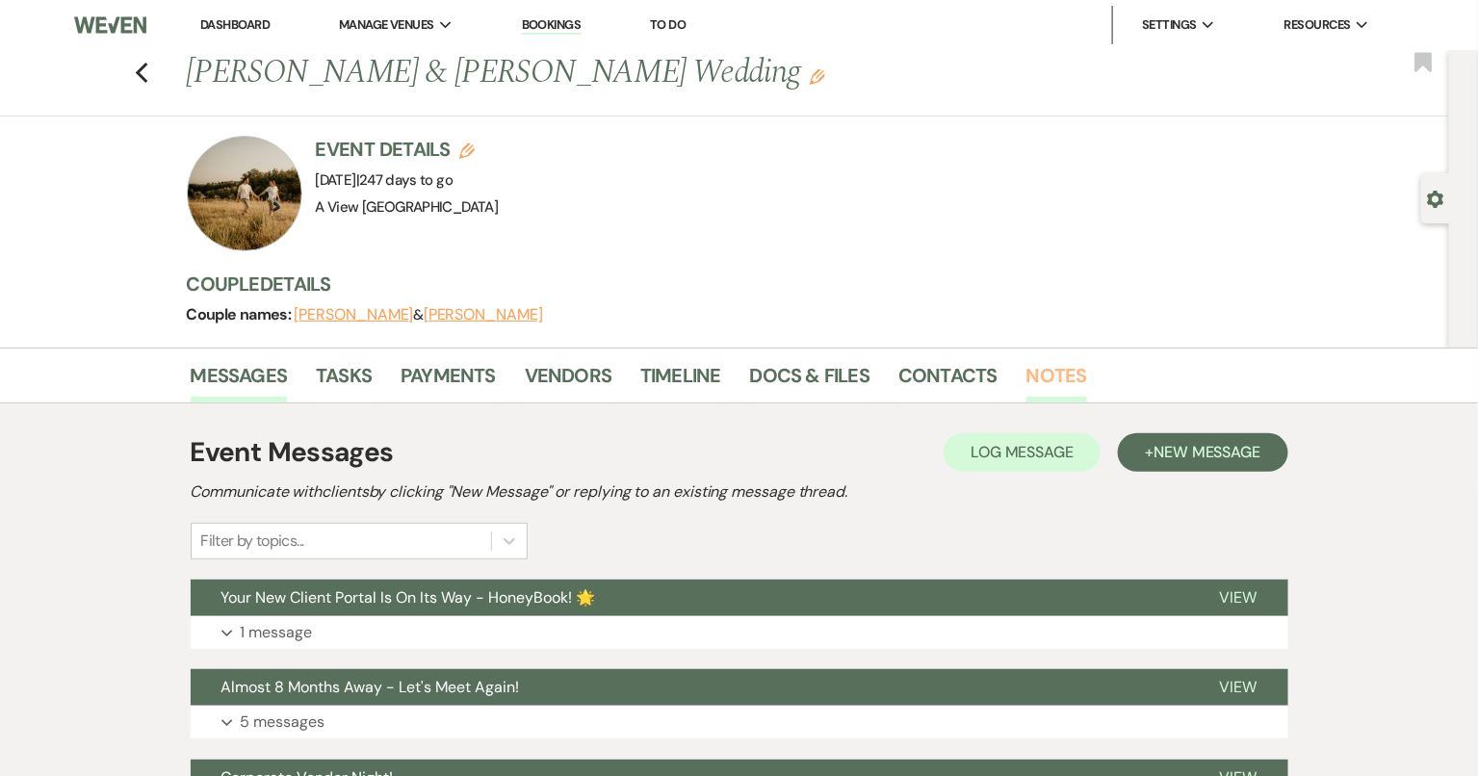
click at [1041, 370] on link "Notes" at bounding box center [1056, 381] width 61 height 42
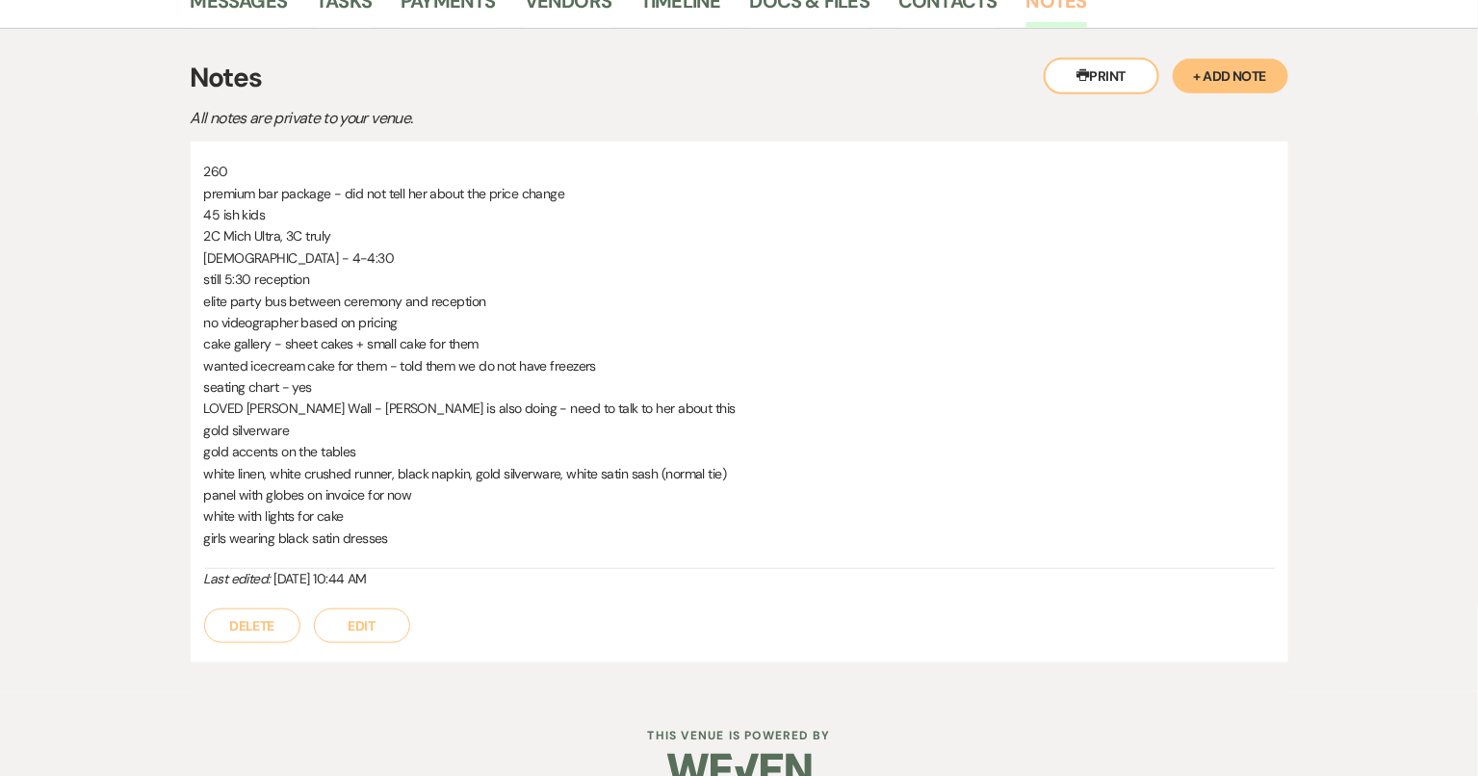
scroll to position [374, 0]
